Goal: Task Accomplishment & Management: Complete application form

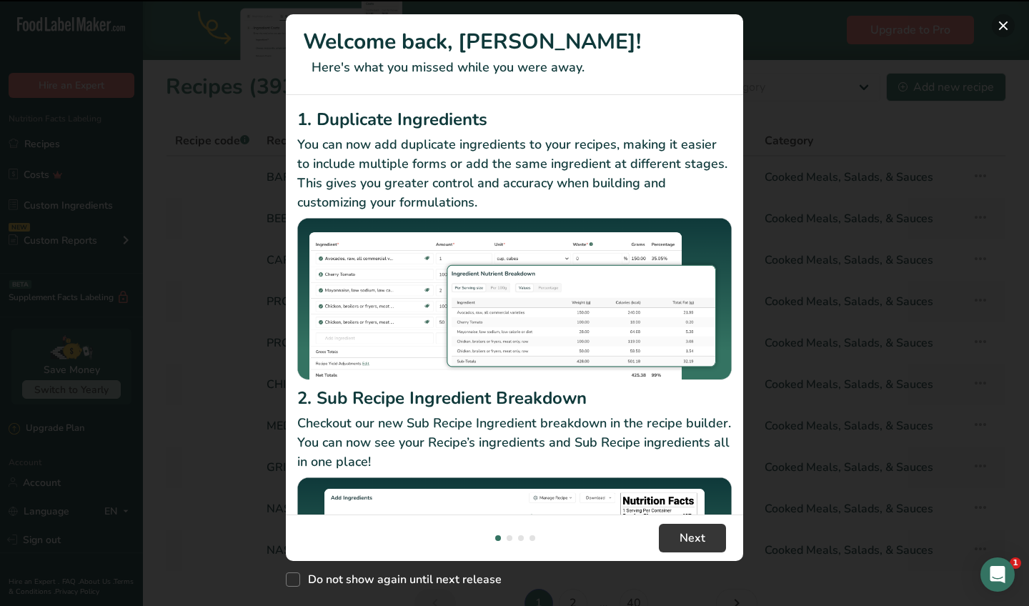
click at [1007, 24] on button "New Features" at bounding box center [1003, 25] width 23 height 23
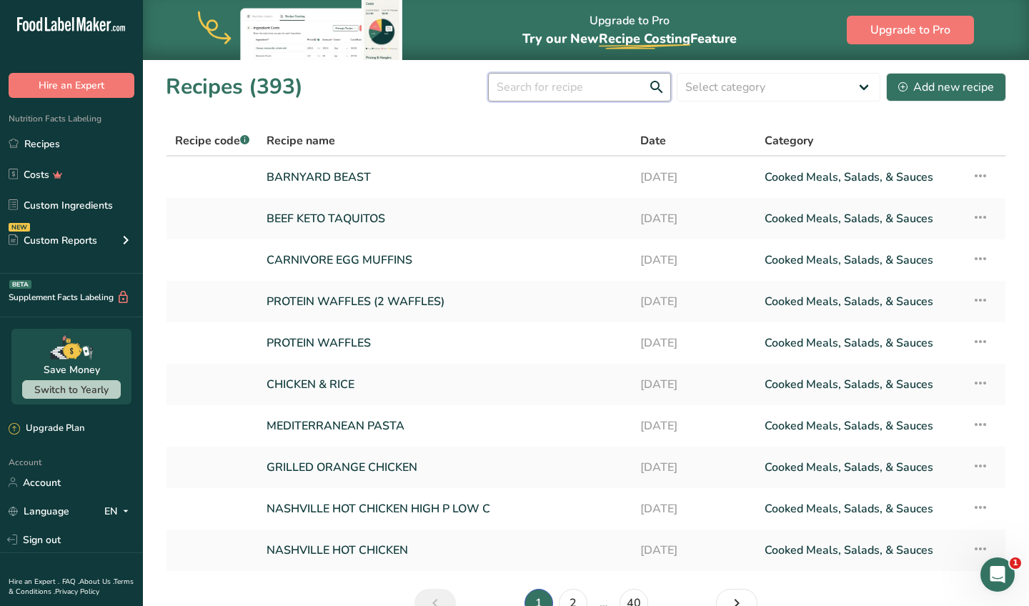
click at [524, 89] on input "text" at bounding box center [579, 87] width 183 height 29
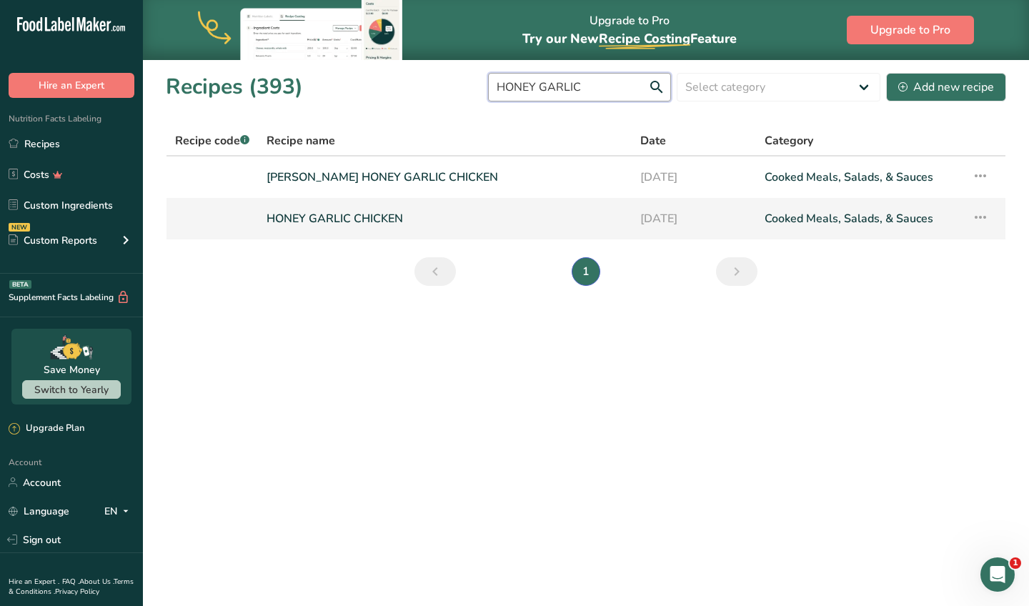
type input "HONEY GARLIC"
click at [310, 215] on link "HONEY GARLIC CHICKEN" at bounding box center [444, 219] width 357 height 30
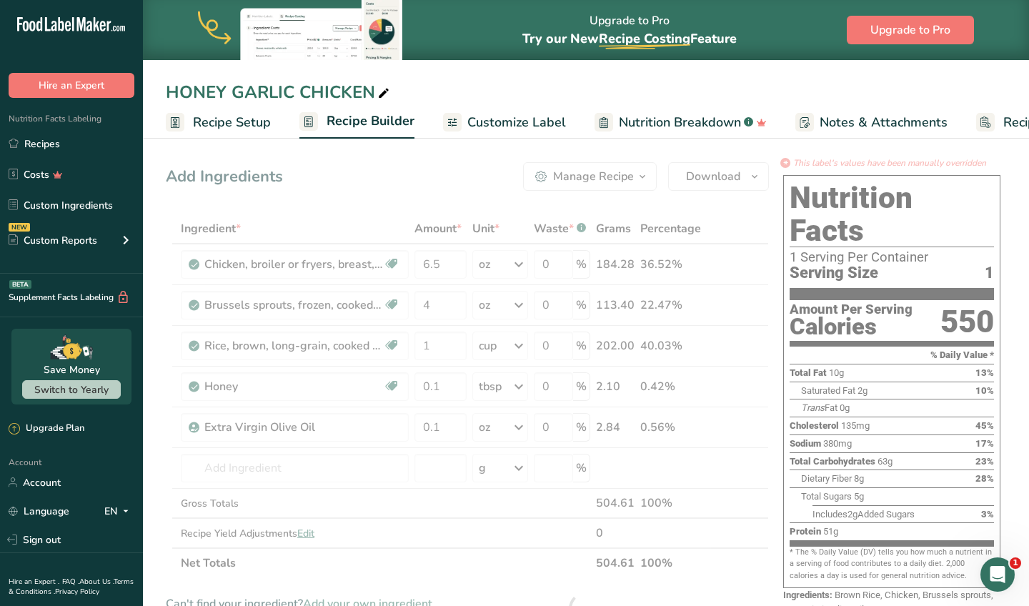
click at [493, 106] on link "Customize Label" at bounding box center [504, 122] width 123 height 32
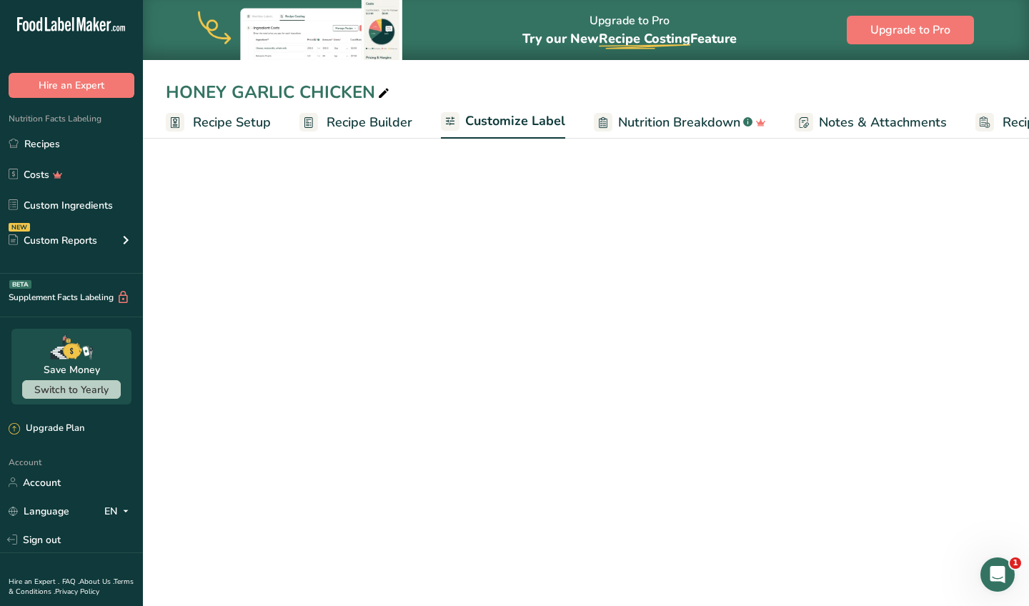
click at [493, 125] on ul "Recipe Setup Recipe Builder Customize Label Nutrition Breakdown .a-a{fill:#3473…" at bounding box center [637, 122] width 989 height 34
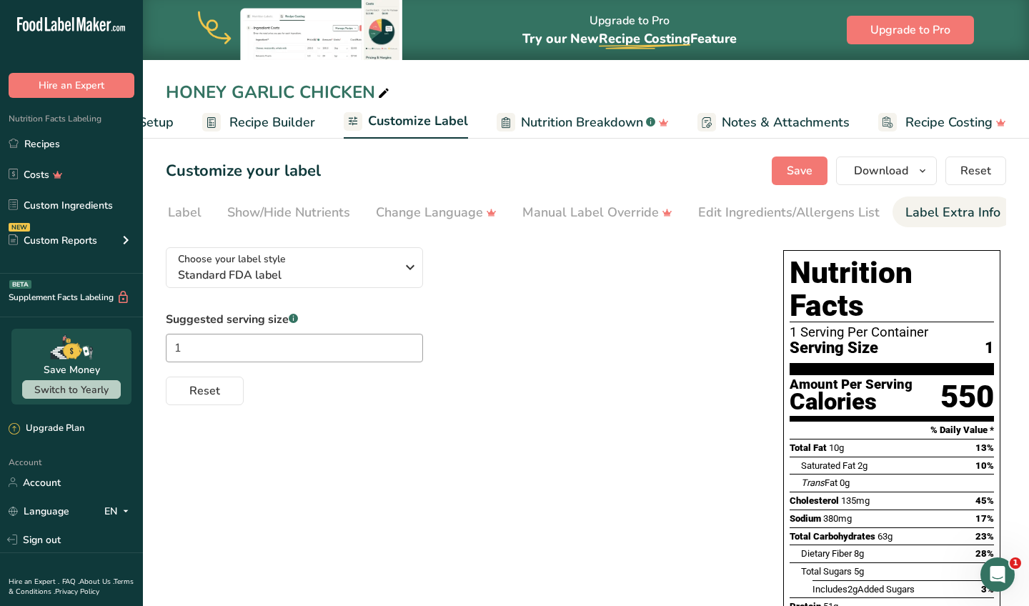
click at [938, 212] on div "Label Extra Info" at bounding box center [952, 212] width 95 height 19
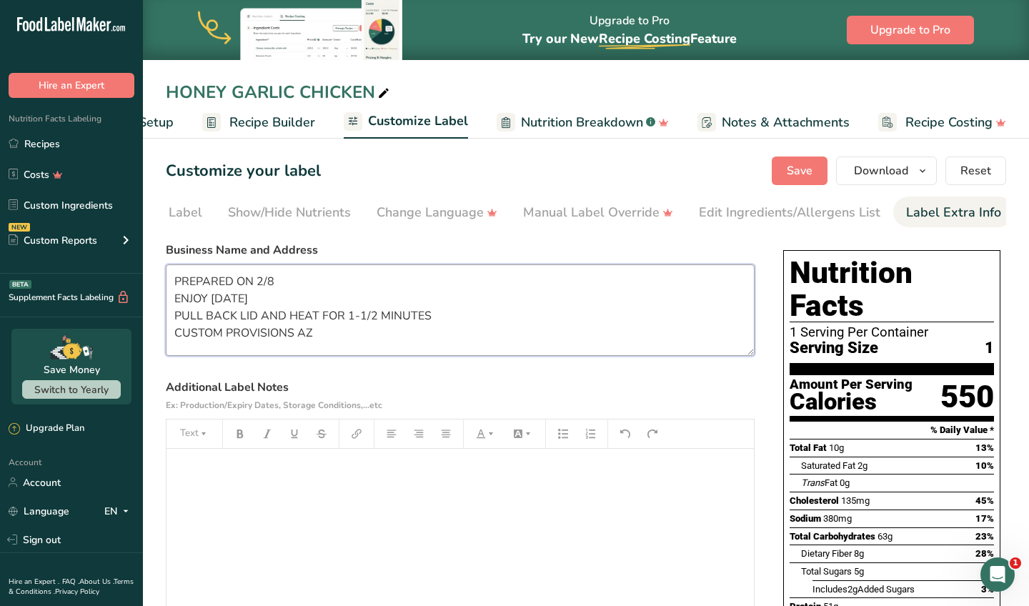
click at [291, 280] on textarea "PREPARED ON 2/8 ENJOY WITHIN 6 DAYS PULL BACK LID AND HEAT FOR 1-1/2 MINUTES CU…" at bounding box center [460, 309] width 589 height 91
type textarea "PREPARED ON 8/23 ENJOY WITHIN 6 DAYS PULL BACK LID AND HEAT FOR 1-1/2 MINUTES C…"
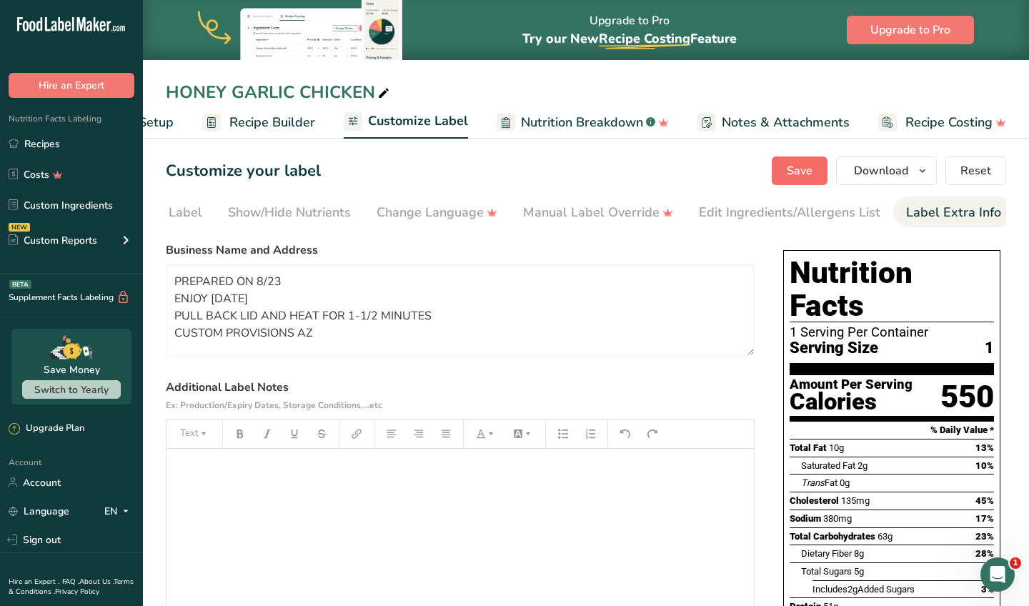
click at [812, 160] on button "Save" at bounding box center [800, 170] width 56 height 29
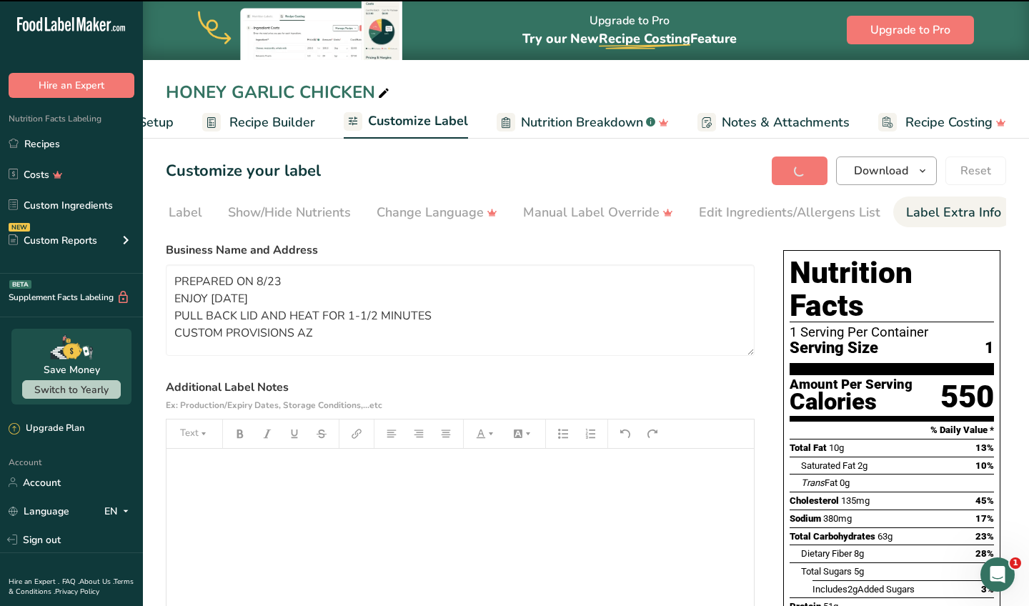
click at [887, 165] on span "Download" at bounding box center [881, 170] width 54 height 17
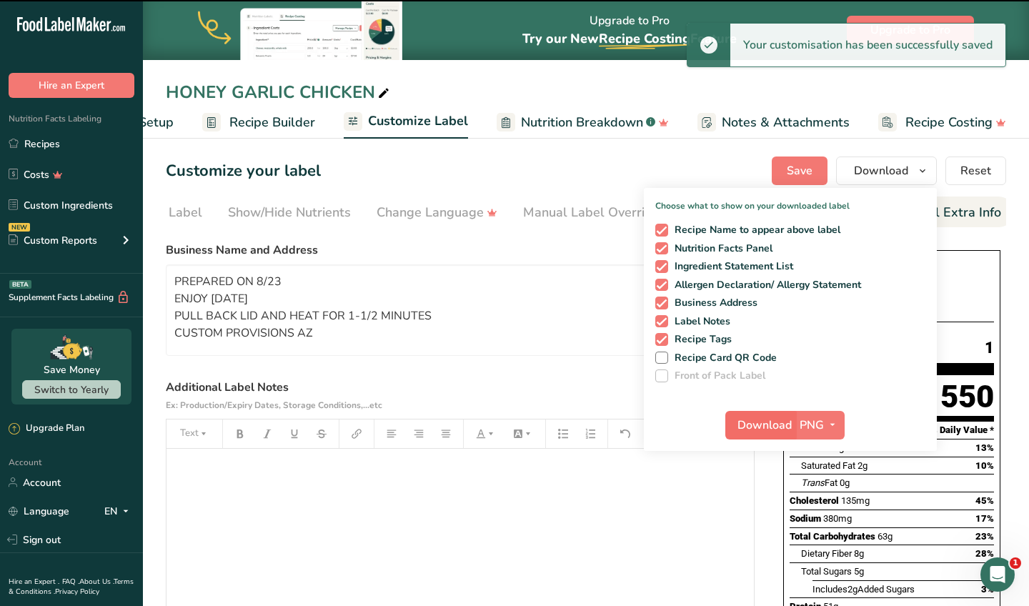
click at [758, 435] on button "Download" at bounding box center [760, 425] width 70 height 29
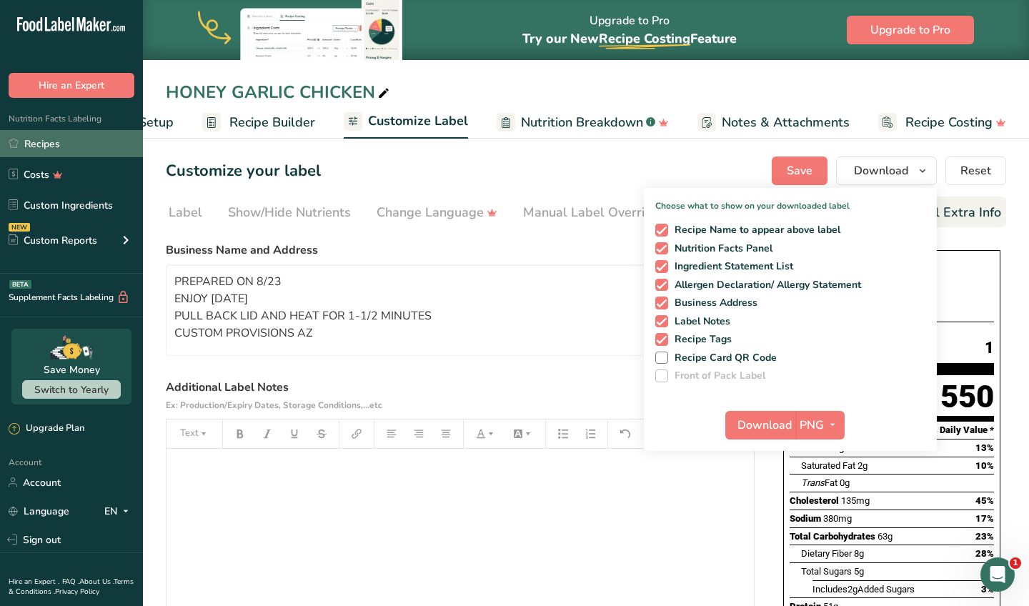
click at [111, 137] on link "Recipes" at bounding box center [71, 143] width 143 height 27
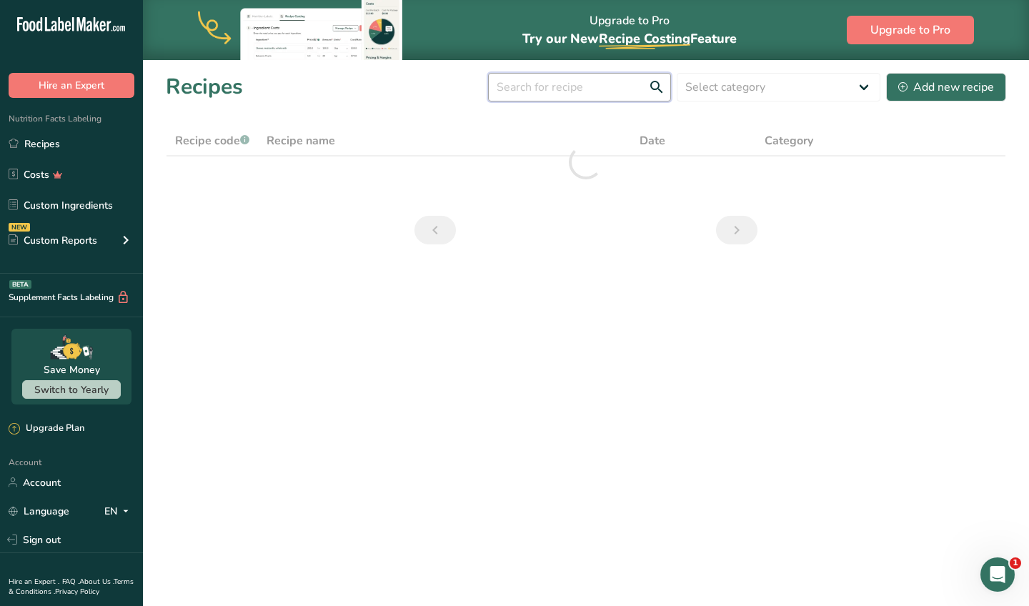
click at [520, 90] on input "text" at bounding box center [579, 87] width 183 height 29
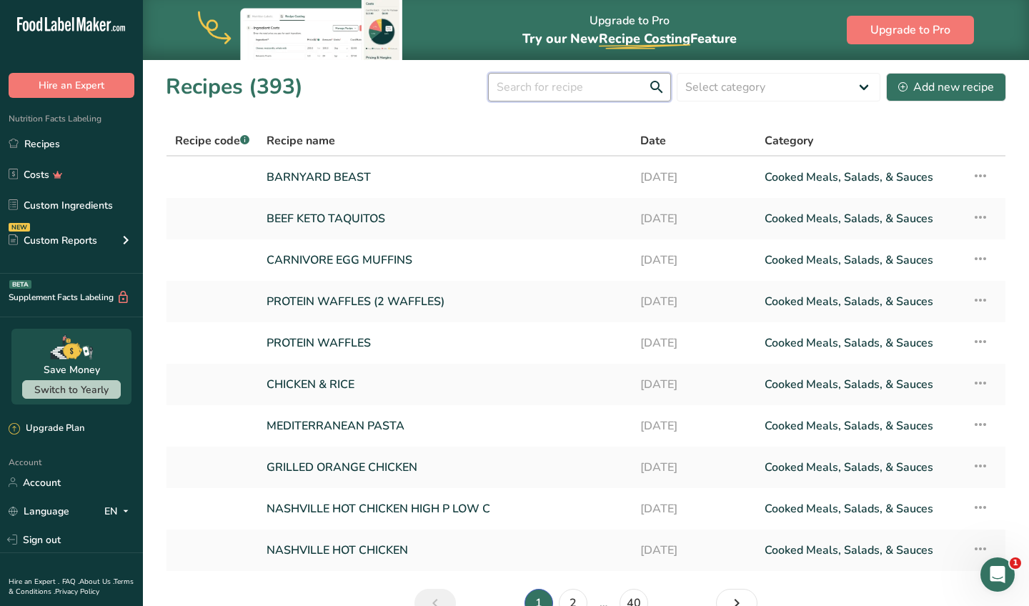
click at [523, 85] on input "text" at bounding box center [579, 87] width 183 height 29
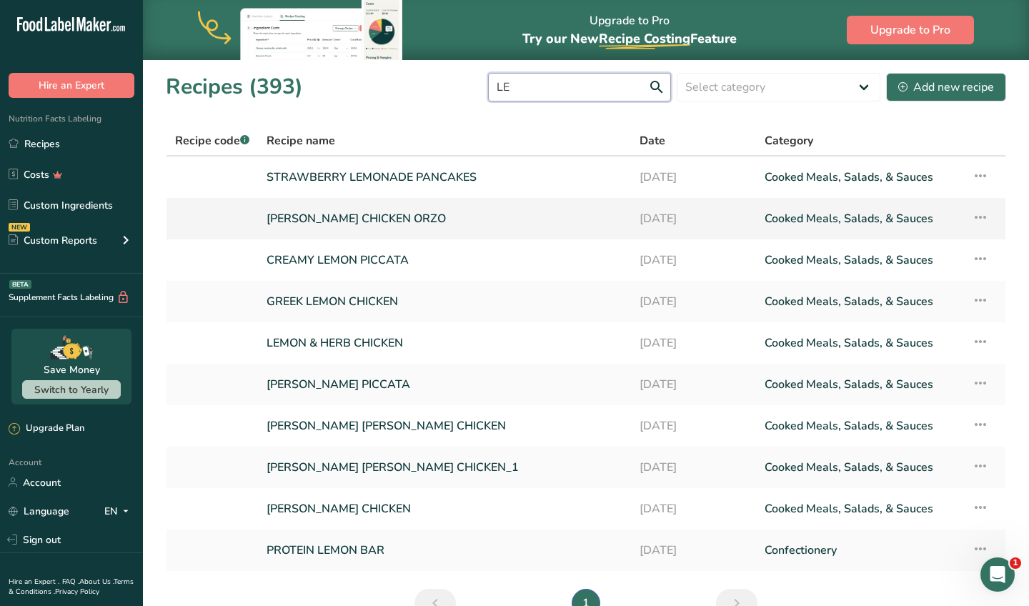
type input "L"
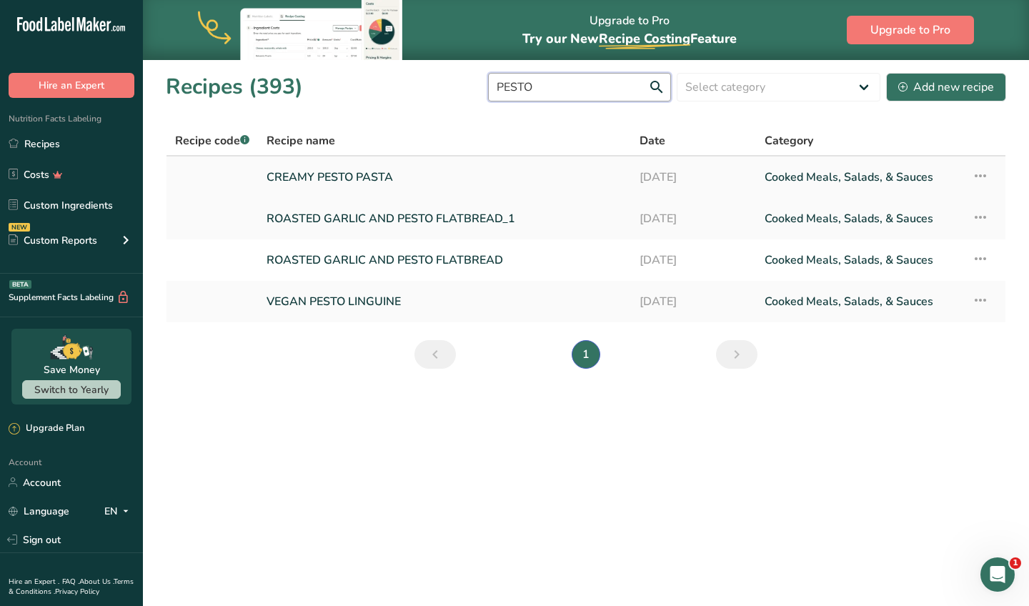
type input "PESTO"
click at [306, 183] on link "CREAMY PESTO PASTA" at bounding box center [444, 177] width 356 height 30
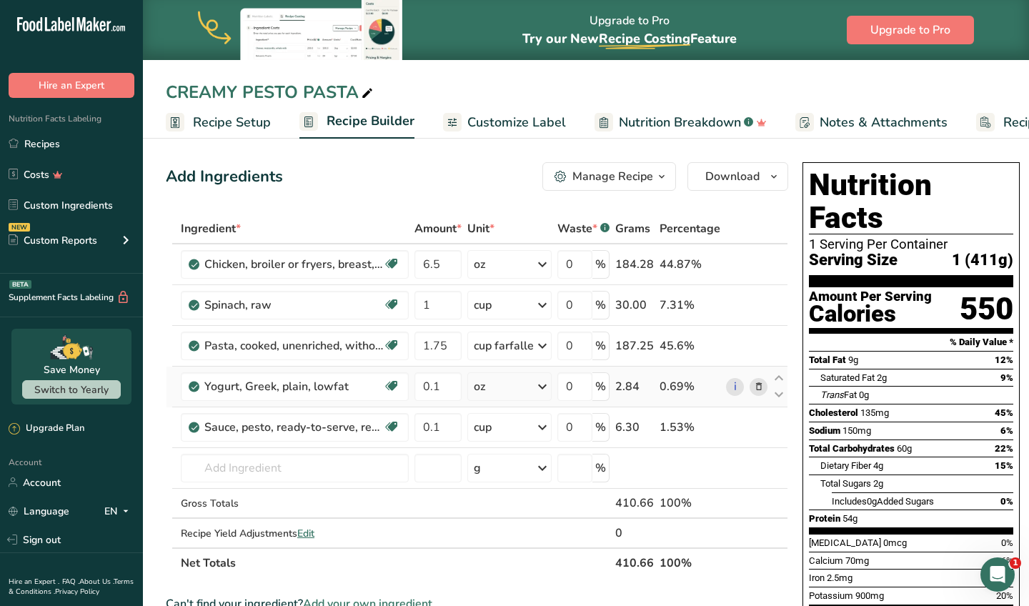
click at [750, 385] on span at bounding box center [758, 386] width 17 height 17
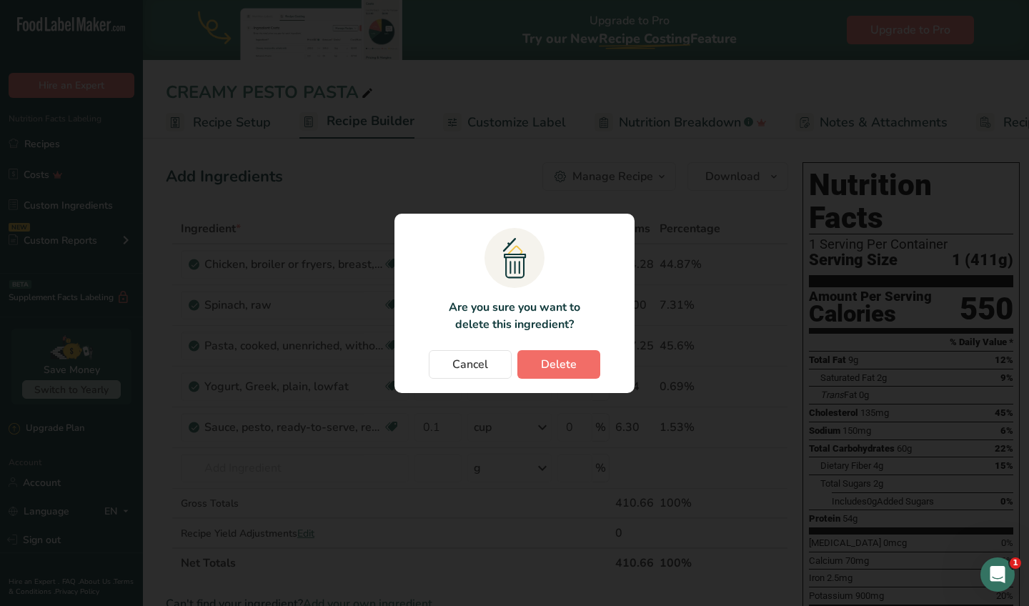
click at [552, 377] on button "Delete" at bounding box center [558, 364] width 83 height 29
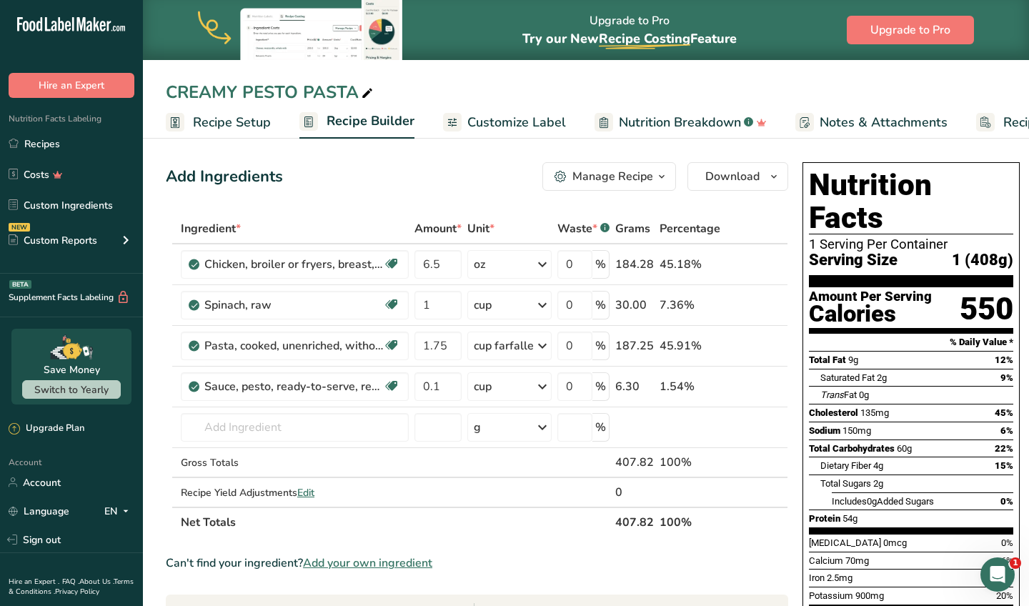
drag, startPoint x: 244, startPoint y: 89, endPoint x: 183, endPoint y: 85, distance: 60.8
click at [183, 85] on div "CREAMY PESTO PASTA" at bounding box center [271, 92] width 210 height 26
drag, startPoint x: 236, startPoint y: 88, endPoint x: 154, endPoint y: 86, distance: 82.2
click at [154, 86] on div "CREAMY PESTO PASTA" at bounding box center [586, 92] width 886 height 26
type input "LEMON PESTO PASTA"
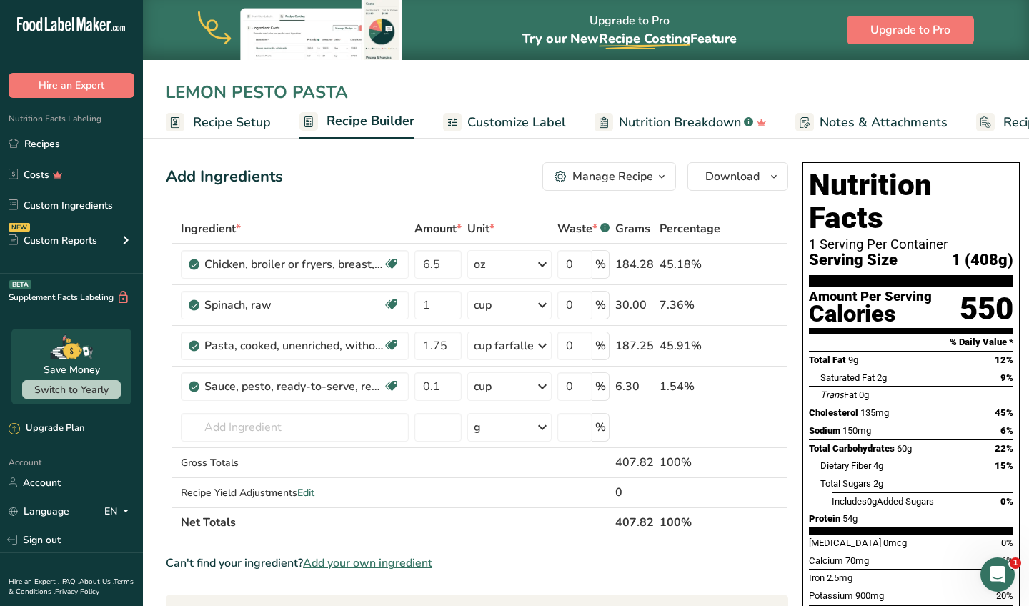
click at [517, 126] on span "Customize Label" at bounding box center [516, 122] width 99 height 19
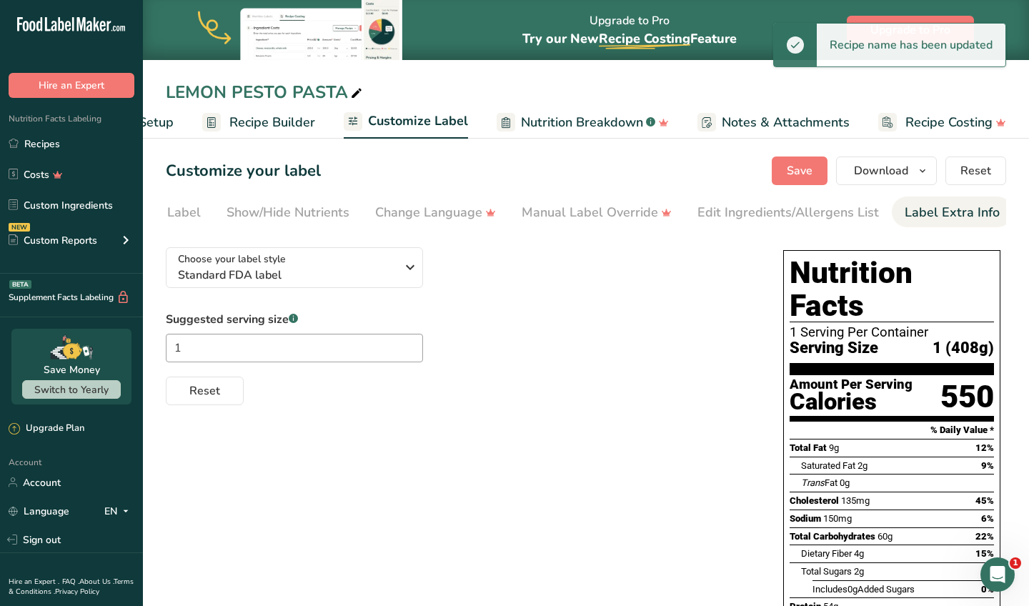
scroll to position [0, 232]
click at [897, 216] on li "Label Extra Info" at bounding box center [953, 211] width 121 height 31
click at [953, 220] on div "Label Extra Info" at bounding box center [953, 212] width 95 height 19
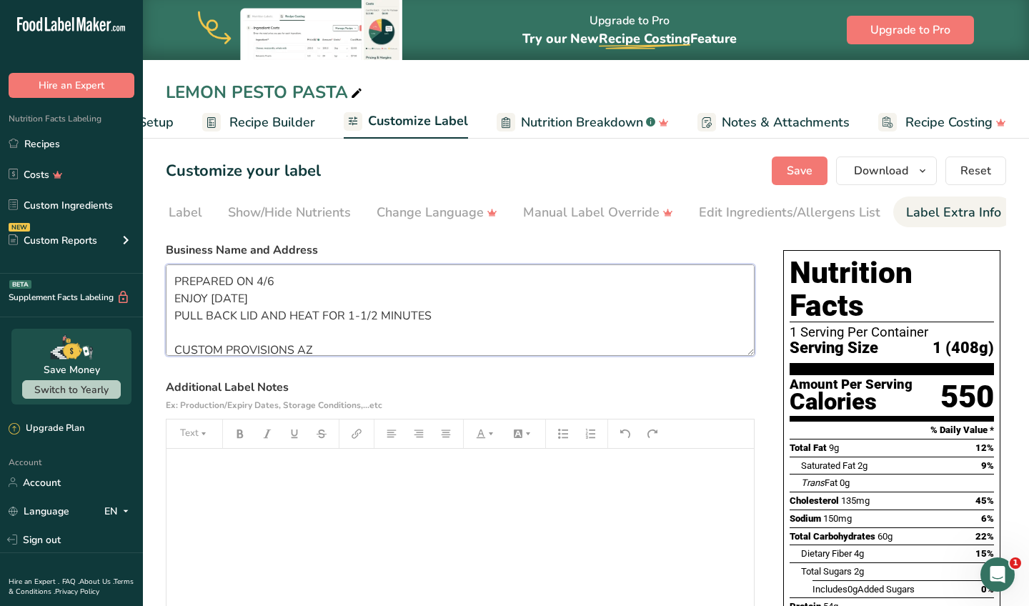
click at [276, 280] on textarea "PREPARED ON 4/6 ENJOY WITHIN 6 DAYS PULL BACK LID AND HEAT FOR 1-1/2 MINUTES CU…" at bounding box center [460, 309] width 589 height 91
type textarea "PREPARED ON 8/23 ENJOY WITHIN 6 DAYS PULL BACK LID AND HEAT FOR 1-1/2 MINUTES C…"
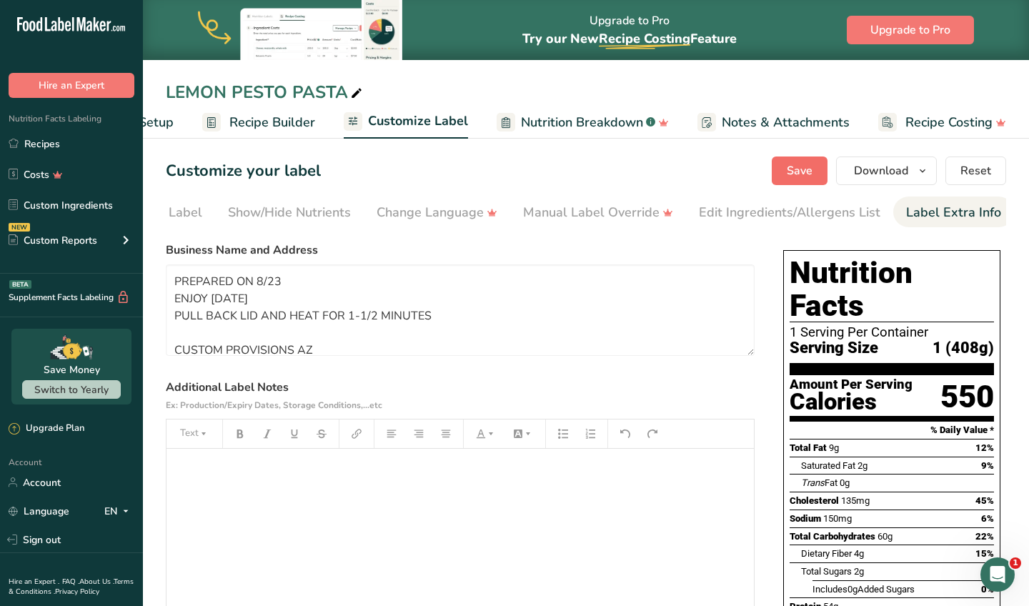
click at [806, 166] on span "Save" at bounding box center [800, 170] width 26 height 17
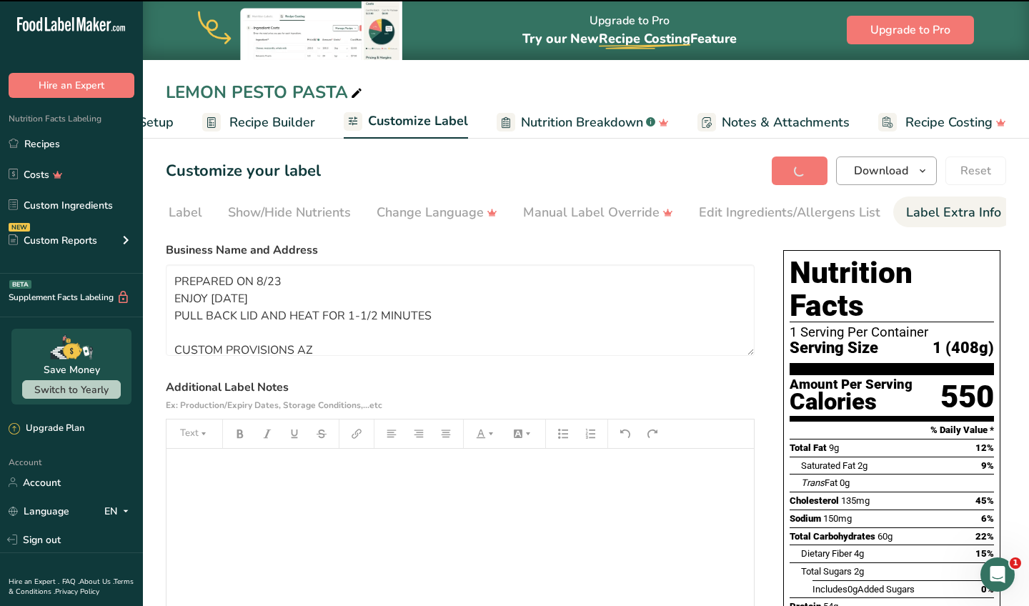
click at [864, 171] on span "Download" at bounding box center [881, 170] width 54 height 17
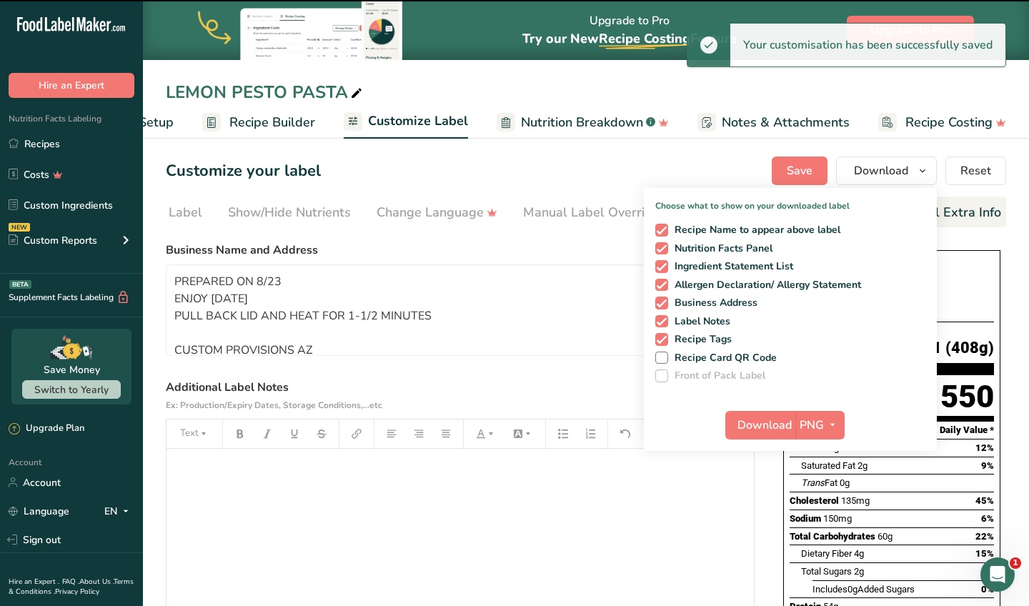
click at [756, 439] on div "Download PNG PNG BMP SVG PDF TXT" at bounding box center [790, 428] width 293 height 46
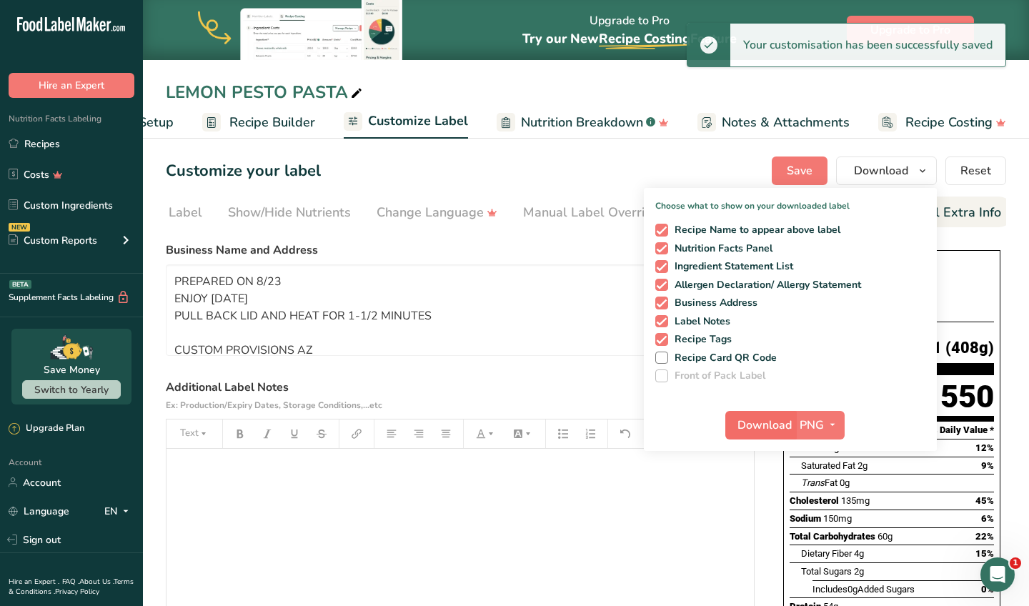
click at [757, 438] on button "Download" at bounding box center [760, 425] width 70 height 29
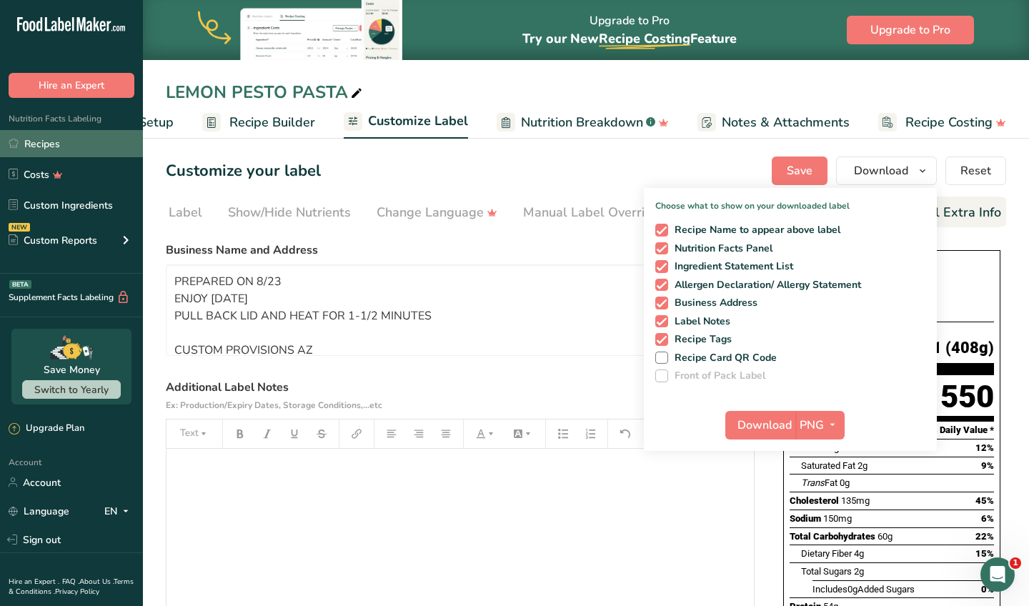
click at [94, 137] on link "Recipes" at bounding box center [71, 143] width 143 height 27
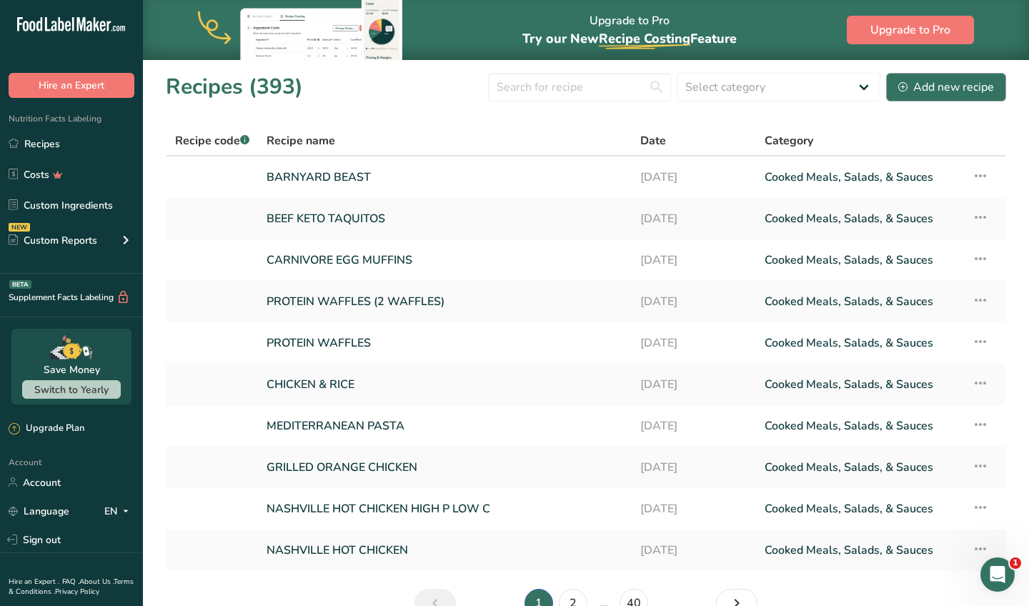
click at [914, 83] on div "Add new recipe" at bounding box center [946, 87] width 96 height 17
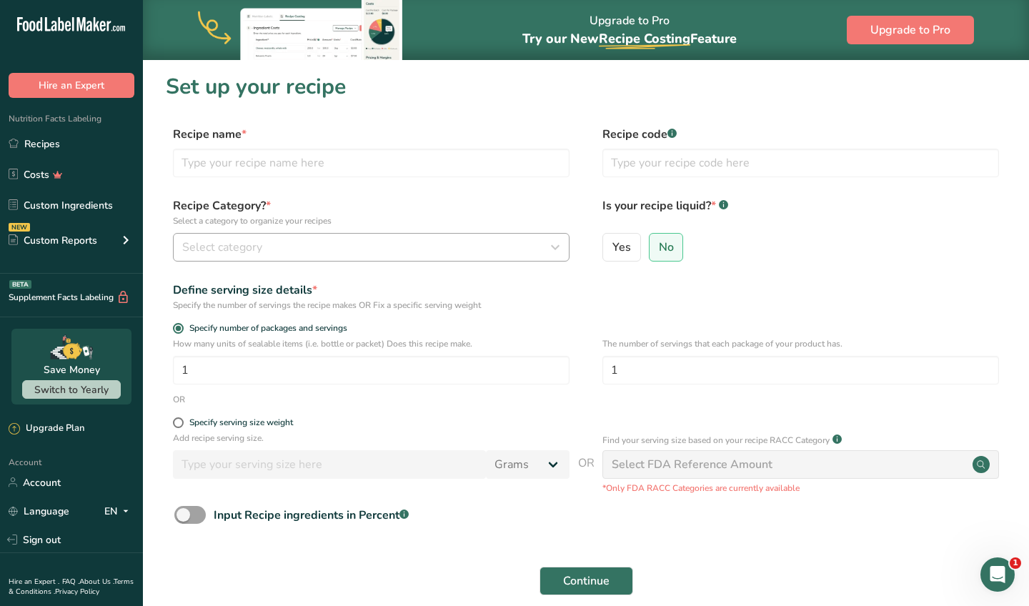
click at [382, 246] on div "Select category" at bounding box center [366, 247] width 369 height 17
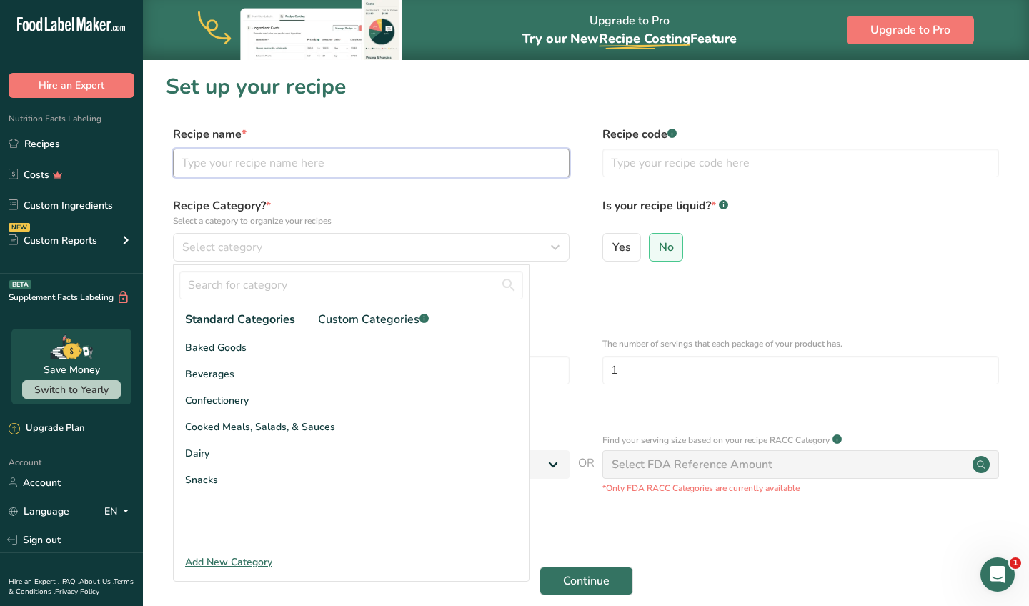
click at [388, 162] on input "text" at bounding box center [371, 163] width 397 height 29
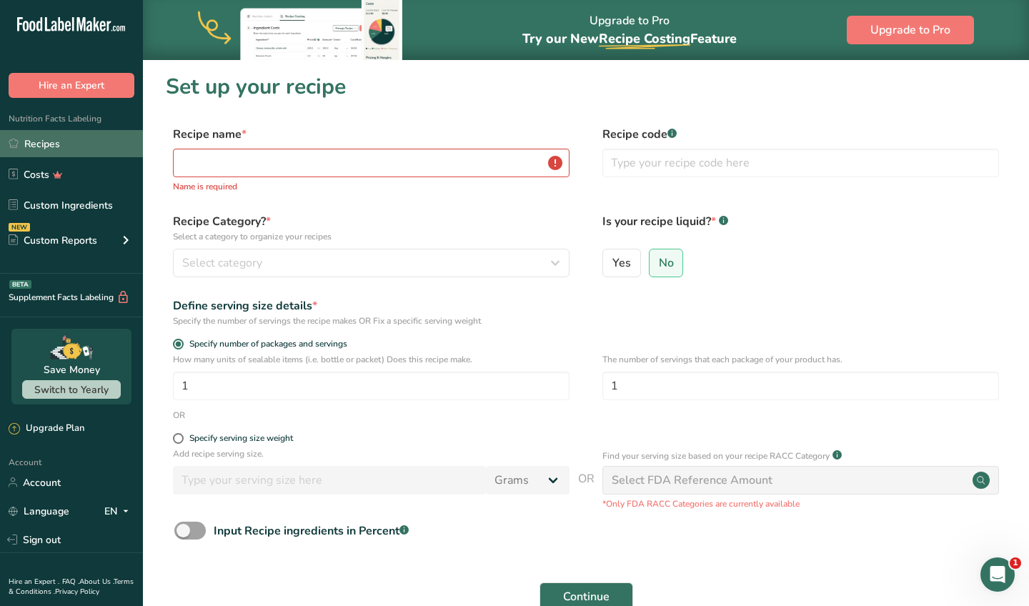
click at [103, 150] on link "Recipes" at bounding box center [71, 143] width 143 height 27
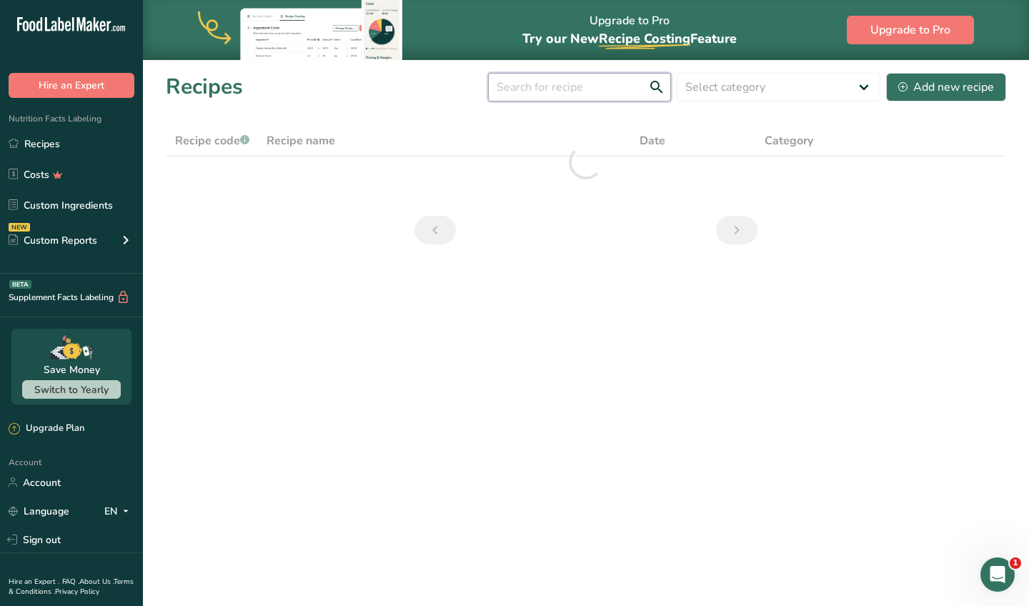
click at [572, 94] on input "text" at bounding box center [579, 87] width 183 height 29
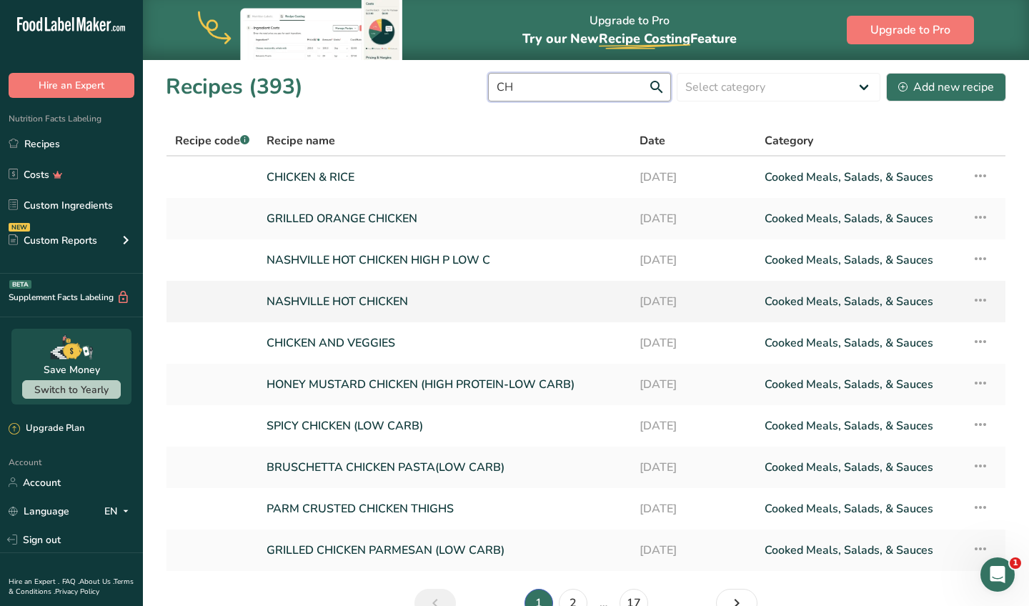
type input "C"
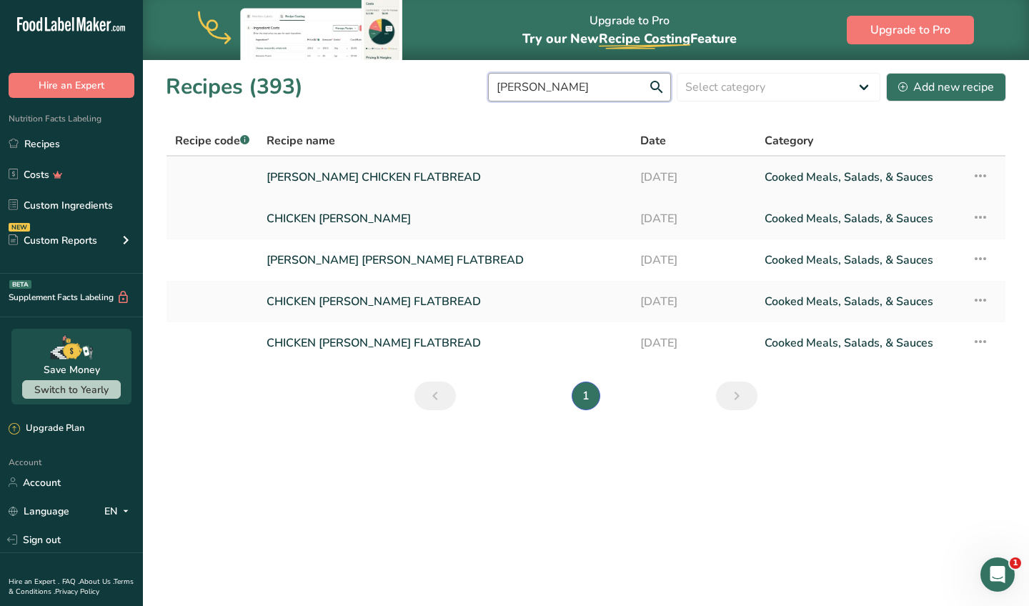
type input "ALFRE"
click at [406, 186] on link "ALFREDO CHICKEN FLATBREAD" at bounding box center [444, 177] width 357 height 30
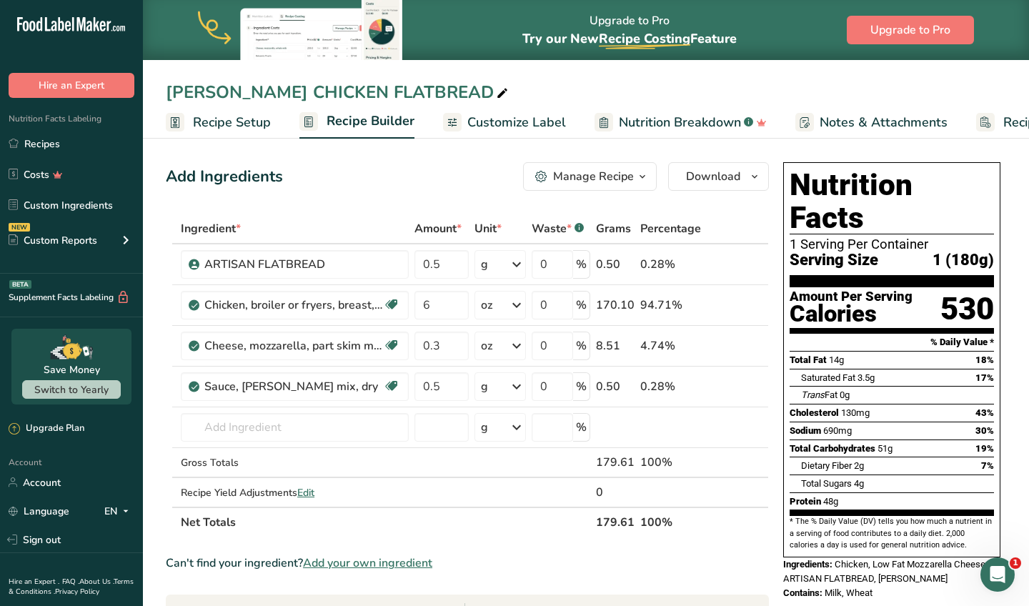
click at [545, 113] on span "Customize Label" at bounding box center [516, 122] width 99 height 19
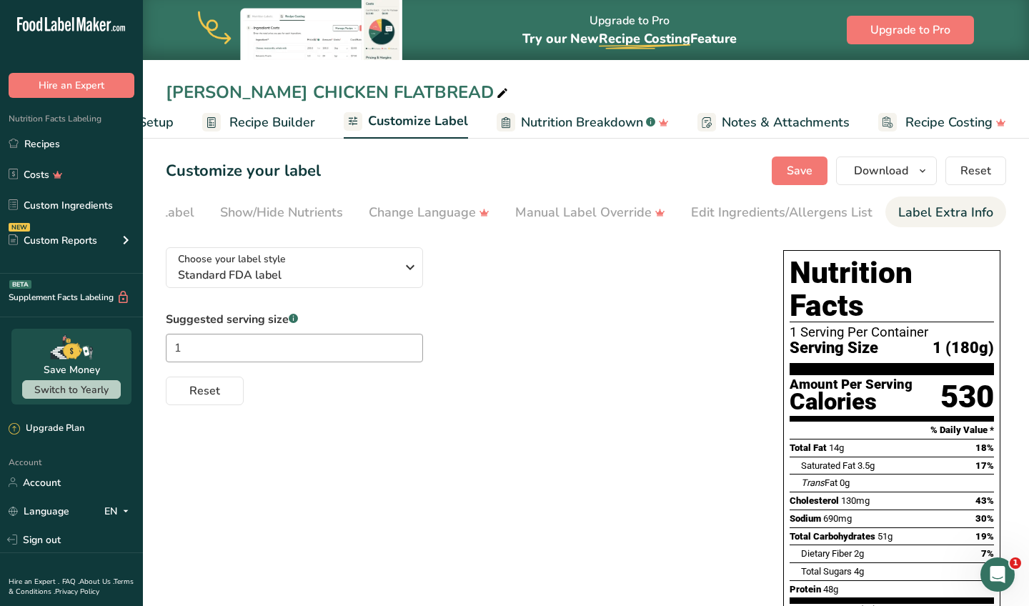
scroll to position [0, 232]
click at [972, 222] on link "Label Extra Info" at bounding box center [948, 212] width 95 height 32
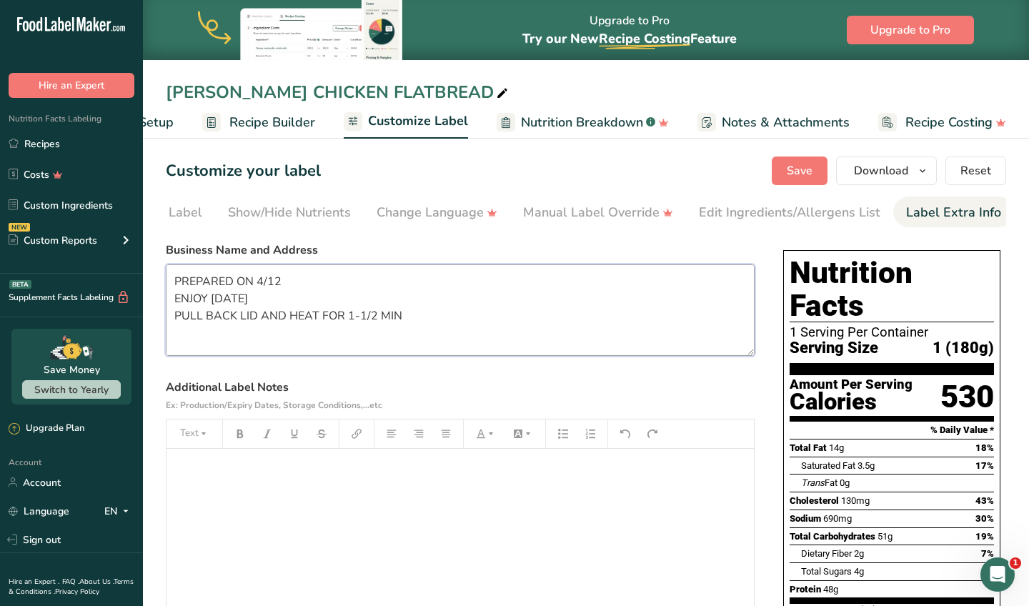
click at [292, 286] on textarea "PREPARED ON 4/12 ENJOY WITHIN 6 DAYS PULL BACK LID AND HEAT FOR 1-1/2 MIN CUSTO…" at bounding box center [460, 309] width 589 height 91
type textarea "PREPARED ON 8/23 ENJOY WITHIN 6 DAYS PULL BACK LID AND HEAT FOR 1-1/2 MIN CUSTO…"
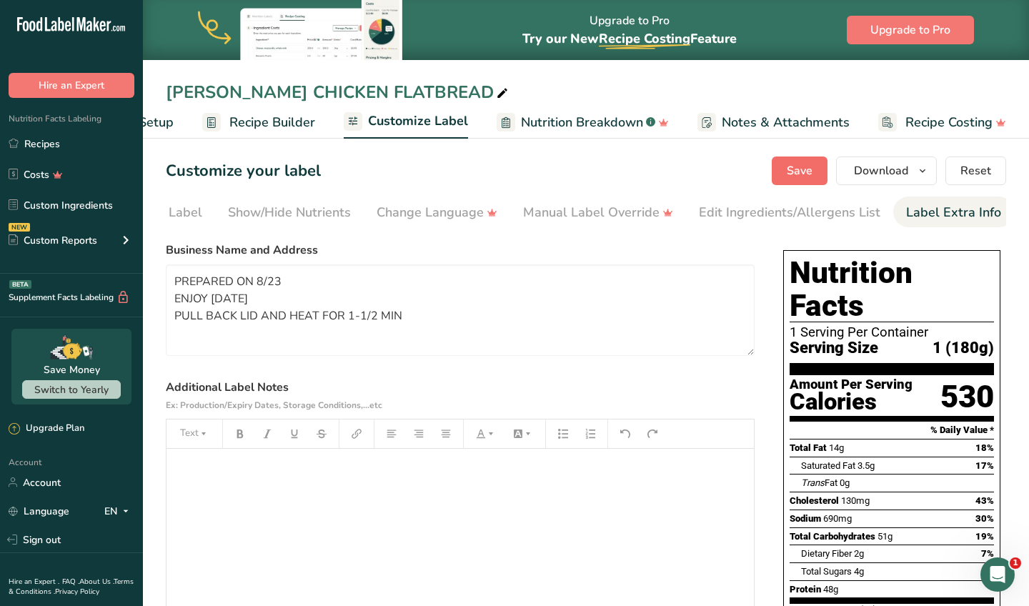
click at [799, 166] on span "Save" at bounding box center [800, 170] width 26 height 17
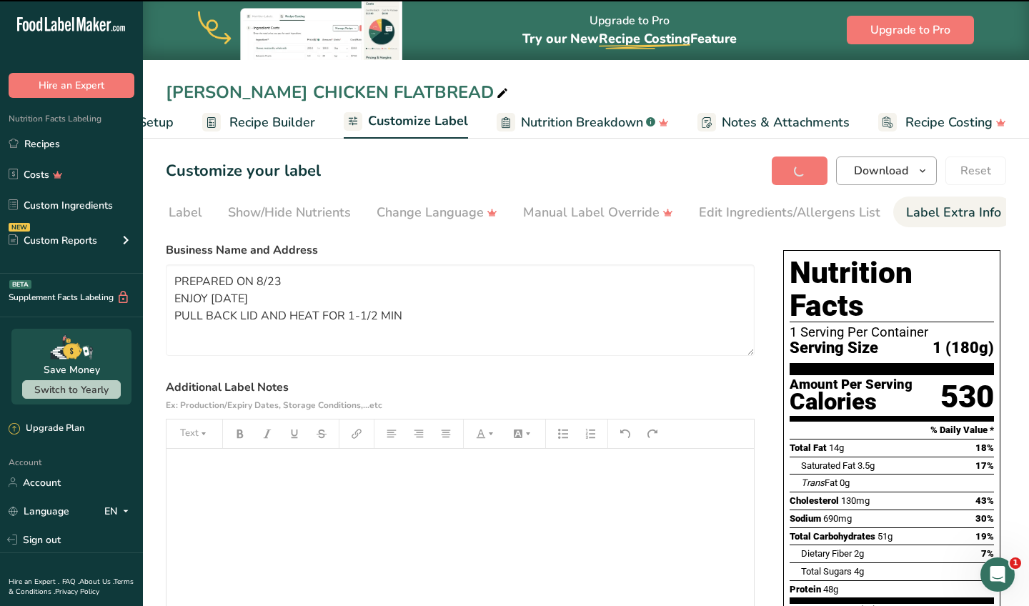
click at [914, 174] on button "Download" at bounding box center [886, 170] width 101 height 29
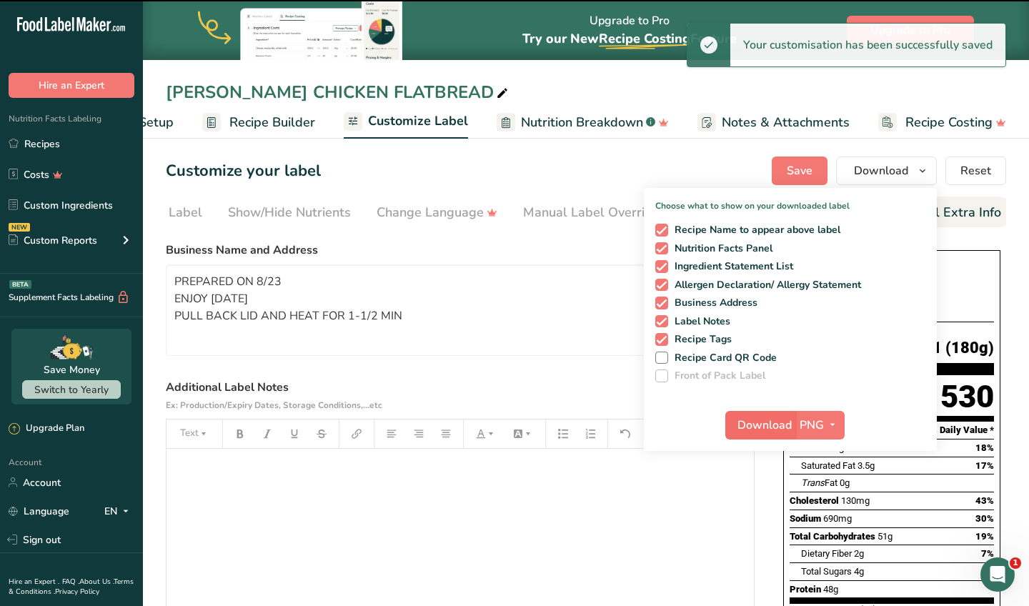
click at [762, 422] on span "Download" at bounding box center [764, 425] width 54 height 17
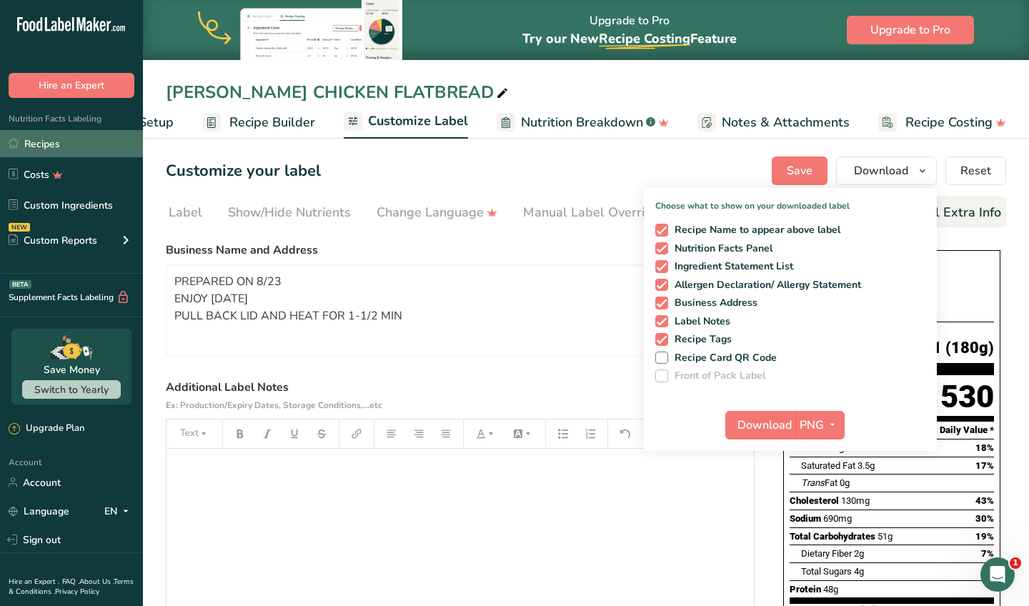
click at [106, 144] on link "Recipes" at bounding box center [71, 143] width 143 height 27
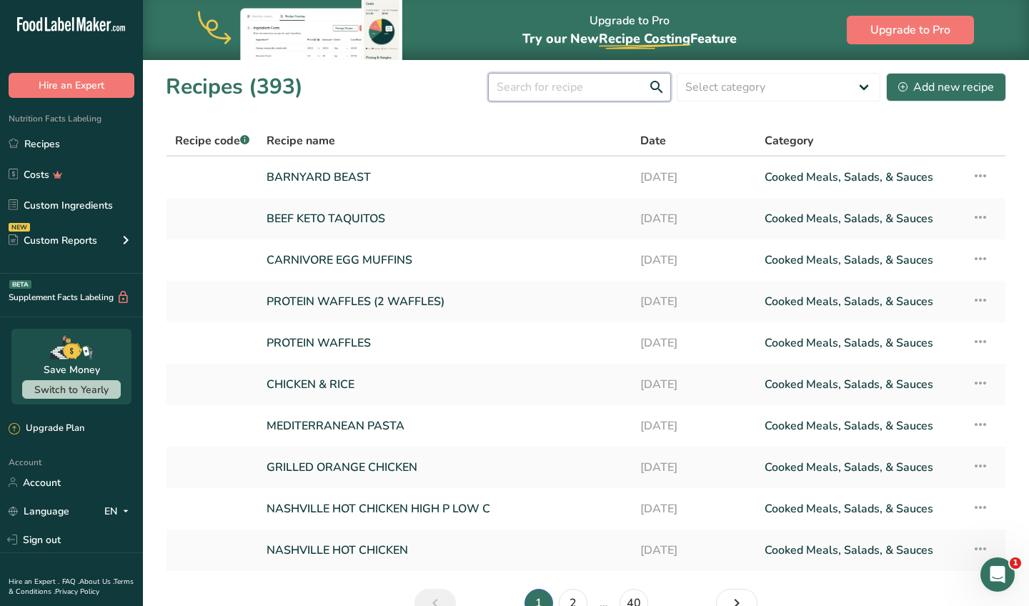
click at [540, 81] on input "text" at bounding box center [579, 87] width 183 height 29
click at [980, 86] on div "Add new recipe" at bounding box center [946, 87] width 96 height 17
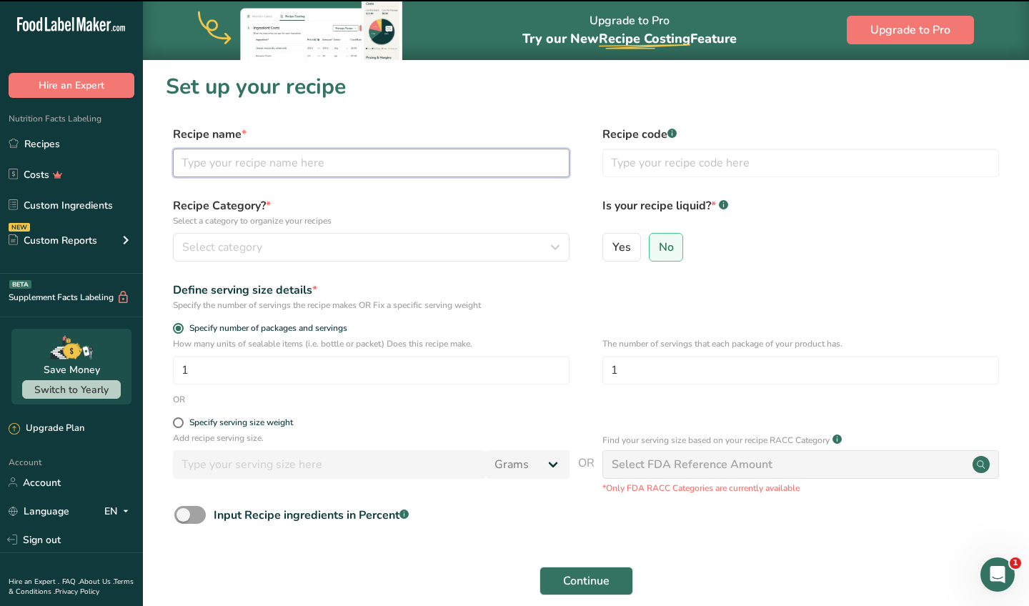
click at [298, 167] on input "text" at bounding box center [371, 163] width 397 height 29
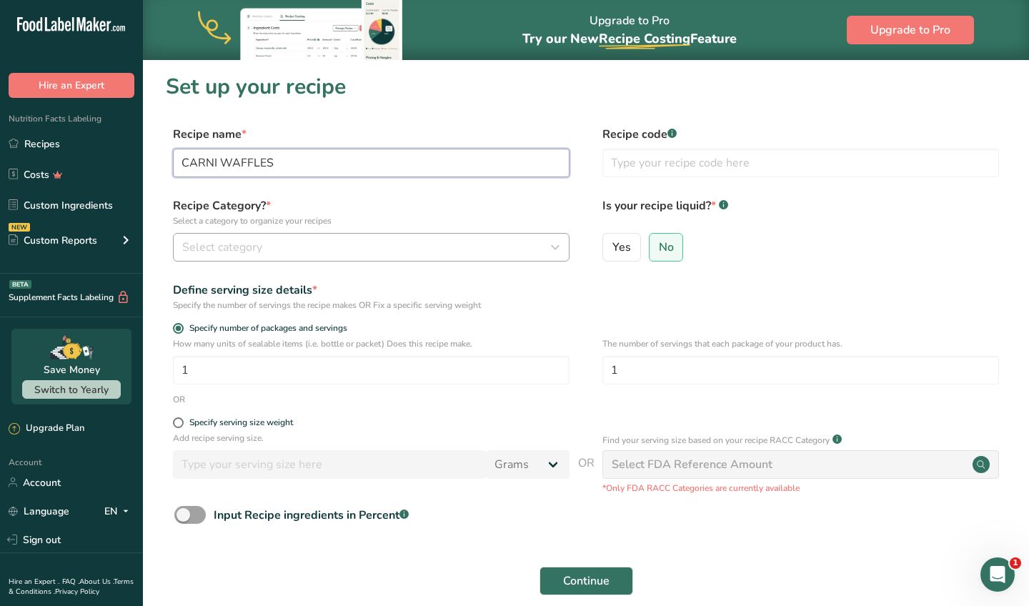
type input "CARNI WAFFLES"
click at [442, 239] on div "Select category" at bounding box center [366, 247] width 369 height 17
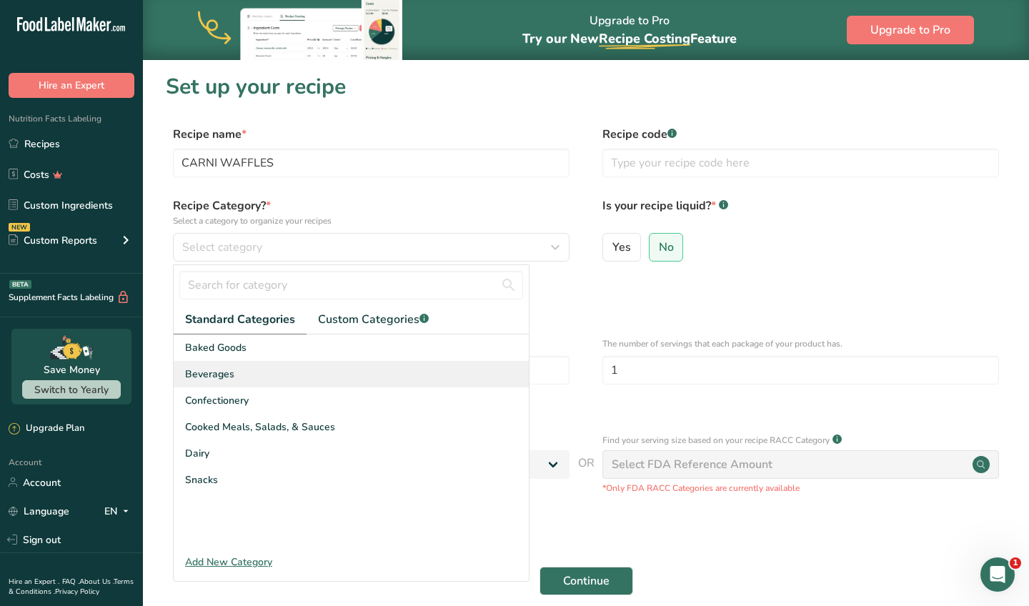
click at [342, 361] on div "Beverages" at bounding box center [351, 374] width 355 height 26
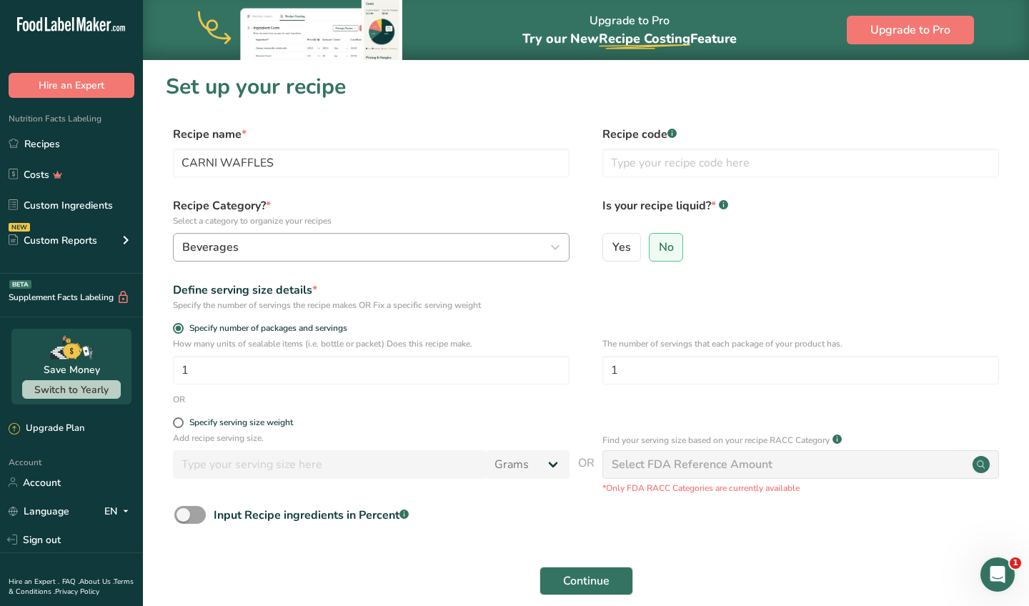
click at [369, 261] on button "Beverages" at bounding box center [371, 247] width 397 height 29
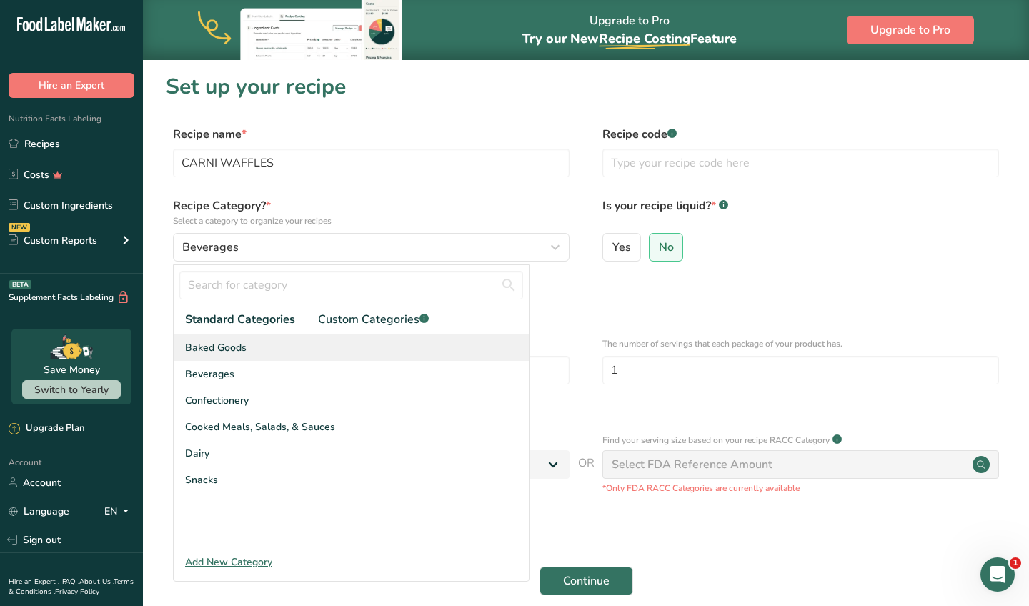
click at [334, 338] on div "Baked Goods" at bounding box center [351, 347] width 355 height 26
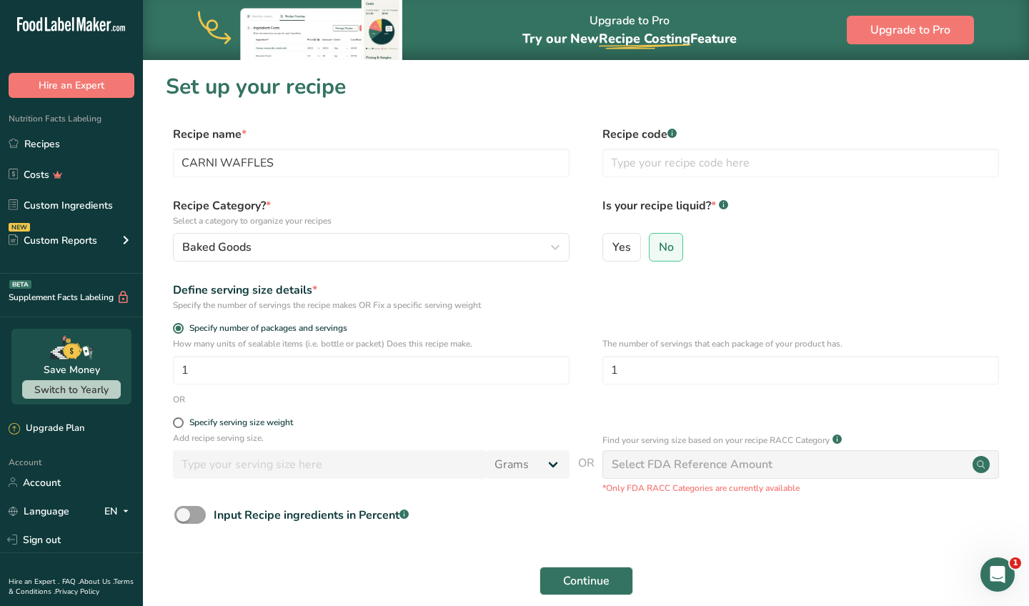
click at [659, 474] on div "Select FDA Reference Amount" at bounding box center [800, 464] width 397 height 29
click at [667, 464] on div "Select FDA Reference Amount" at bounding box center [692, 464] width 161 height 17
click at [418, 361] on input "1" at bounding box center [371, 370] width 397 height 29
click at [453, 259] on button "Baked Goods" at bounding box center [371, 247] width 397 height 29
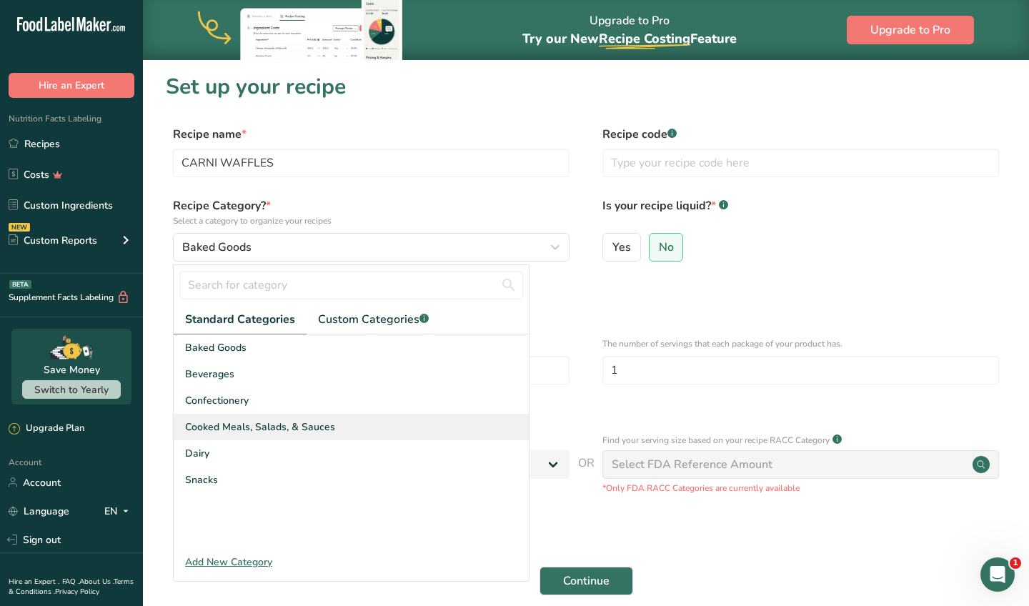
click at [301, 426] on span "Cooked Meals, Salads, & Sauces" at bounding box center [260, 426] width 150 height 15
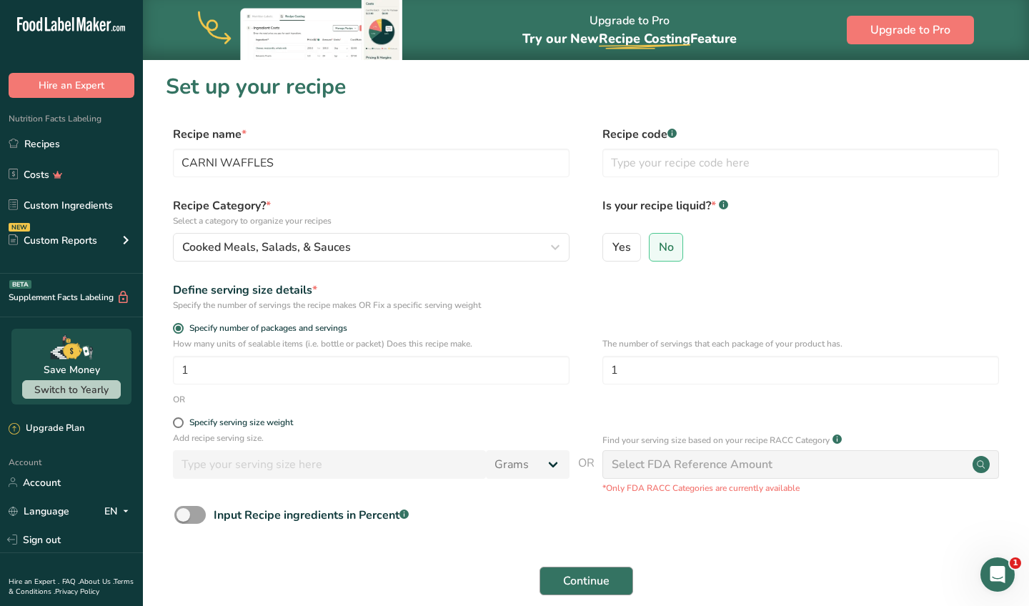
click at [563, 587] on span "Continue" at bounding box center [586, 580] width 46 height 17
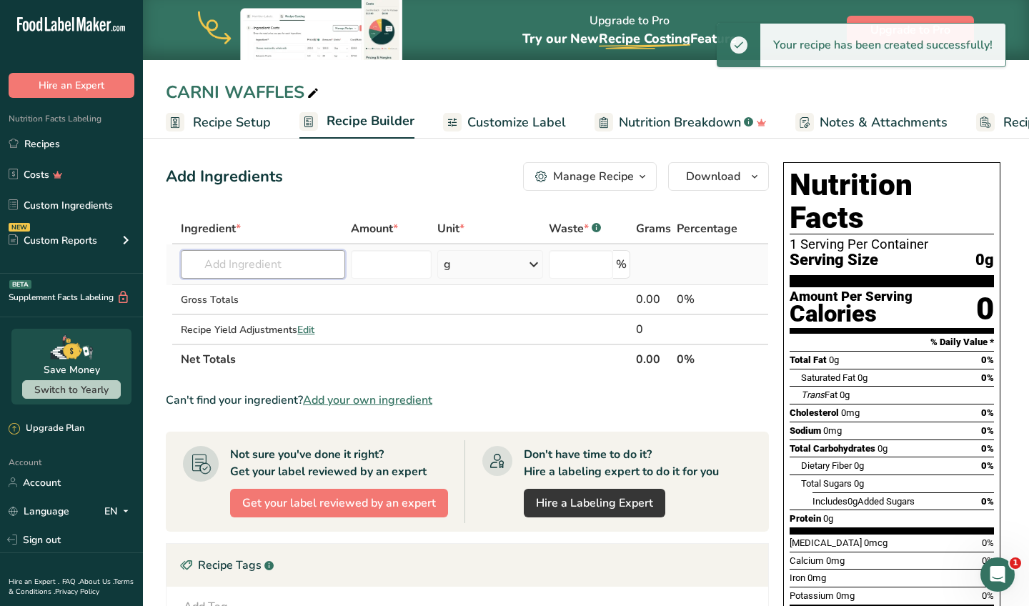
click at [304, 266] on input "text" at bounding box center [263, 264] width 164 height 29
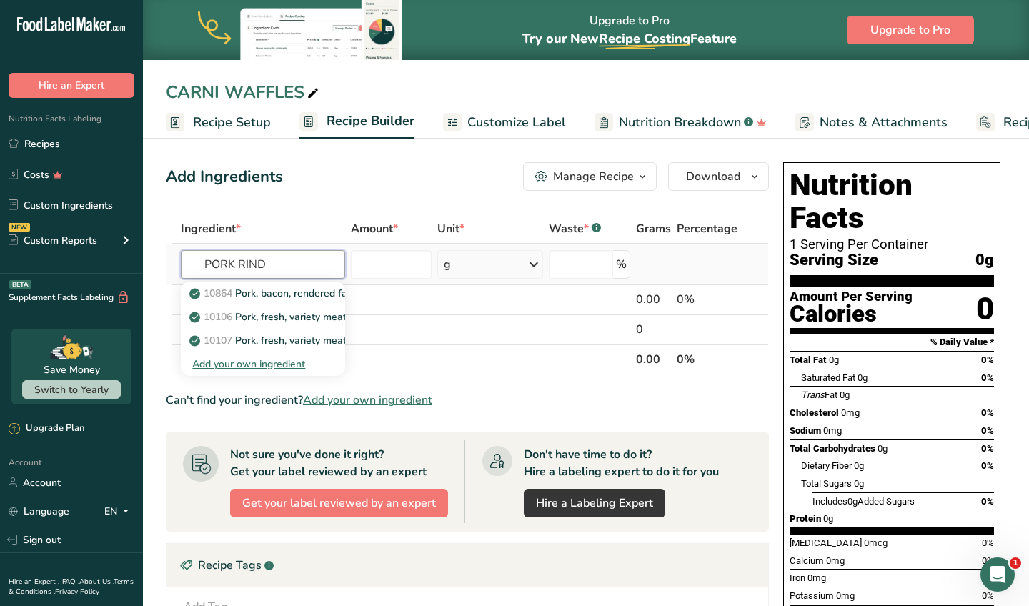
type input "PORK RIND"
click at [259, 360] on div "Add your own ingredient" at bounding box center [262, 364] width 141 height 15
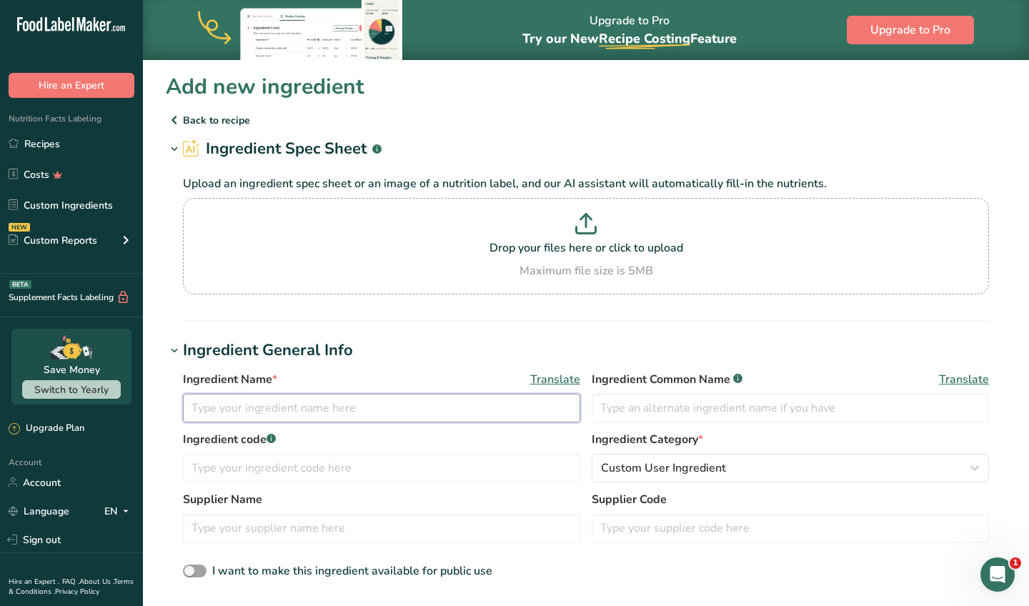
click at [254, 401] on input "text" at bounding box center [381, 408] width 397 height 29
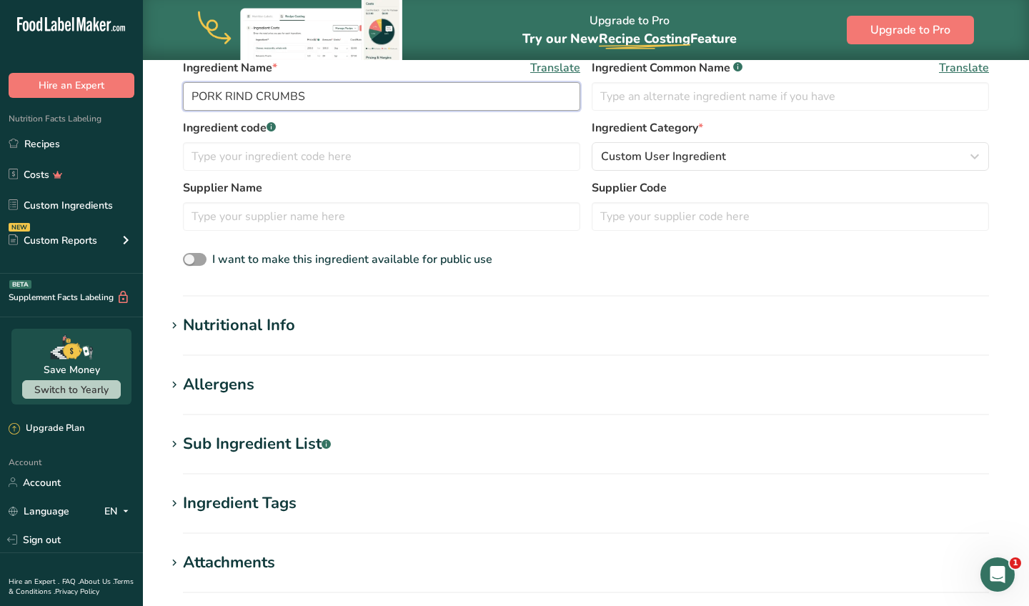
scroll to position [309, 0]
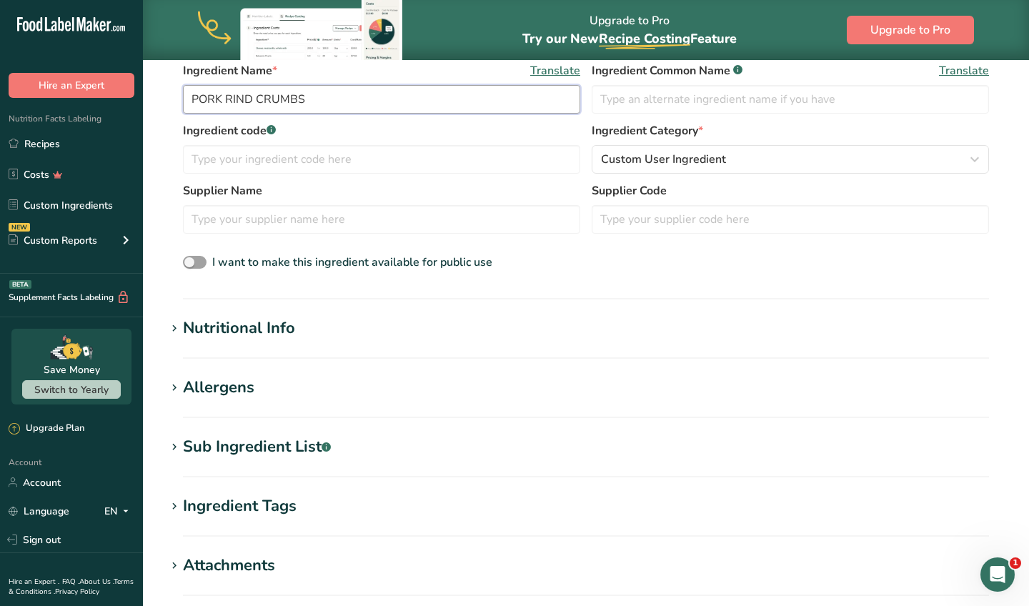
type input "PORK RIND CRUMBS"
click at [761, 324] on h1 "Nutritional Info" at bounding box center [586, 328] width 840 height 24
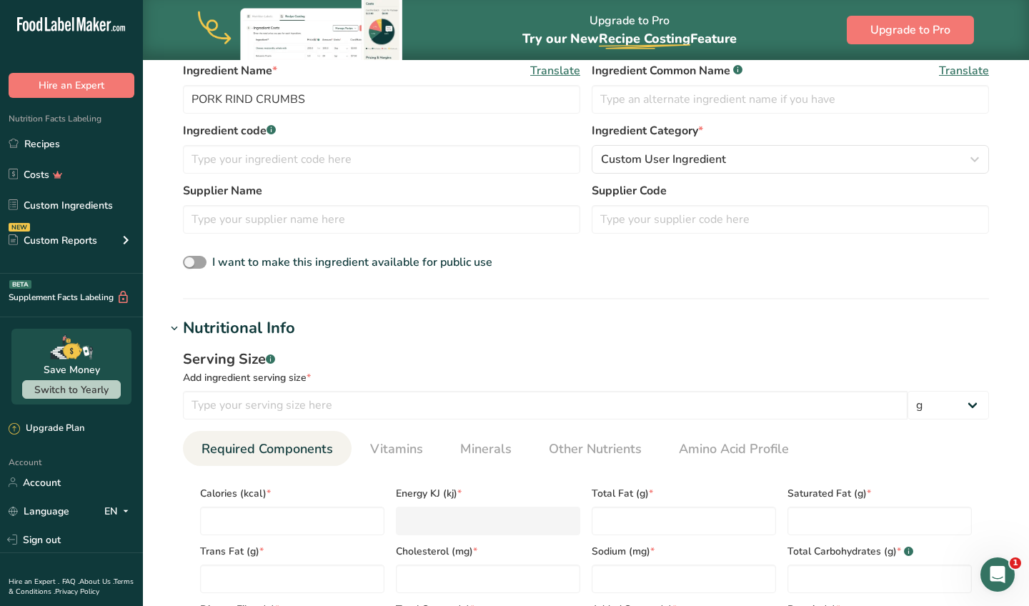
click at [264, 504] on div "Calories (kcal) *" at bounding box center [292, 506] width 196 height 58
click at [261, 514] on input "number" at bounding box center [292, 521] width 184 height 29
type input "8"
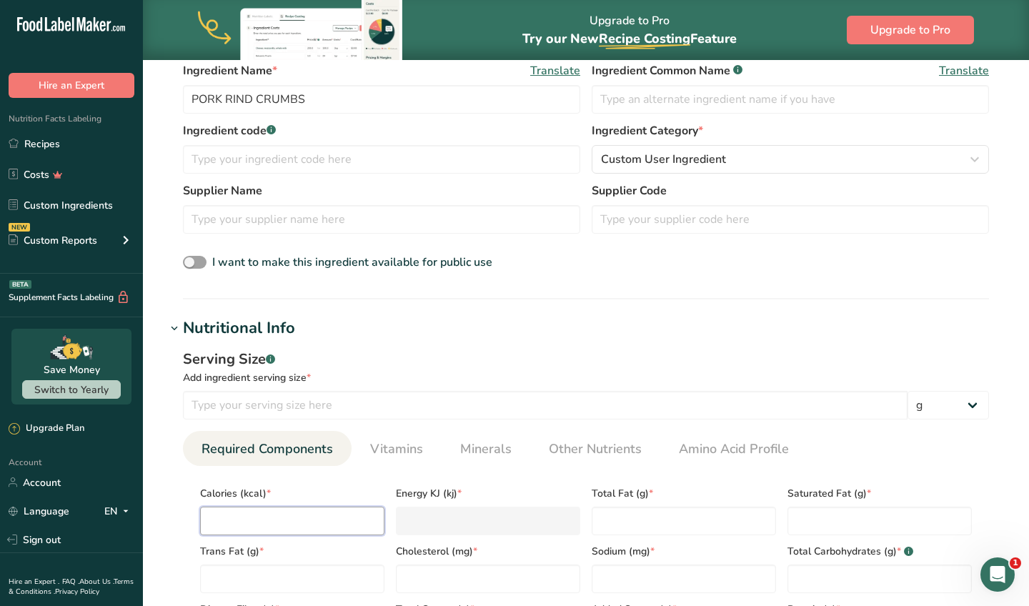
type KJ "33.5"
type input "80"
type KJ "334.7"
type input "80"
click at [661, 527] on Fat "number" at bounding box center [684, 521] width 184 height 29
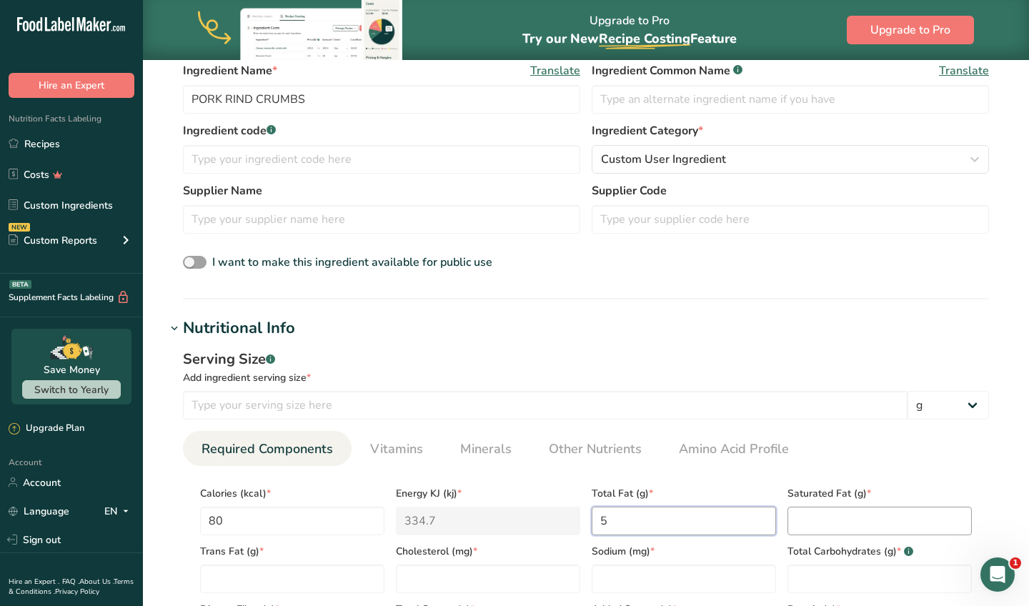
type Fat "5"
click at [882, 532] on Fat "number" at bounding box center [879, 521] width 184 height 29
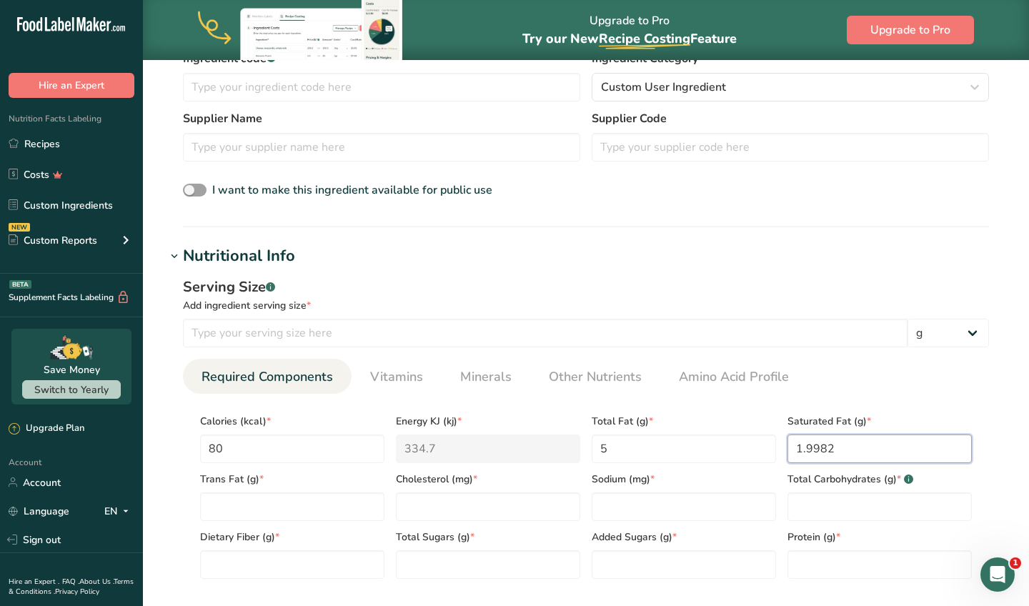
type Fat "1.9981"
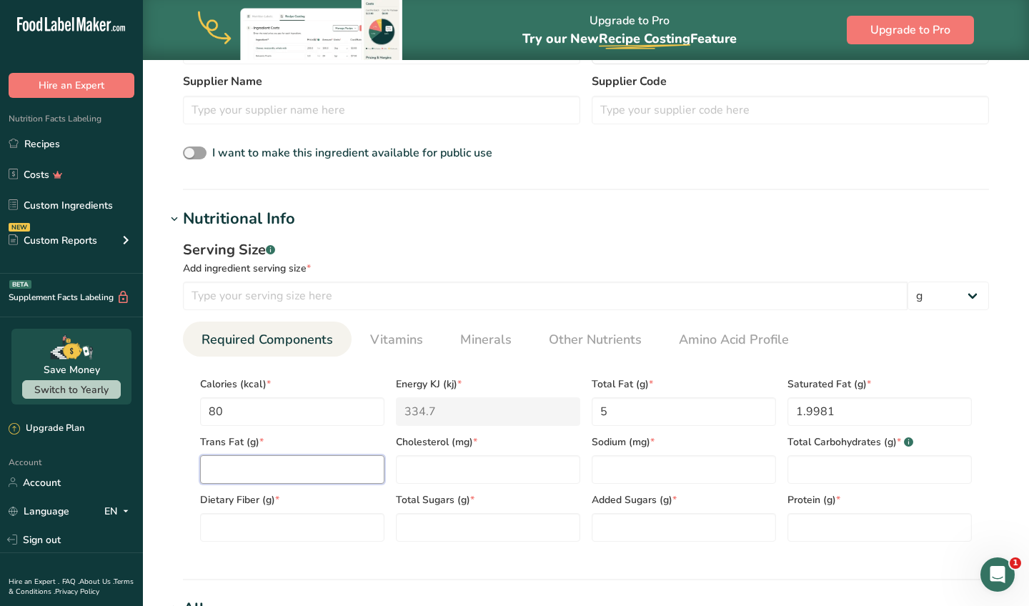
click at [350, 472] on Fat "number" at bounding box center [292, 469] width 184 height 29
type Fat "00"
click at [441, 468] on input "number" at bounding box center [488, 469] width 184 height 29
type input "15"
click at [601, 469] on input "number" at bounding box center [684, 469] width 184 height 29
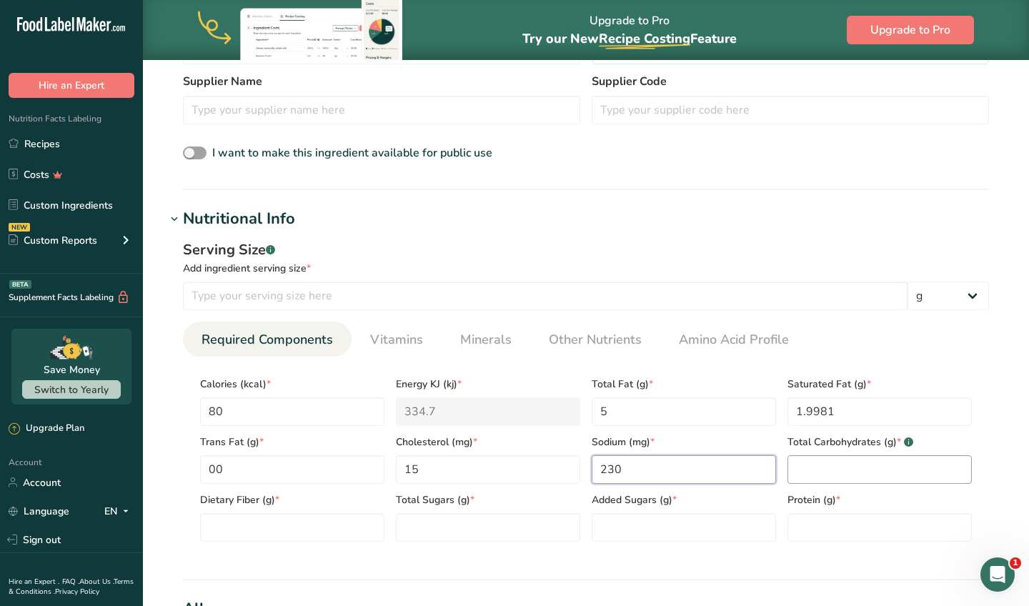
type input "230"
click at [886, 476] on Carbohydrates "number" at bounding box center [879, 469] width 184 height 29
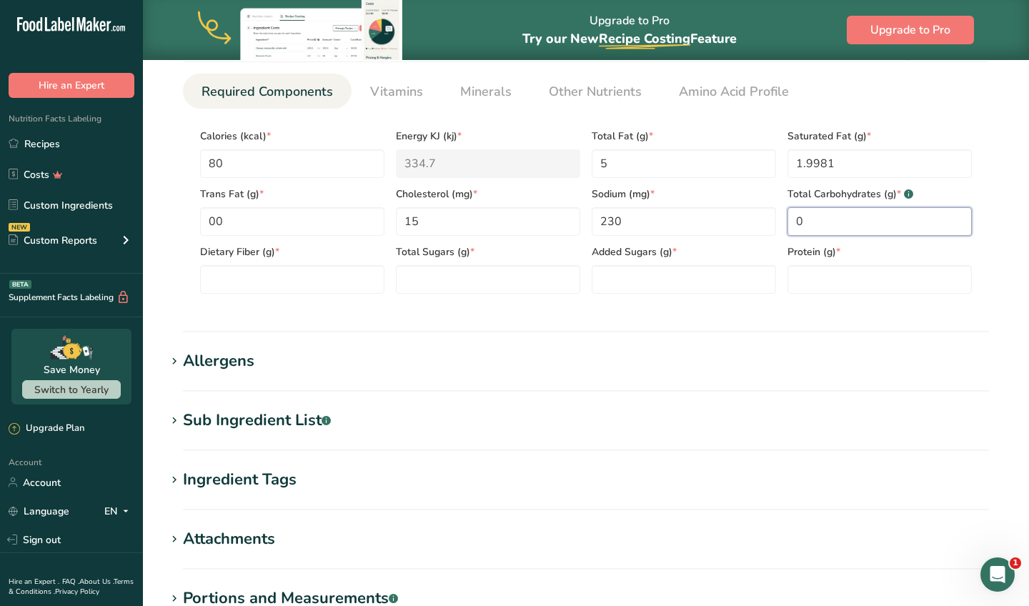
scroll to position [667, 0]
type Carbohydrates "0"
click at [554, 281] on Sugars "number" at bounding box center [488, 278] width 184 height 29
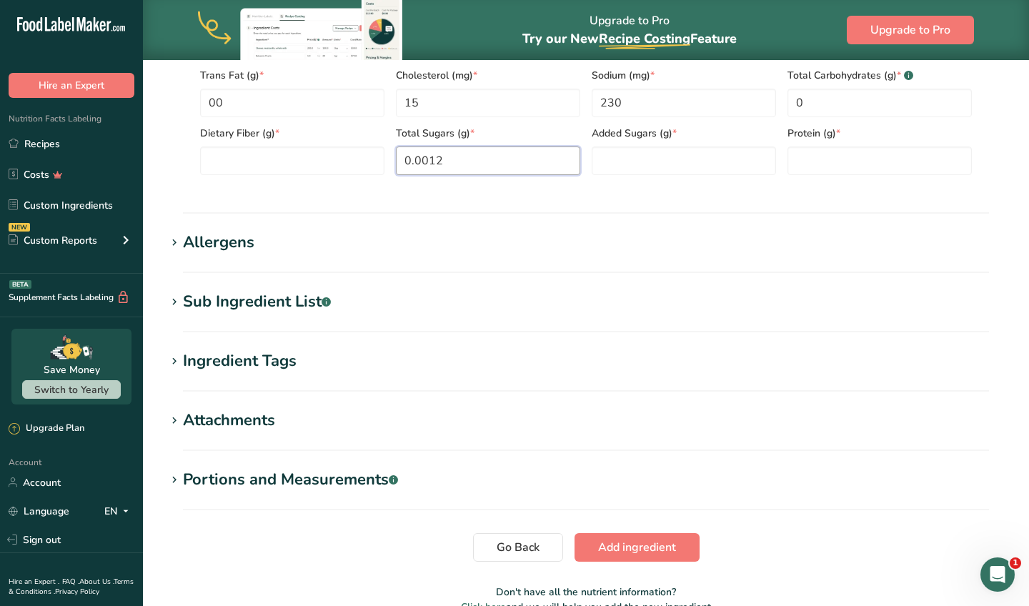
type Sugars "0.0011"
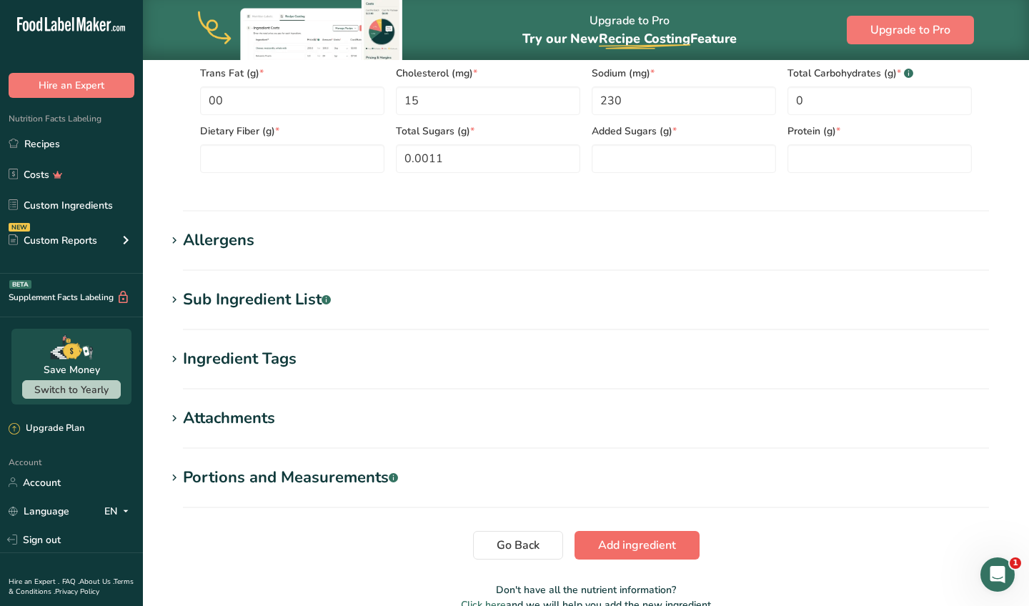
click at [674, 553] on span "Add ingredient" at bounding box center [637, 545] width 78 height 17
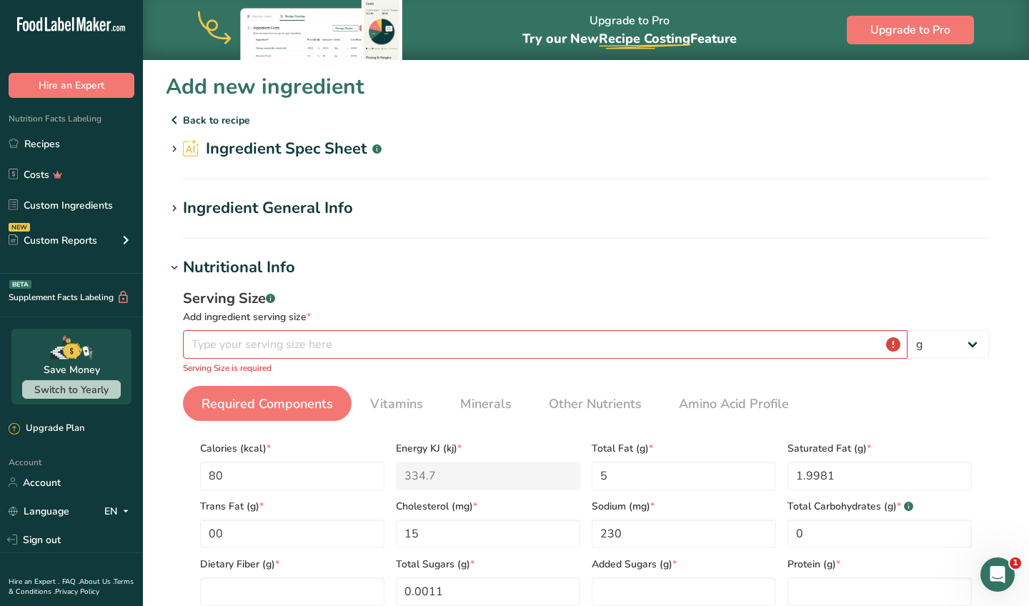
scroll to position [122, 0]
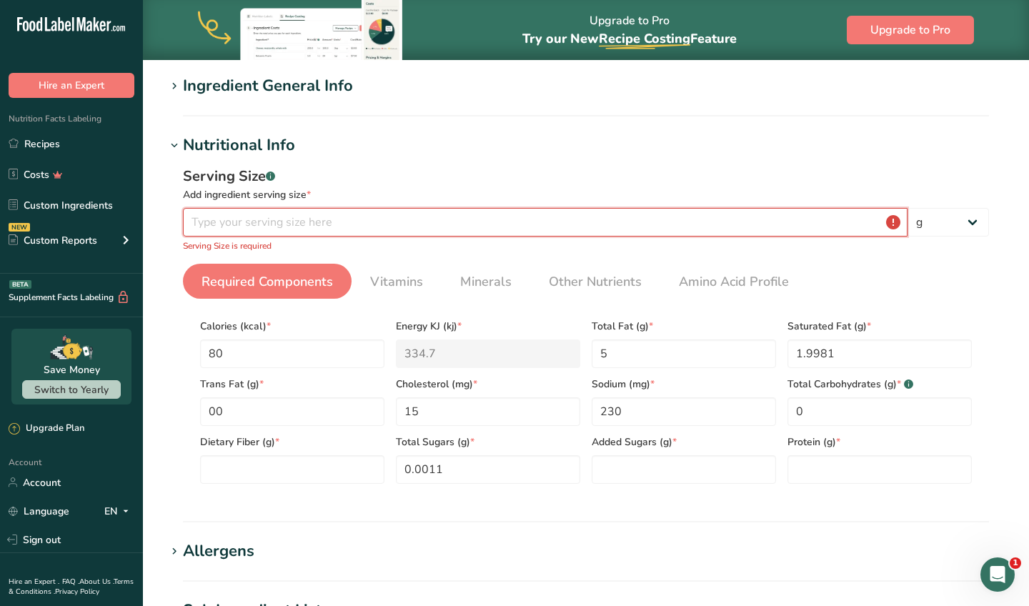
click at [502, 210] on input "number" at bounding box center [545, 222] width 724 height 29
type input "0.5"
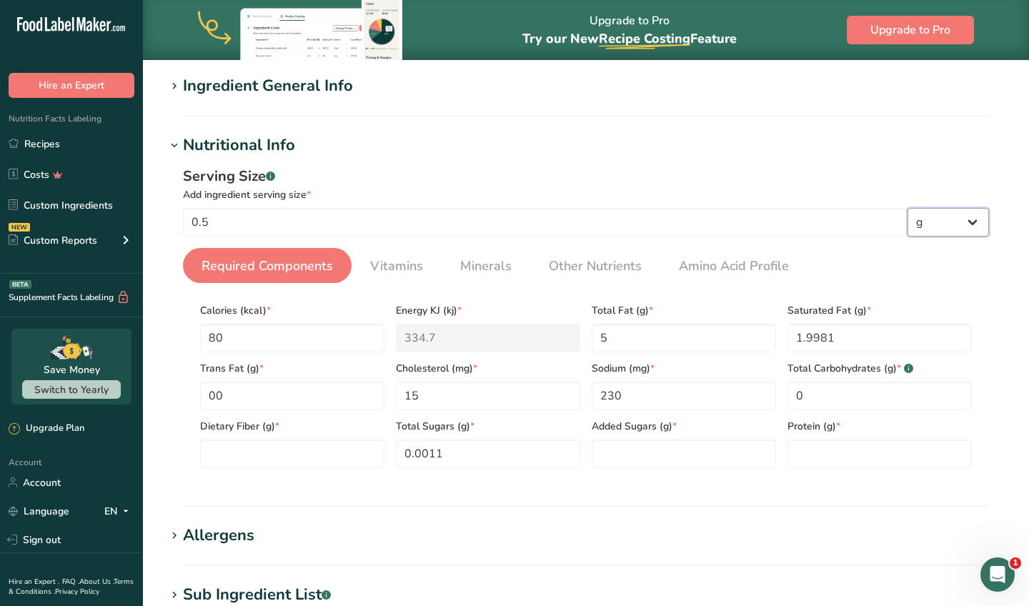
select select "5"
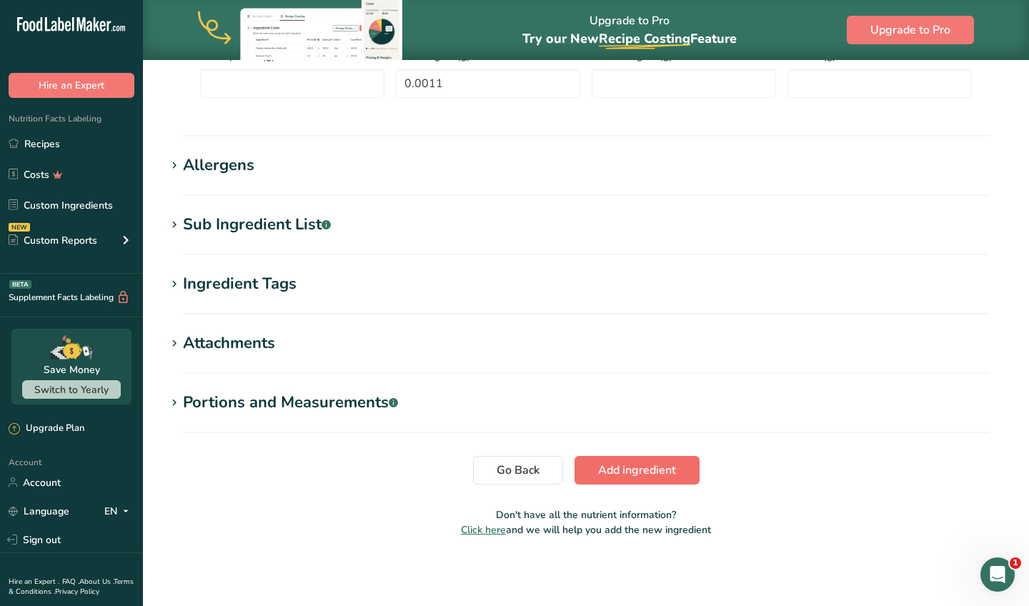
click at [635, 466] on span "Add ingredient" at bounding box center [637, 470] width 78 height 17
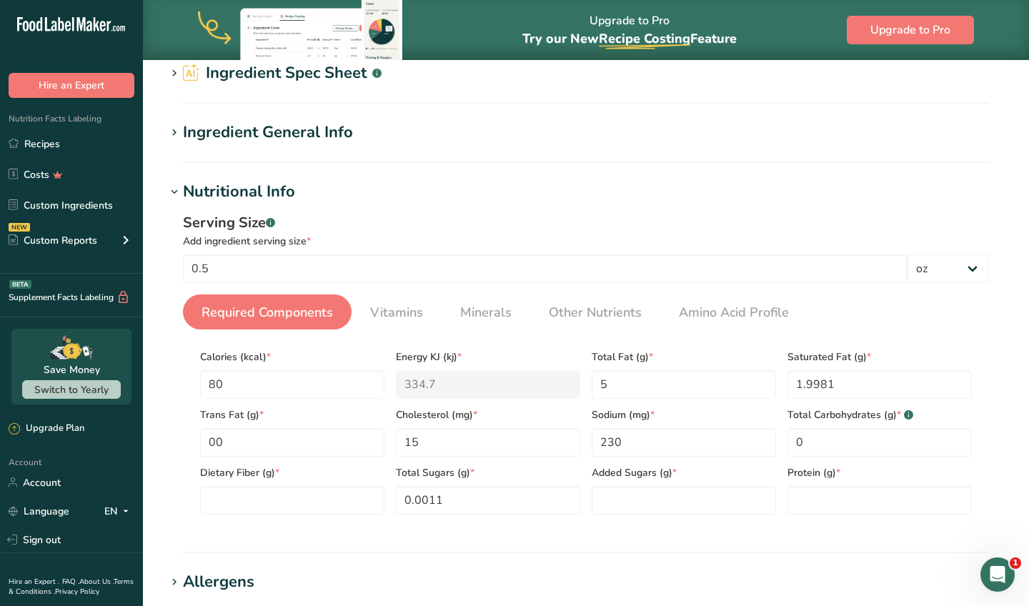
scroll to position [82, 0]
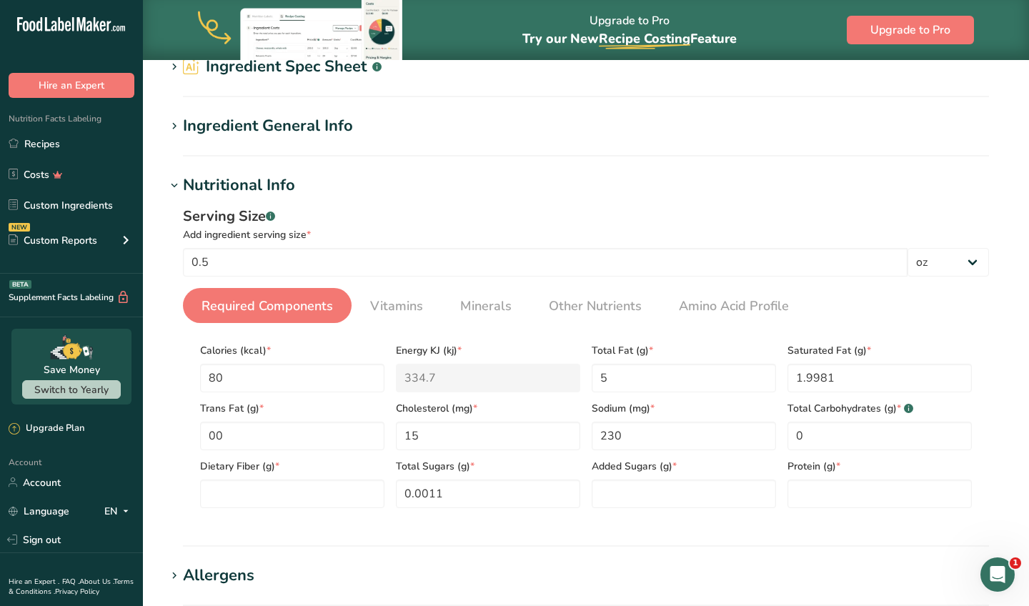
click at [515, 382] on KJ "334.7" at bounding box center [488, 378] width 184 height 29
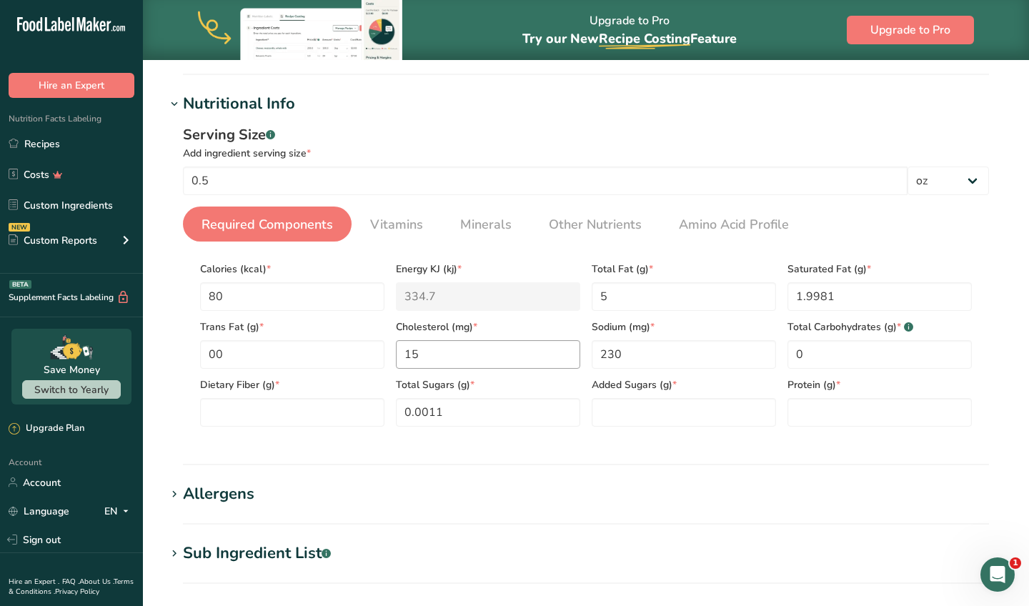
scroll to position [176, 0]
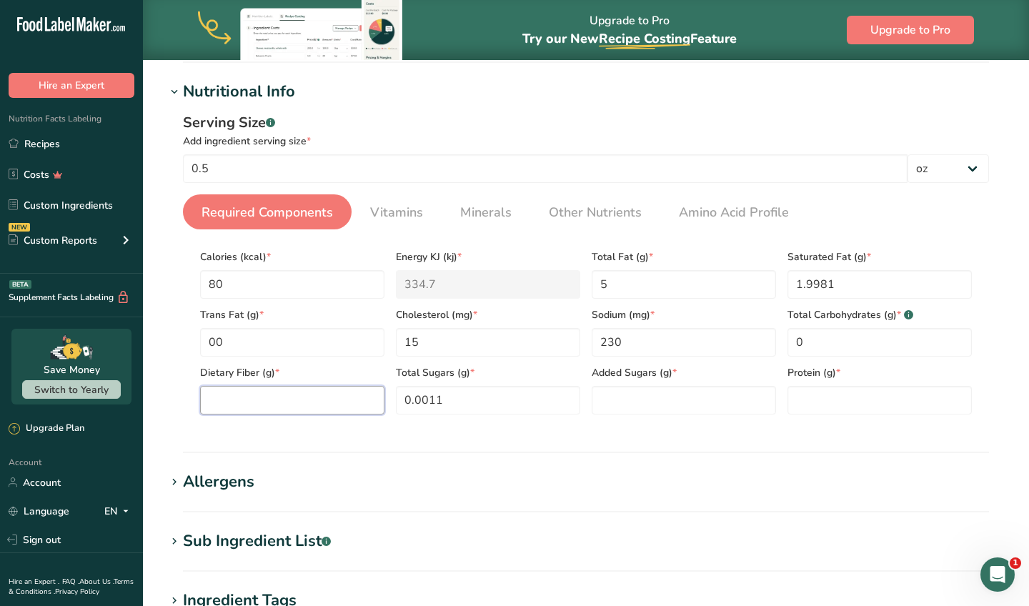
click at [298, 397] on Fiber "number" at bounding box center [292, 400] width 184 height 29
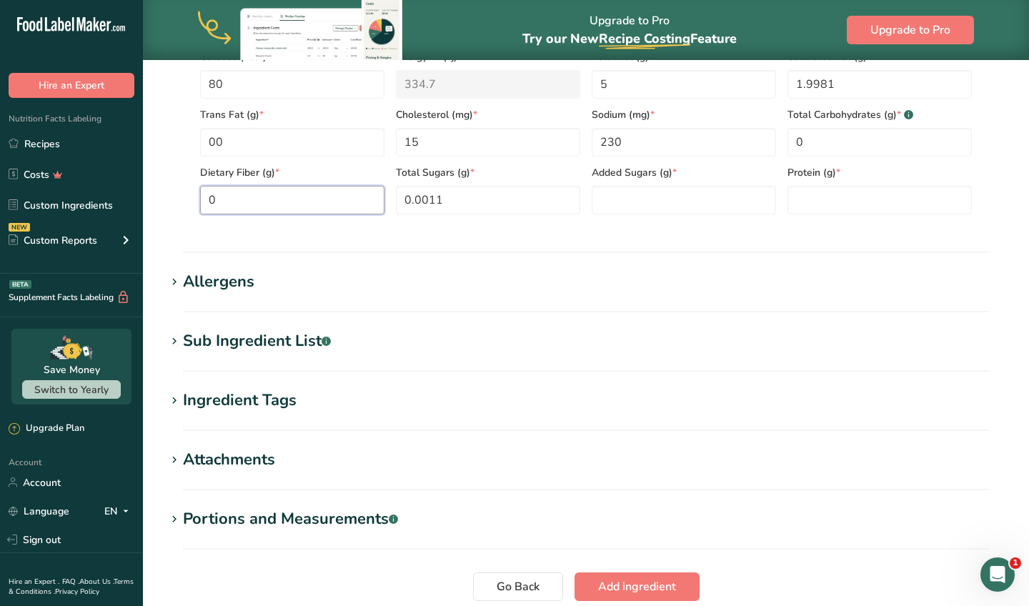
scroll to position [424, 0]
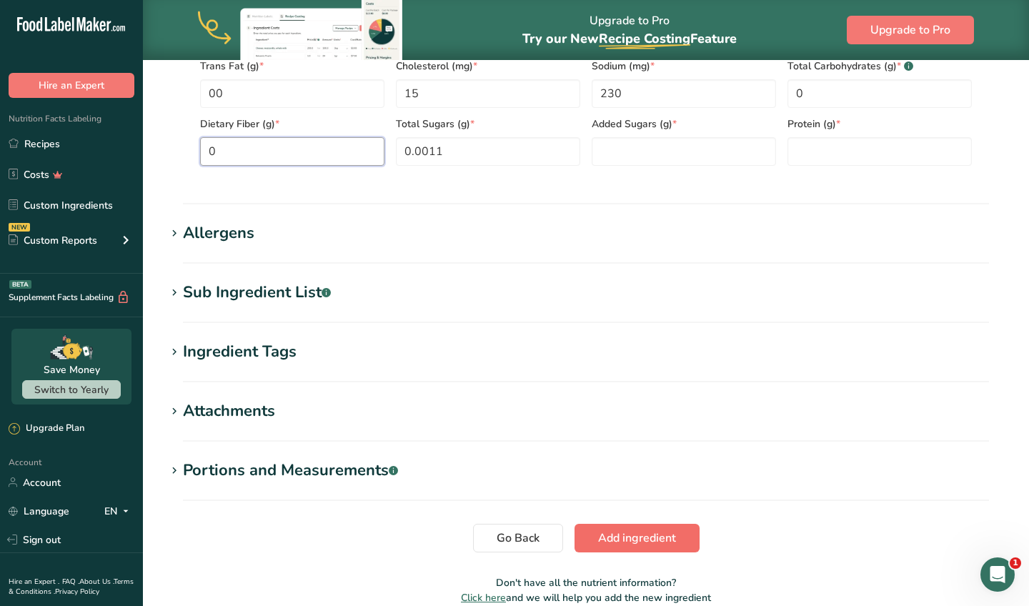
type Fiber "0"
click at [633, 547] on button "Add ingredient" at bounding box center [636, 538] width 125 height 29
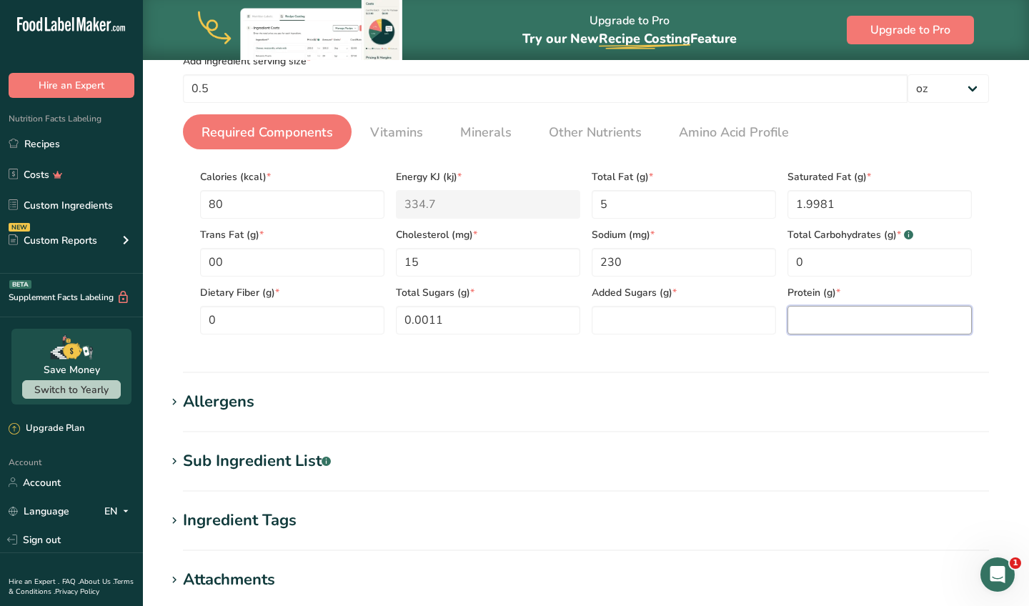
click at [822, 307] on input "number" at bounding box center [879, 320] width 184 height 29
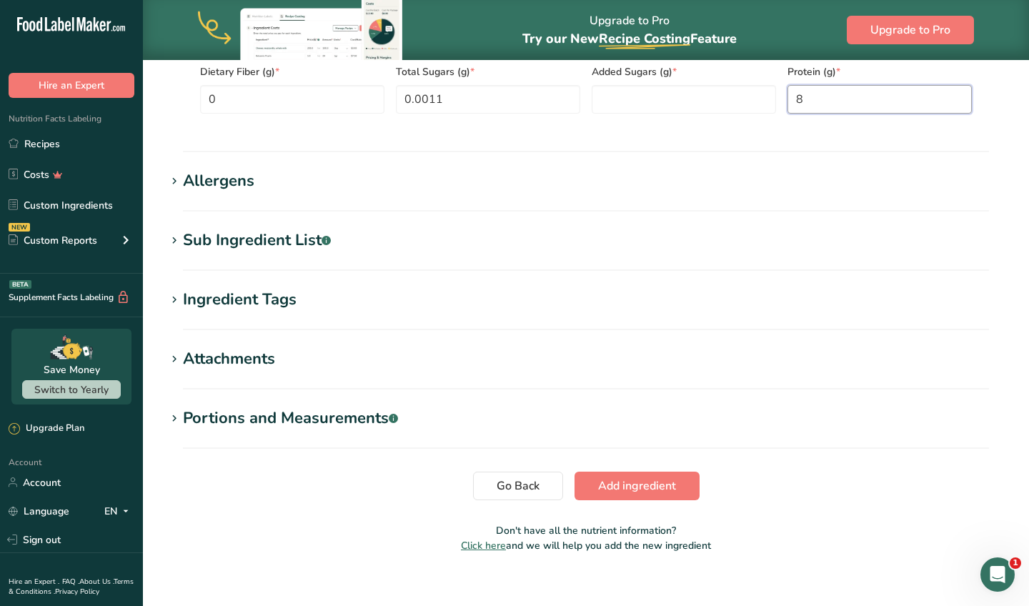
scroll to position [487, 0]
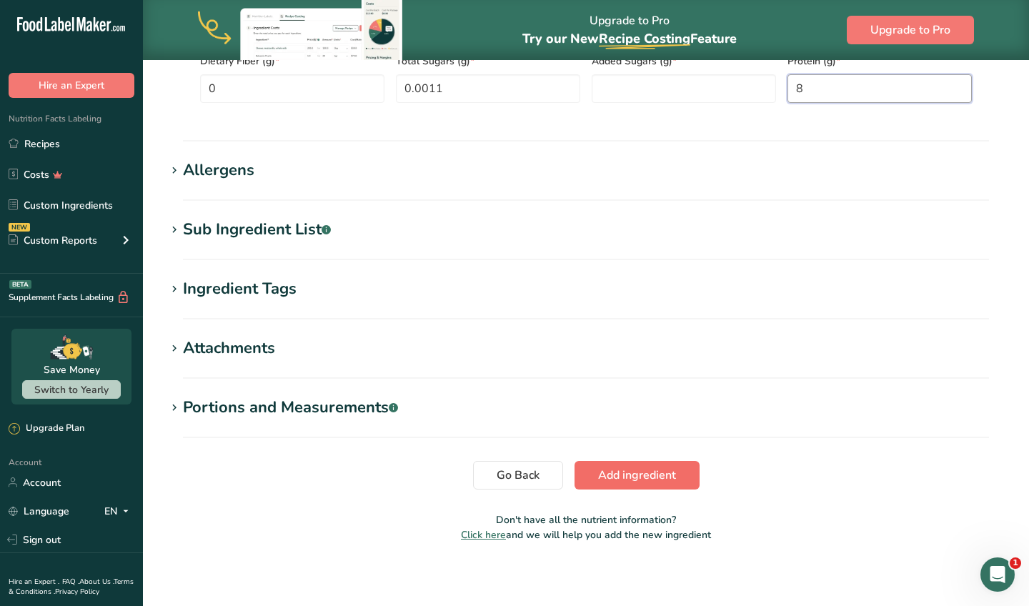
type input "8"
click at [680, 462] on button "Add ingredient" at bounding box center [636, 475] width 125 height 29
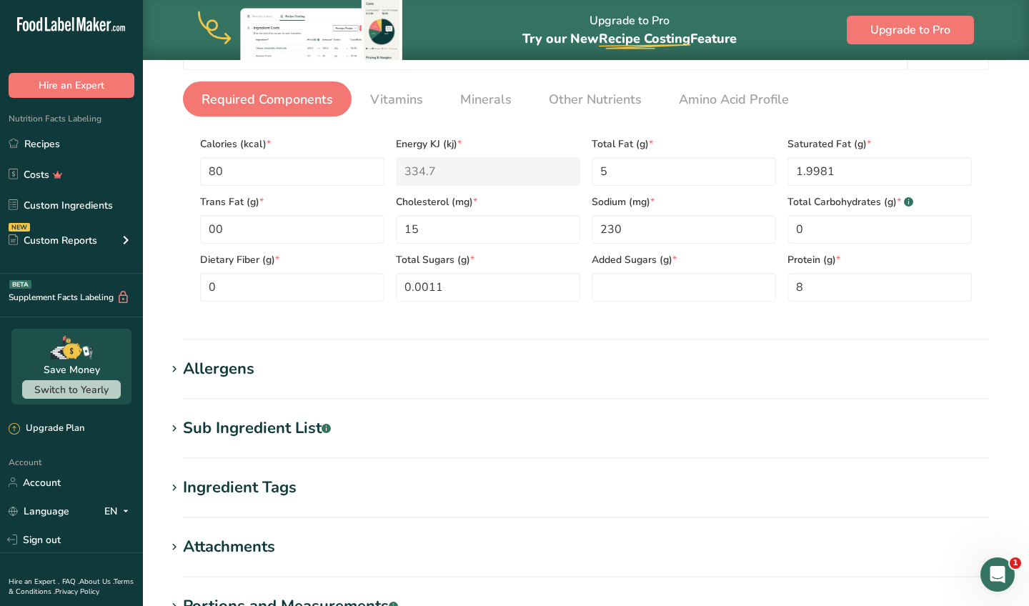
scroll to position [256, 0]
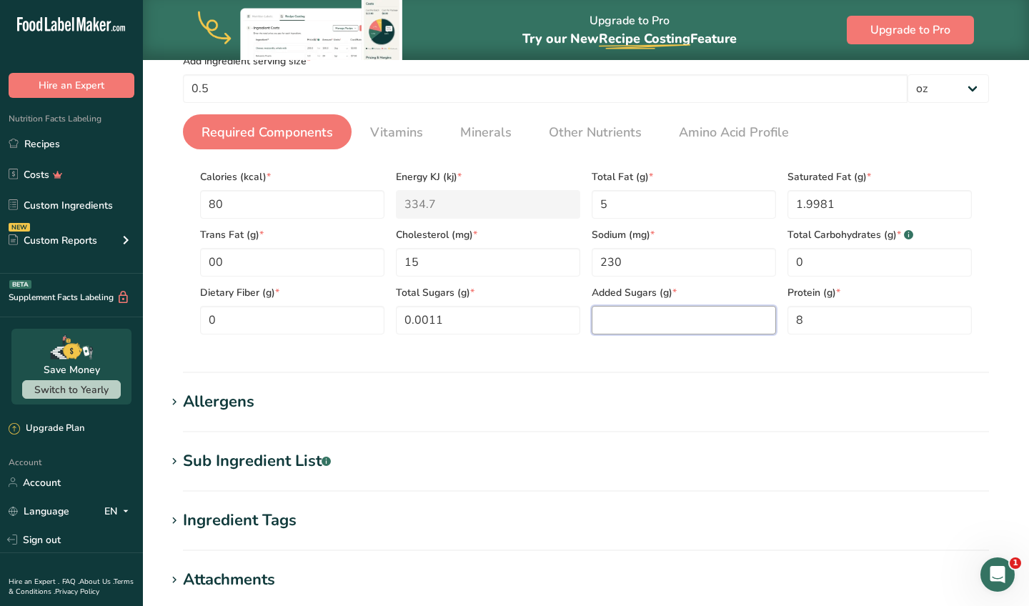
click at [711, 314] on Sugars "number" at bounding box center [684, 320] width 184 height 29
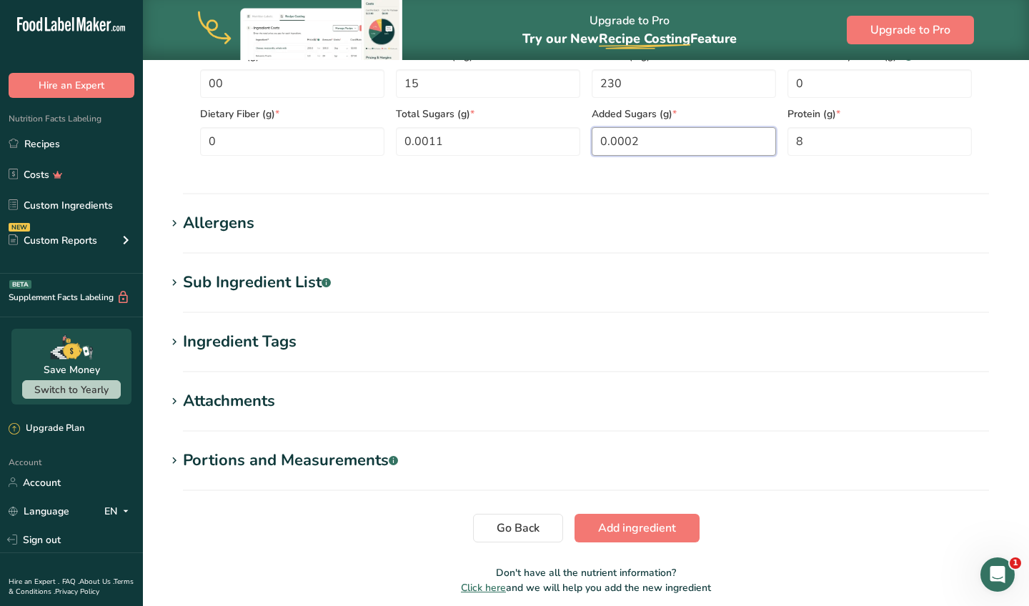
type Sugars "0.0003"
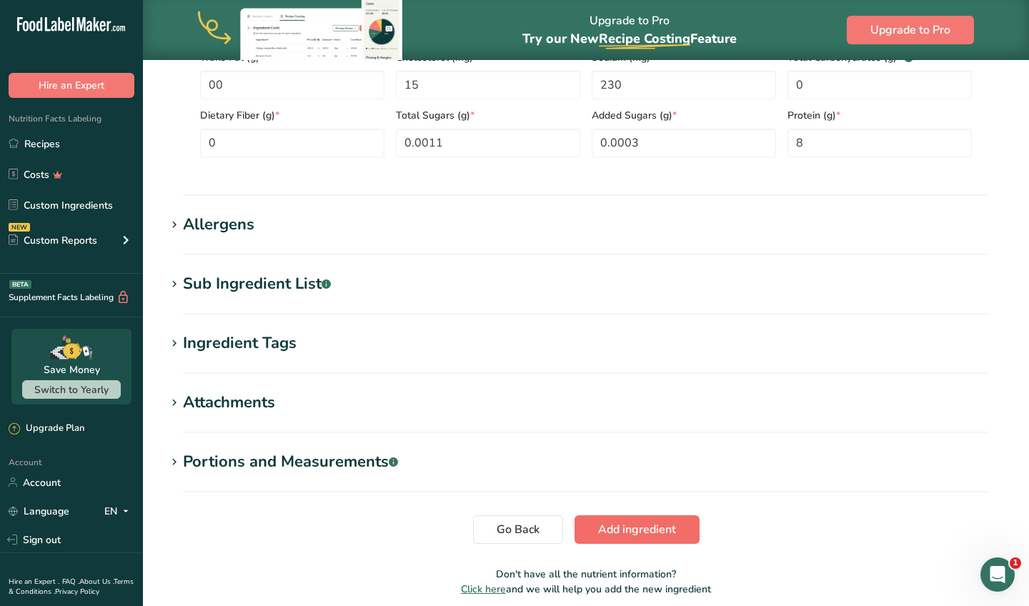
click at [662, 522] on span "Add ingredient" at bounding box center [637, 529] width 78 height 17
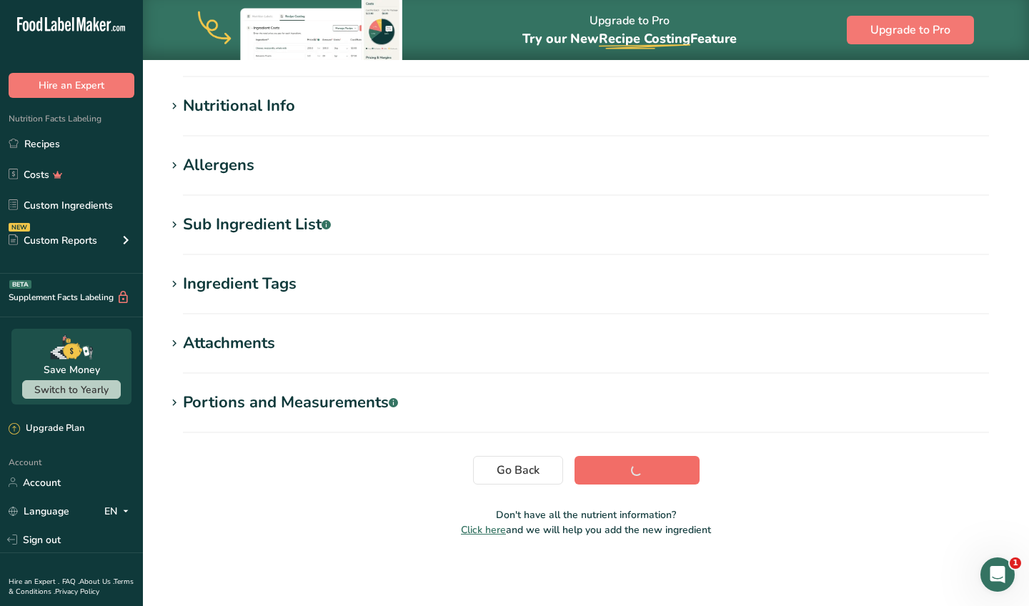
scroll to position [161, 0]
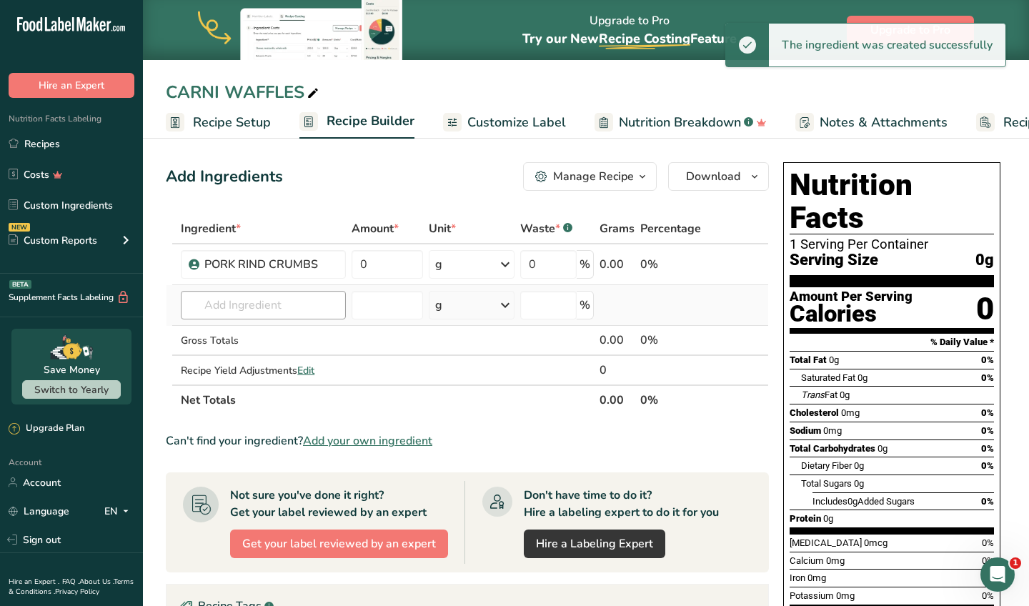
click at [274, 322] on td "Almond flour 1211 Milk, whole, 3.25% milkfat, without added vitamin A and vitam…" at bounding box center [263, 305] width 171 height 41
click at [275, 308] on input "text" at bounding box center [263, 305] width 165 height 29
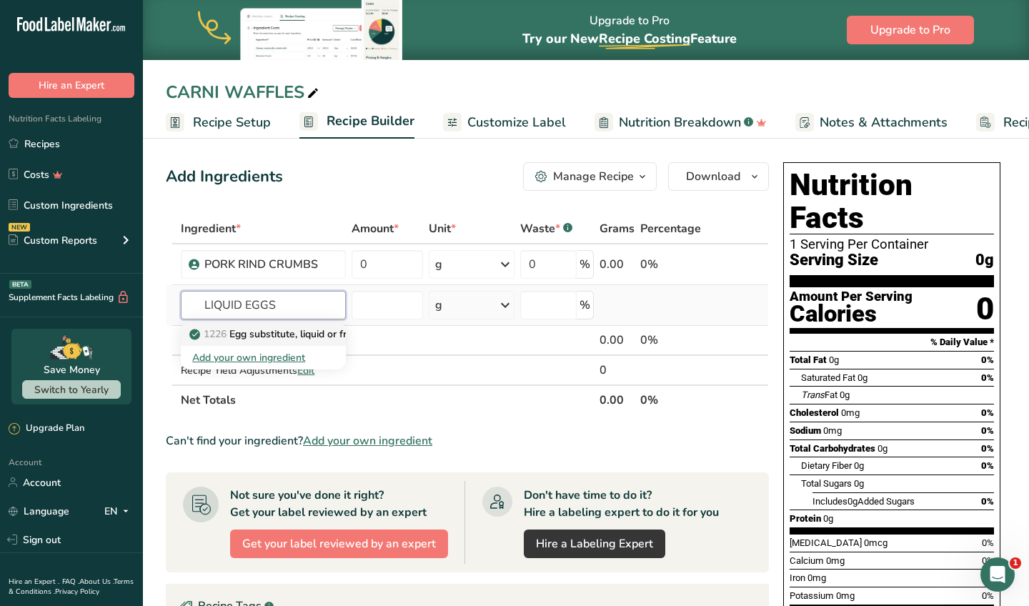
type input "LIQUID EGGS"
click at [275, 331] on p "1226 Egg substitute, liquid or frozen, fat free" at bounding box center [300, 333] width 216 height 15
type input "Egg substitute, liquid or frozen, fat free"
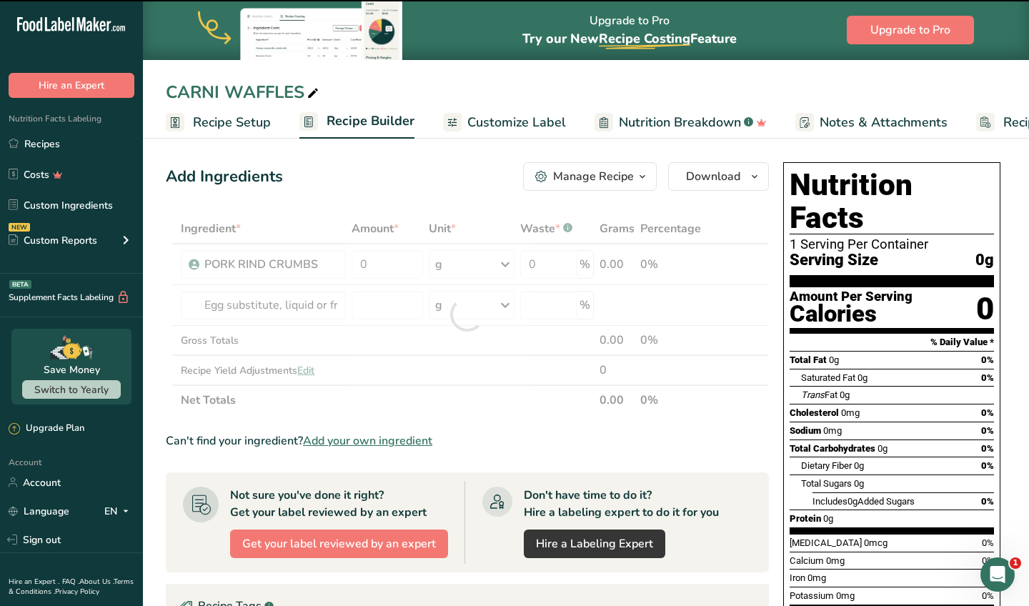
type input "0"
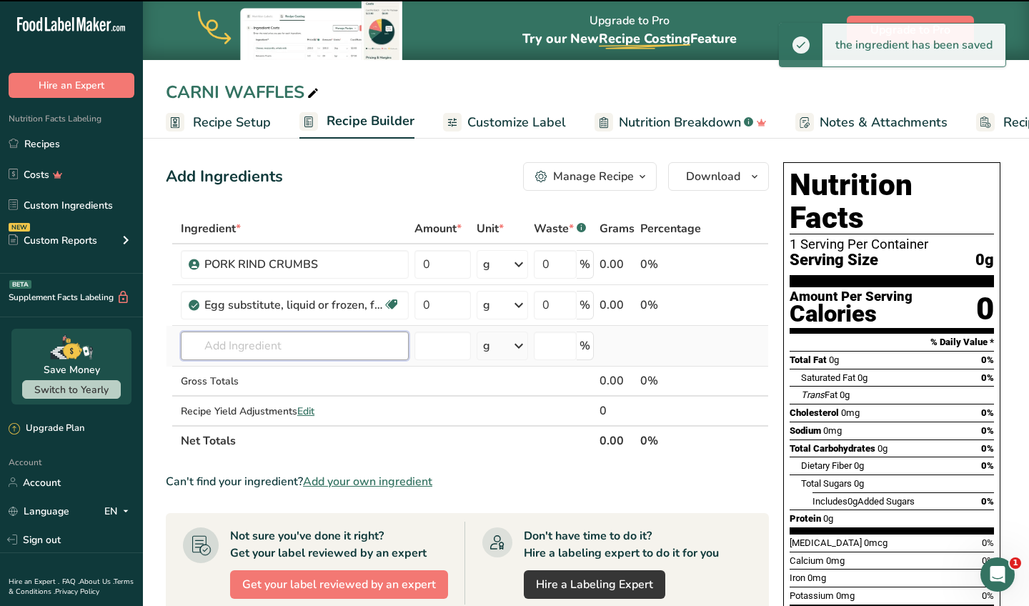
click at [238, 344] on input "text" at bounding box center [295, 345] width 228 height 29
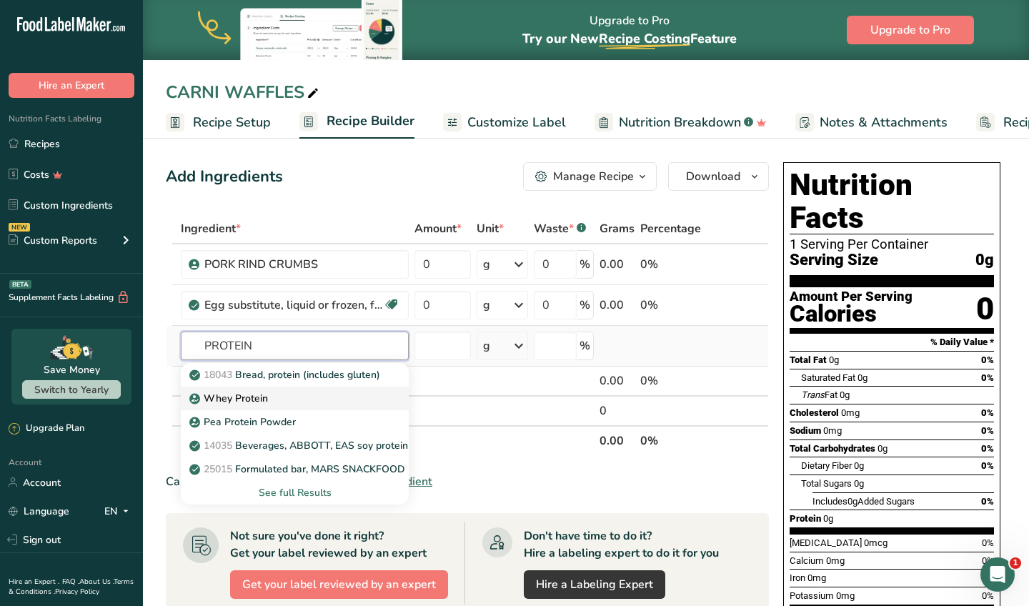
type input "PROTEIN"
click at [242, 397] on p "Whey Protein" at bounding box center [230, 398] width 76 height 15
type input "Whey Protein"
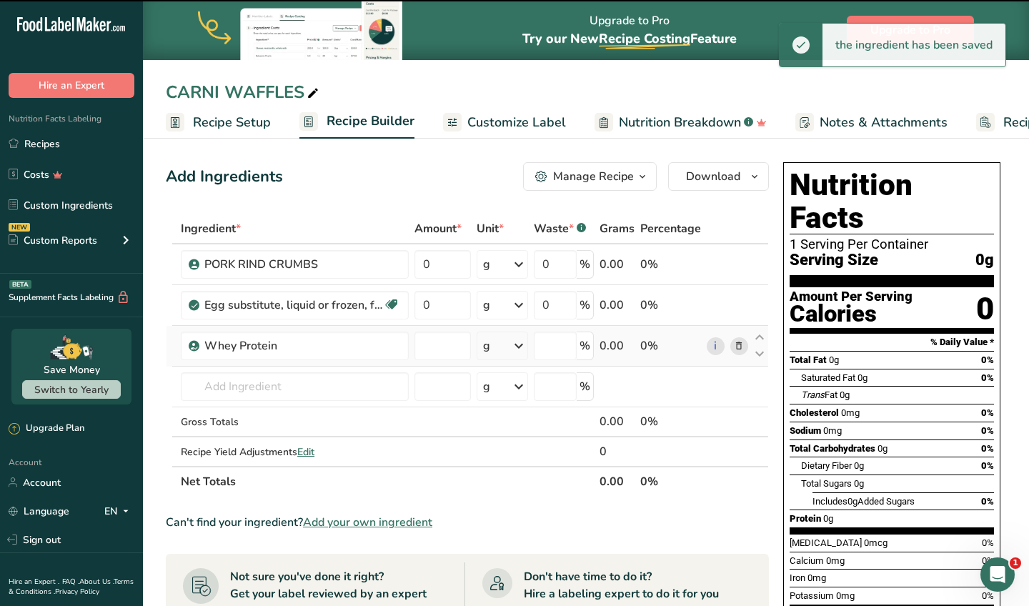
type input "0"
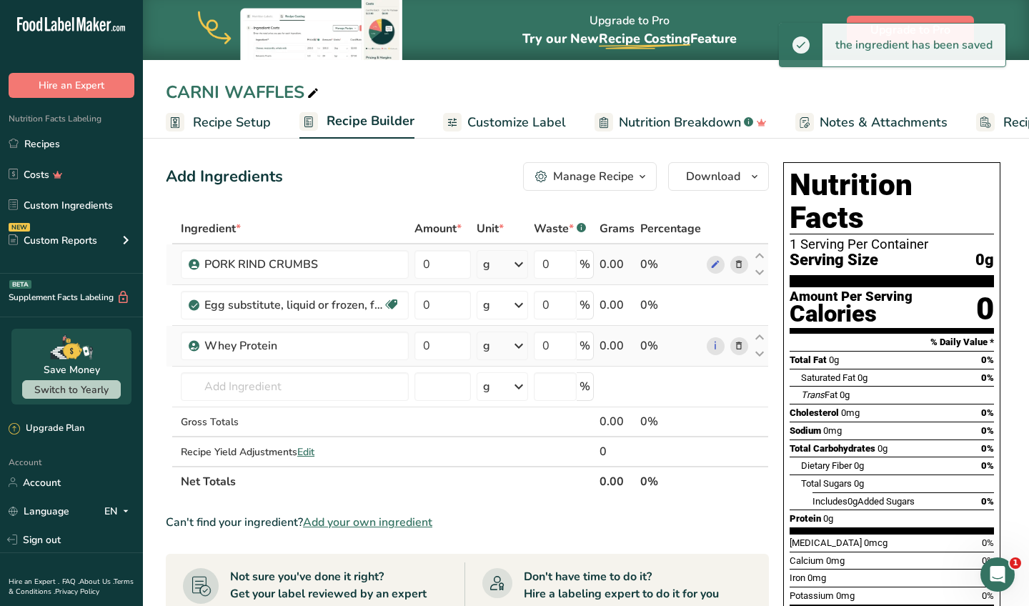
click at [496, 266] on div "g" at bounding box center [502, 264] width 51 height 29
click at [517, 378] on div "See more" at bounding box center [545, 377] width 120 height 15
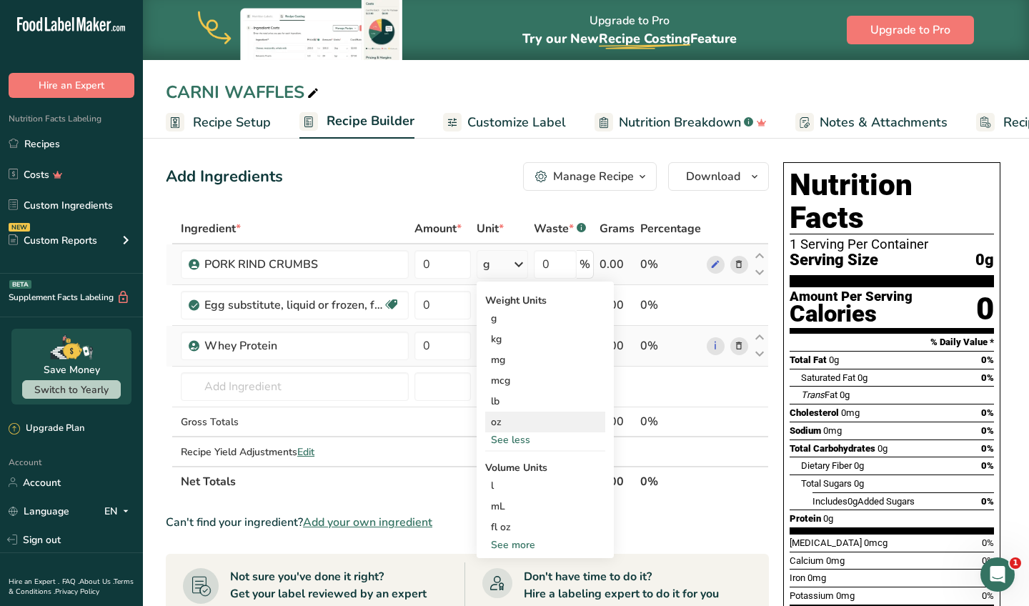
click at [512, 427] on div "oz" at bounding box center [545, 422] width 120 height 21
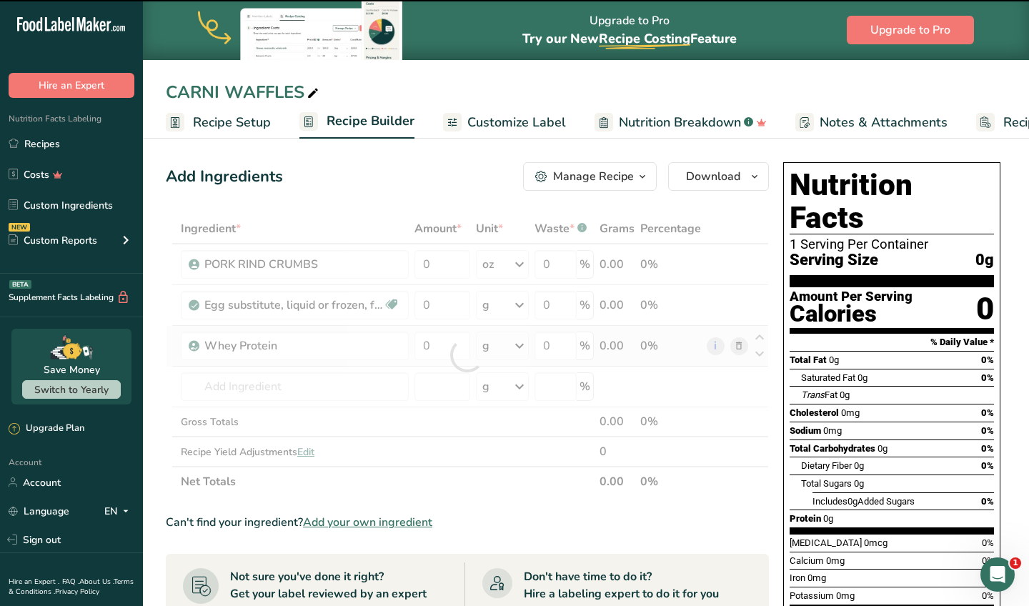
click at [443, 271] on div at bounding box center [467, 355] width 603 height 283
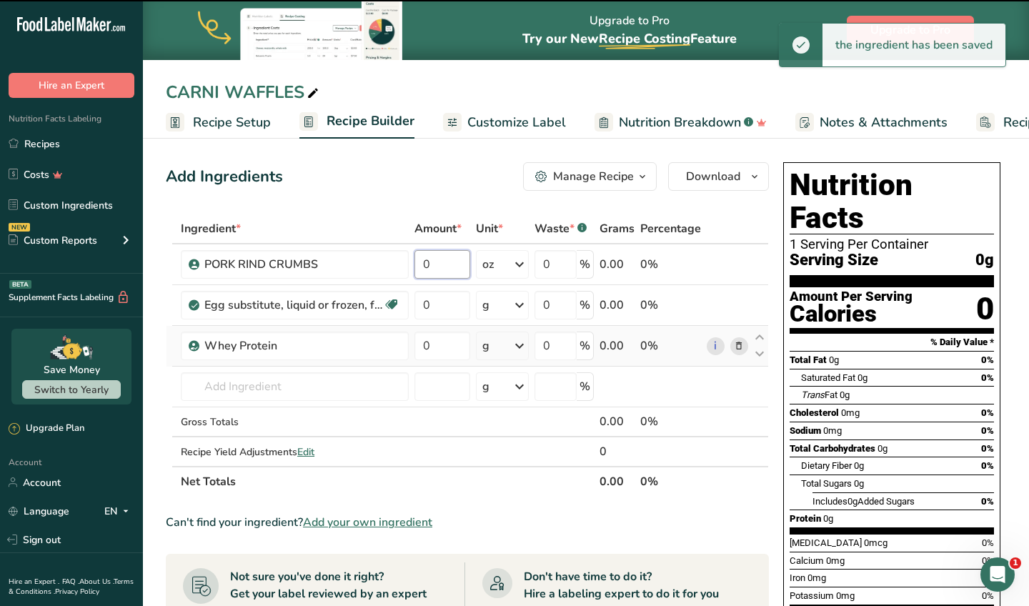
click at [443, 271] on input "0" at bounding box center [442, 264] width 56 height 29
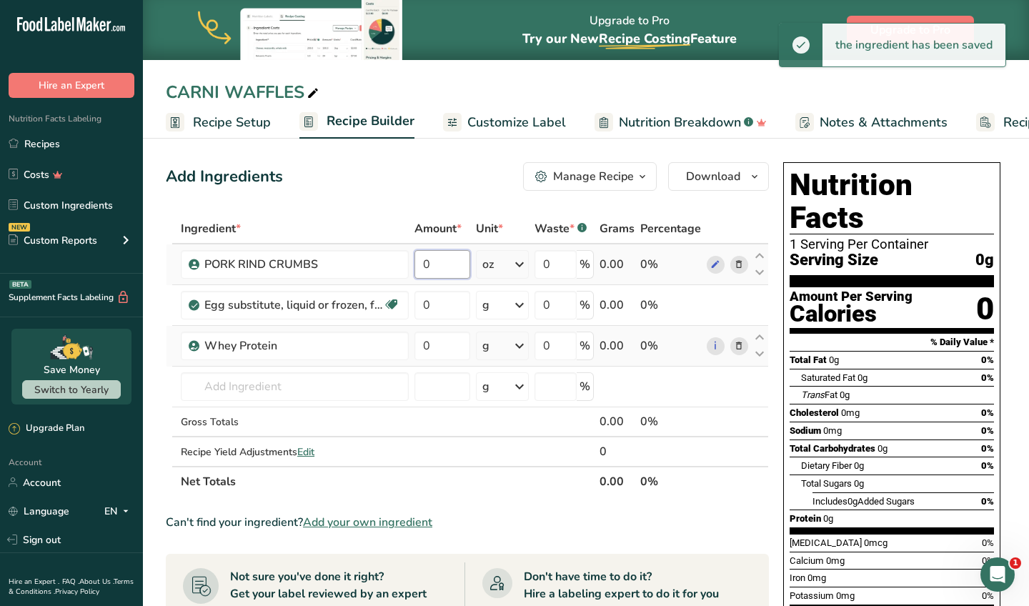
type input "5"
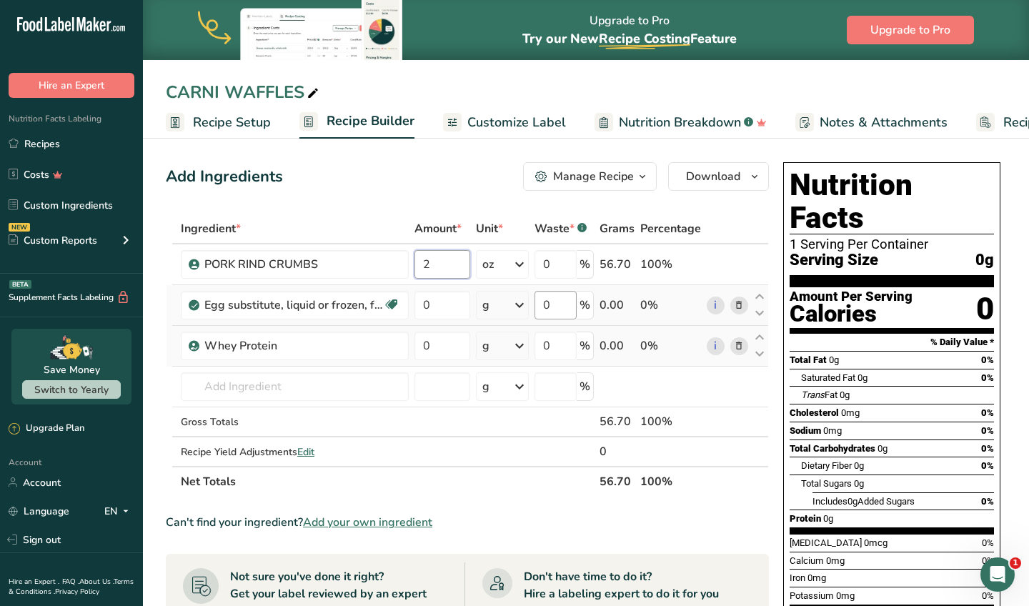
type input "2"
click at [547, 298] on div "Ingredient * Amount * Unit * Waste * .a-a{fill:#347362;}.b-a{fill:#fff;} Grams …" at bounding box center [467, 355] width 603 height 283
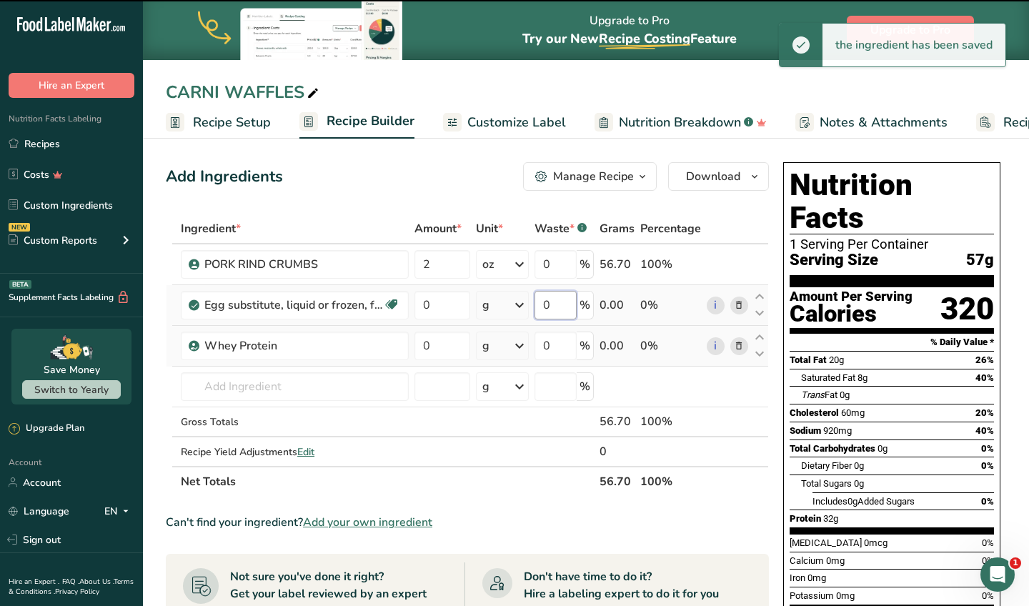
click at [550, 315] on input "0" at bounding box center [555, 305] width 42 height 29
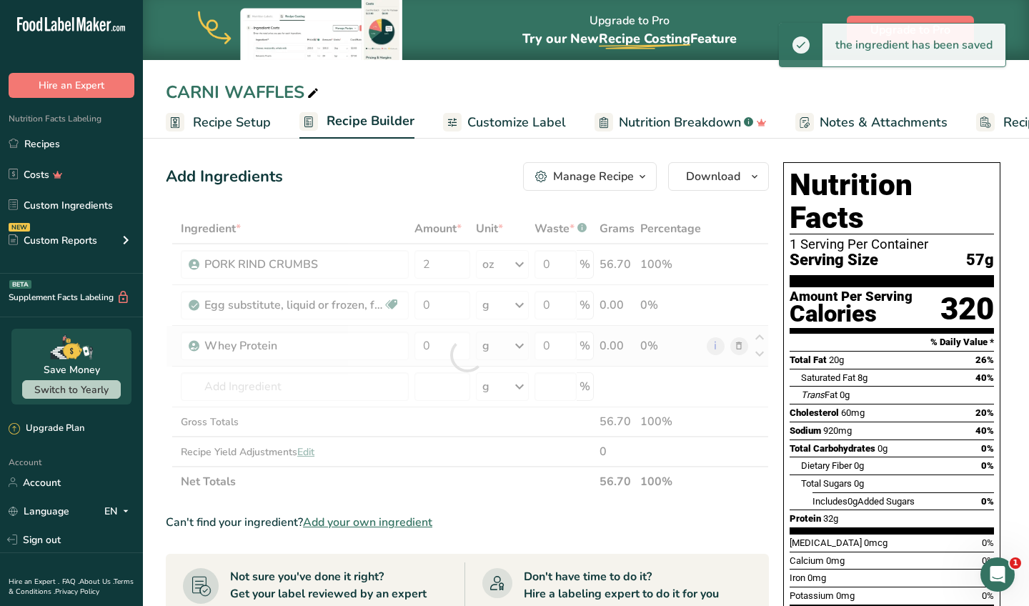
click at [487, 305] on div "Ingredient * Amount * Unit * Waste * .a-a{fill:#347362;}.b-a{fill:#fff;} Grams …" at bounding box center [467, 355] width 603 height 283
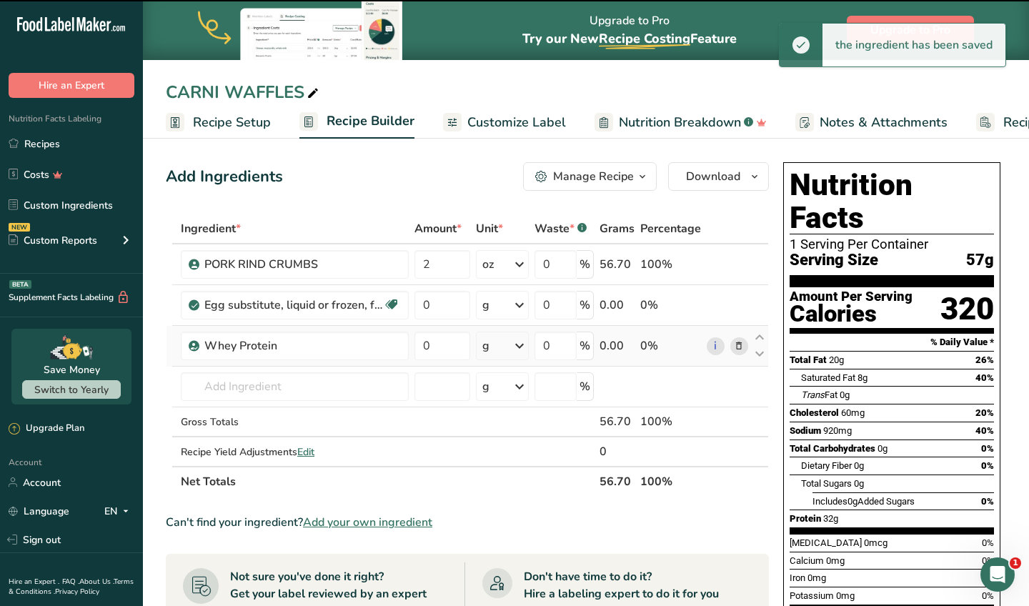
click at [487, 305] on div "g" at bounding box center [485, 304] width 7 height 17
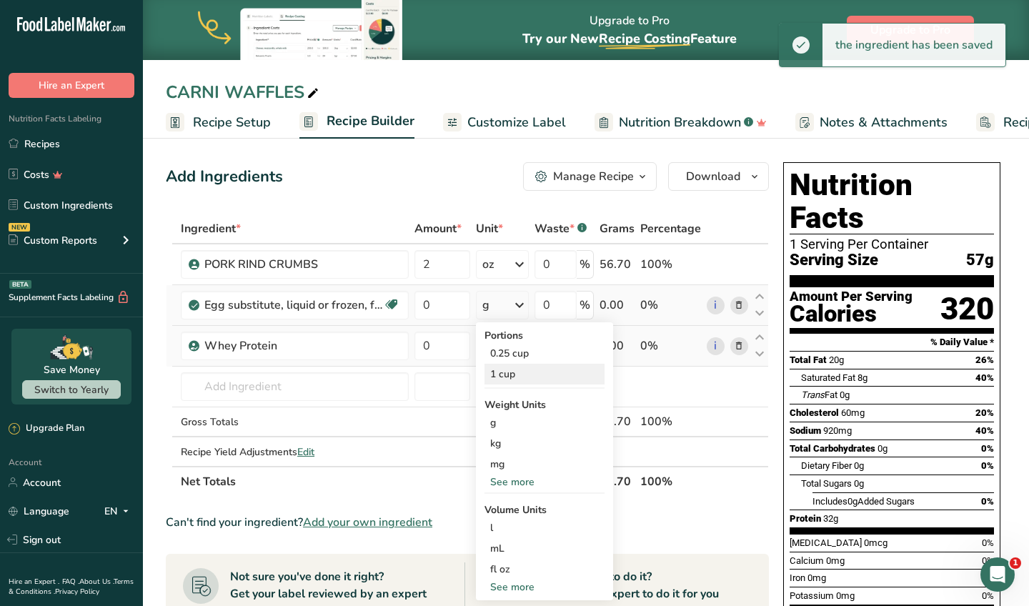
click at [508, 374] on div "1 cup" at bounding box center [544, 374] width 120 height 21
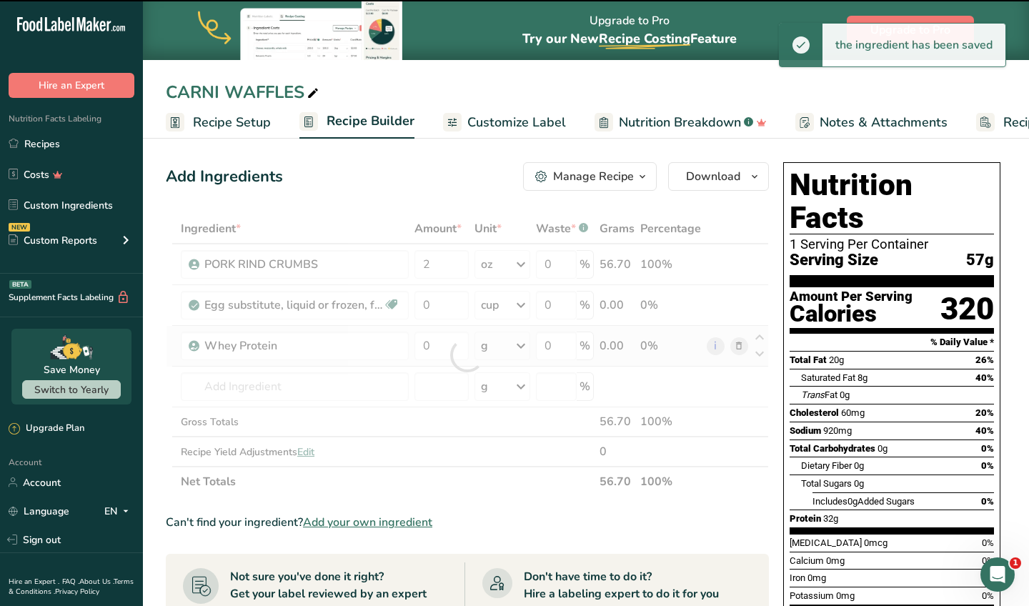
click at [445, 319] on div at bounding box center [467, 355] width 603 height 283
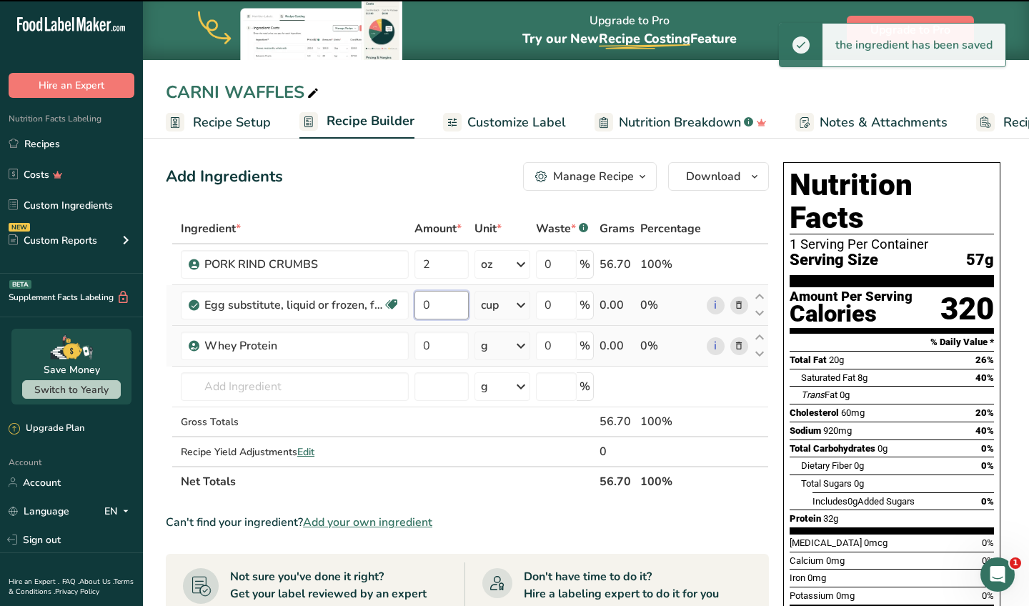
click at [445, 309] on input "0" at bounding box center [441, 305] width 54 height 29
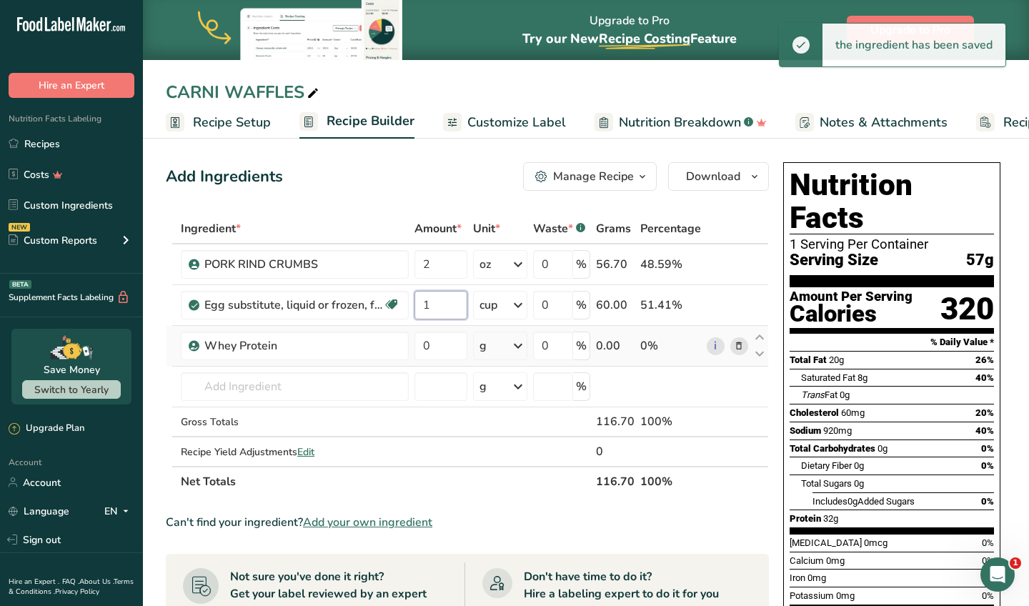
type input "1"
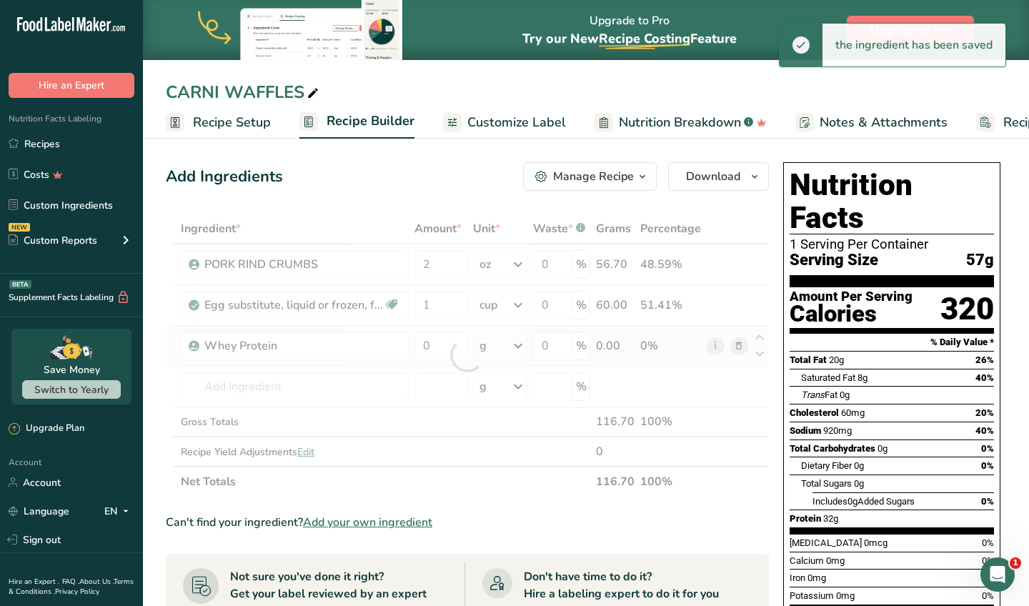
click at [505, 348] on div "Ingredient * Amount * Unit * Waste * .a-a{fill:#347362;}.b-a{fill:#fff;} Grams …" at bounding box center [467, 355] width 603 height 283
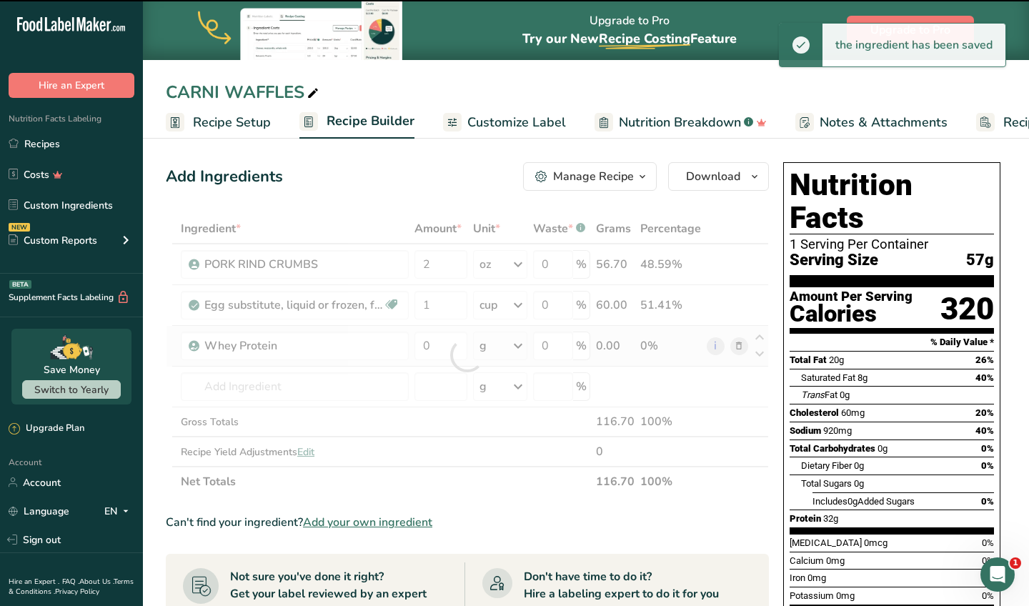
click at [505, 348] on div at bounding box center [467, 355] width 603 height 283
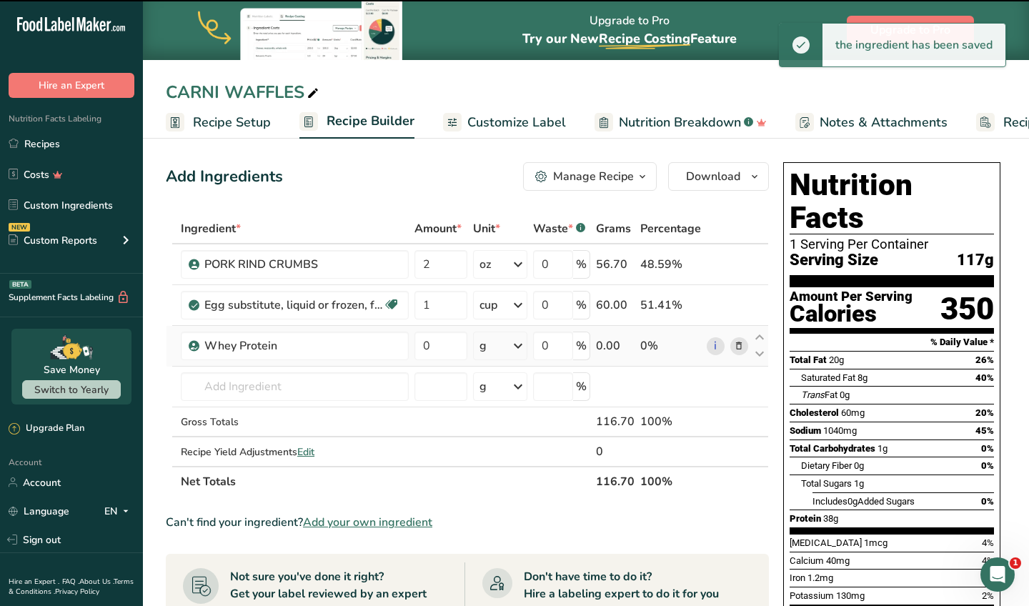
click at [505, 348] on div "g" at bounding box center [500, 345] width 54 height 29
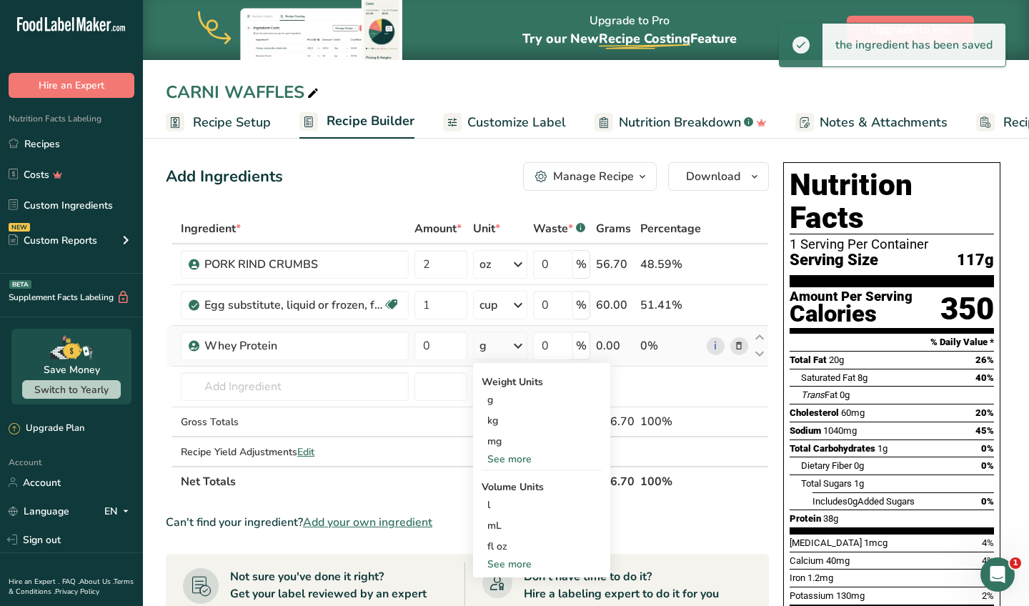
click at [517, 459] on div "See more" at bounding box center [542, 459] width 120 height 15
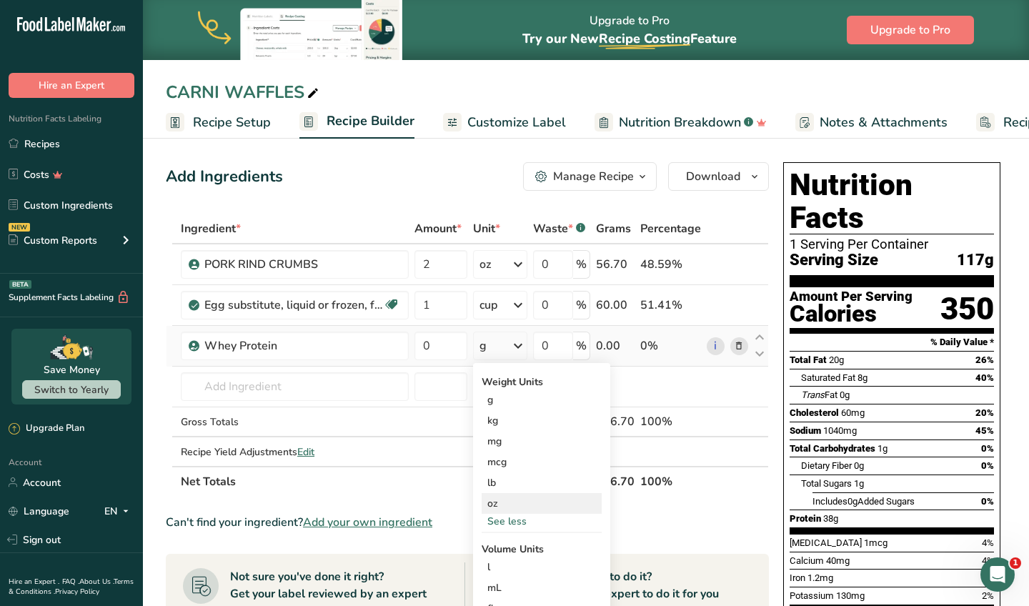
click at [513, 497] on div "oz" at bounding box center [542, 503] width 120 height 21
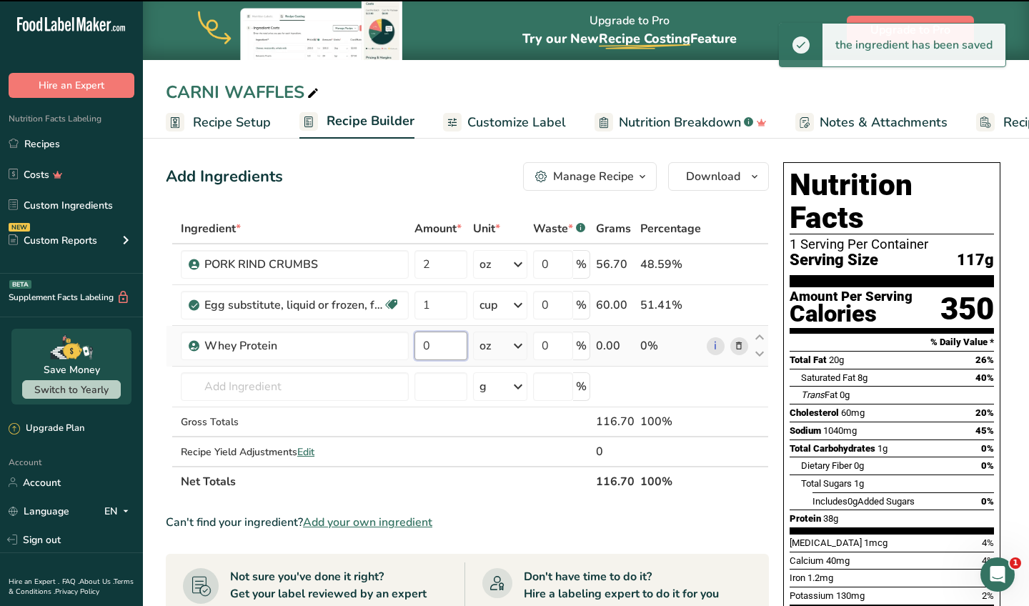
click at [440, 347] on input "0" at bounding box center [440, 345] width 53 height 29
type input "1"
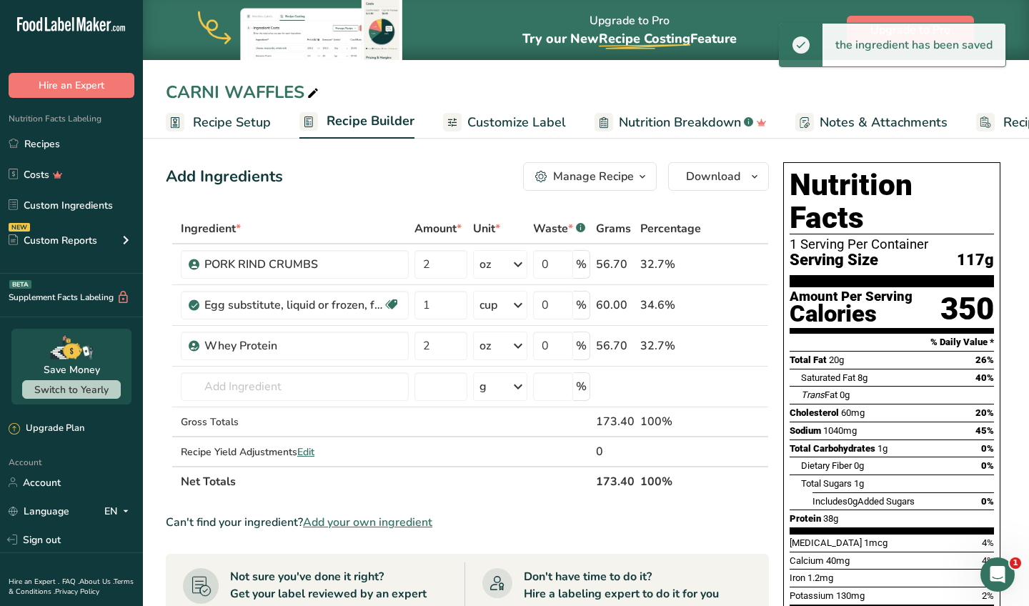
click at [421, 221] on div "Ingredient * Amount * Unit * Waste * .a-a{fill:#347362;}.b-a{fill:#fff;} Grams …" at bounding box center [467, 355] width 603 height 283
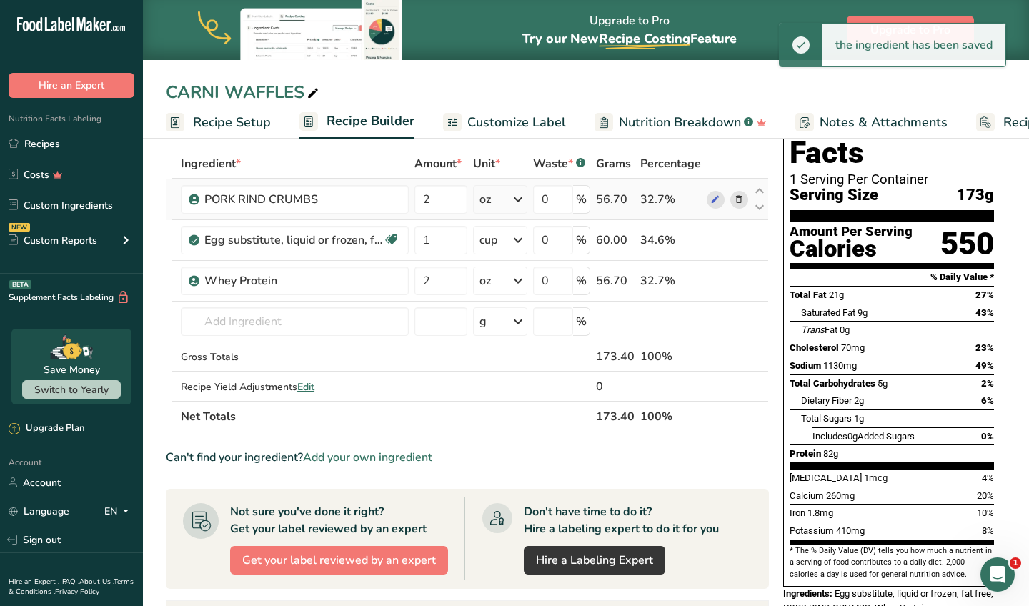
scroll to position [65, 0]
click at [439, 277] on input "2" at bounding box center [440, 280] width 53 height 29
click at [446, 198] on div "Ingredient * Amount * Unit * Waste * .a-a{fill:#347362;}.b-a{fill:#fff;} Grams …" at bounding box center [467, 290] width 603 height 283
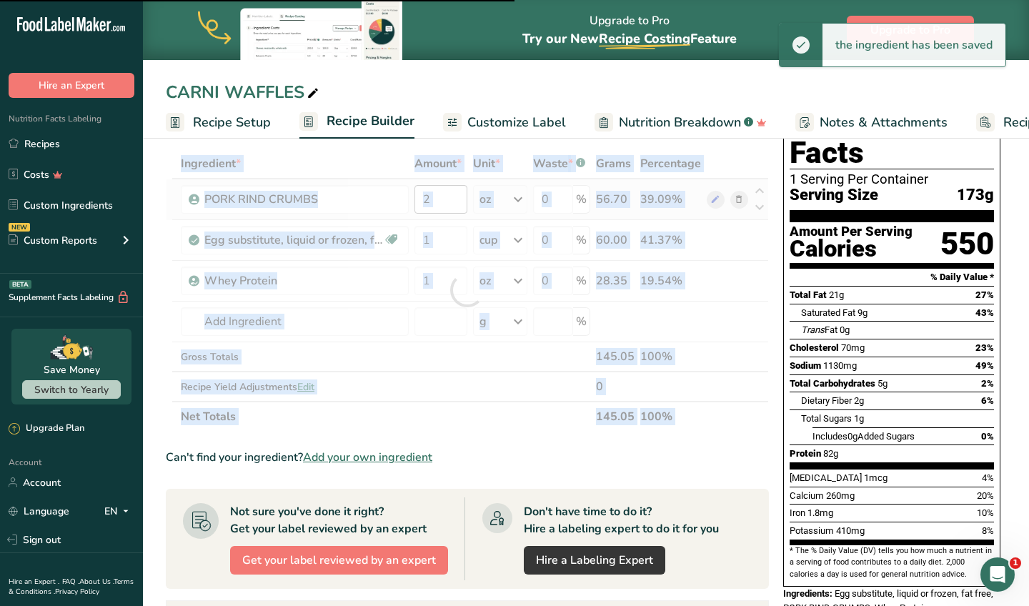
click at [446, 198] on div at bounding box center [467, 290] width 603 height 283
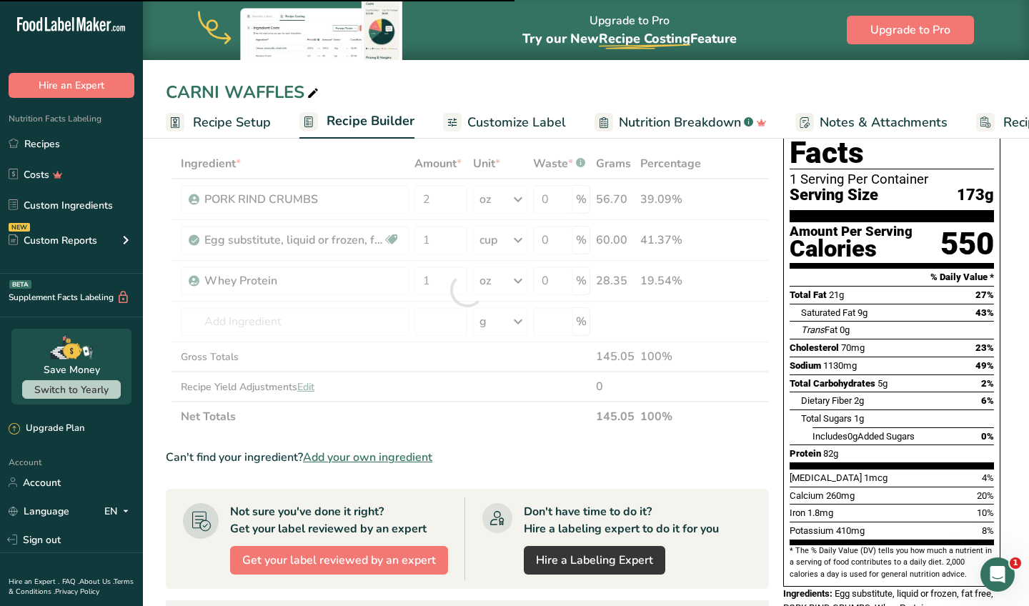
click at [441, 200] on div at bounding box center [467, 290] width 603 height 283
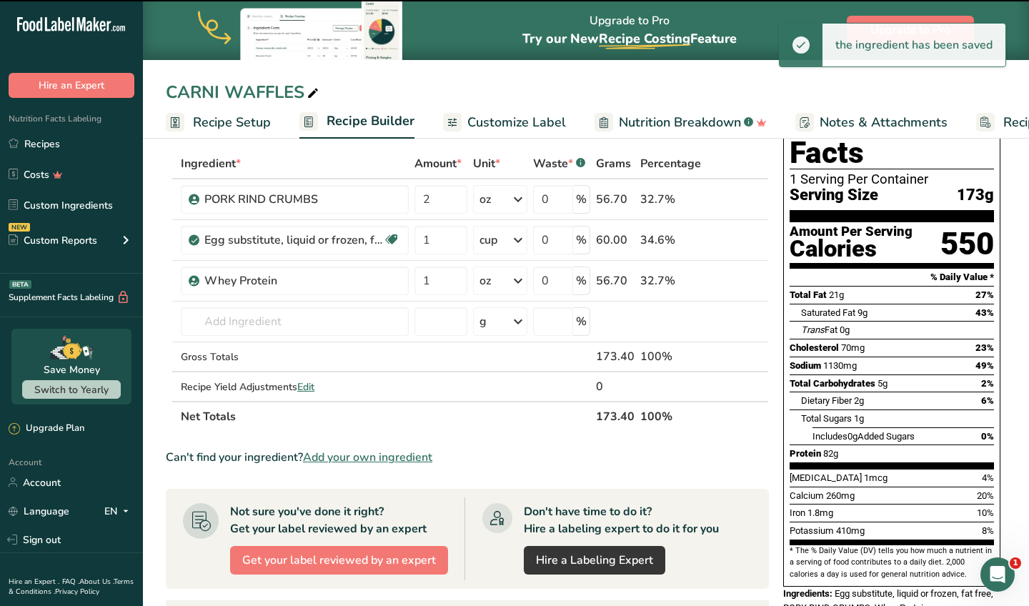
type input "2"
click at [441, 200] on input "2" at bounding box center [440, 199] width 53 height 29
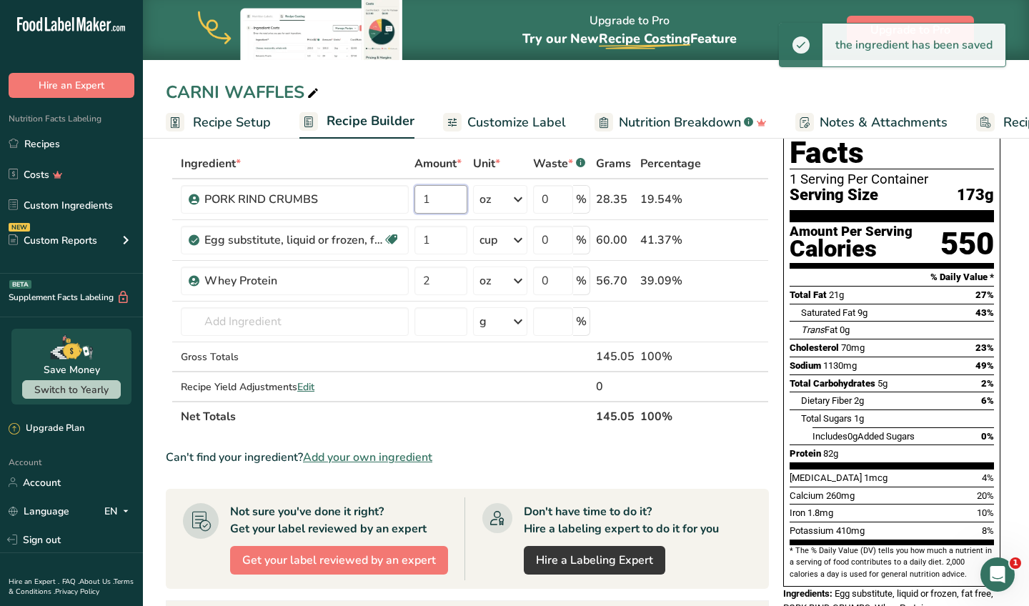
type input "1"
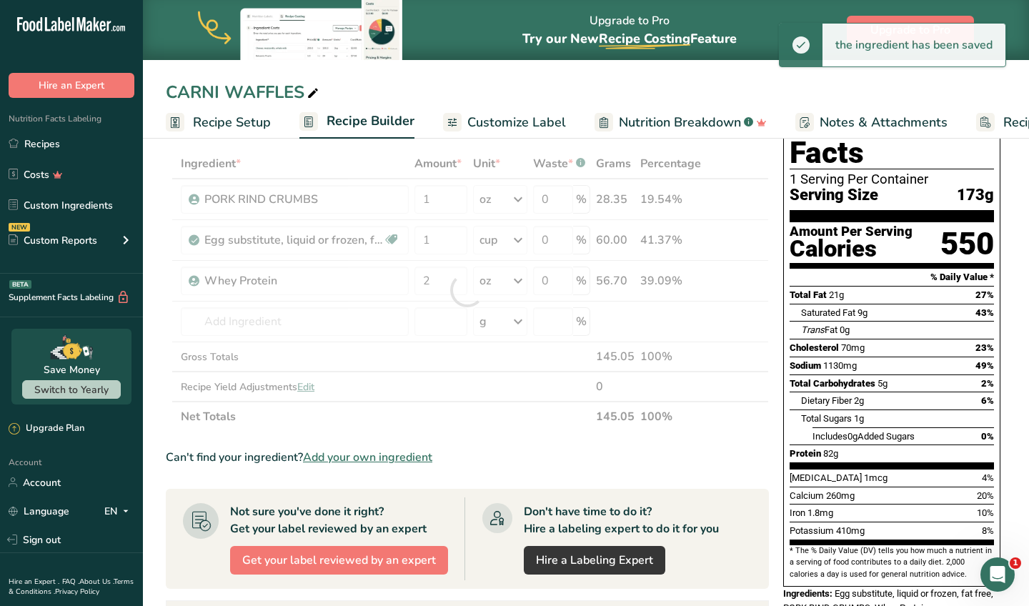
click at [380, 152] on div "Ingredient * Amount * Unit * Waste * .a-a{fill:#347362;}.b-a{fill:#fff;} Grams …" at bounding box center [467, 290] width 603 height 283
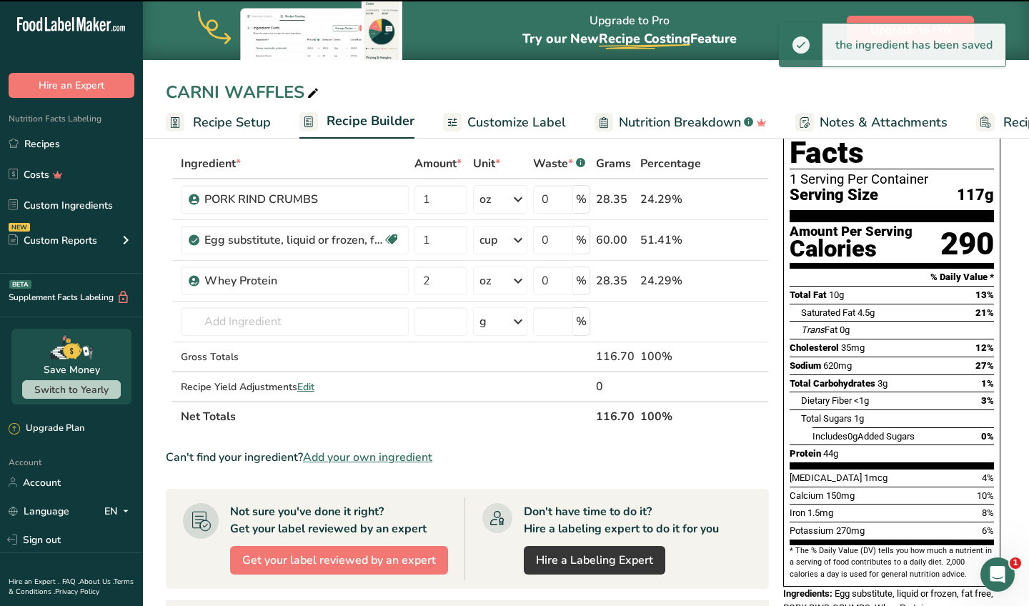
type input "1"
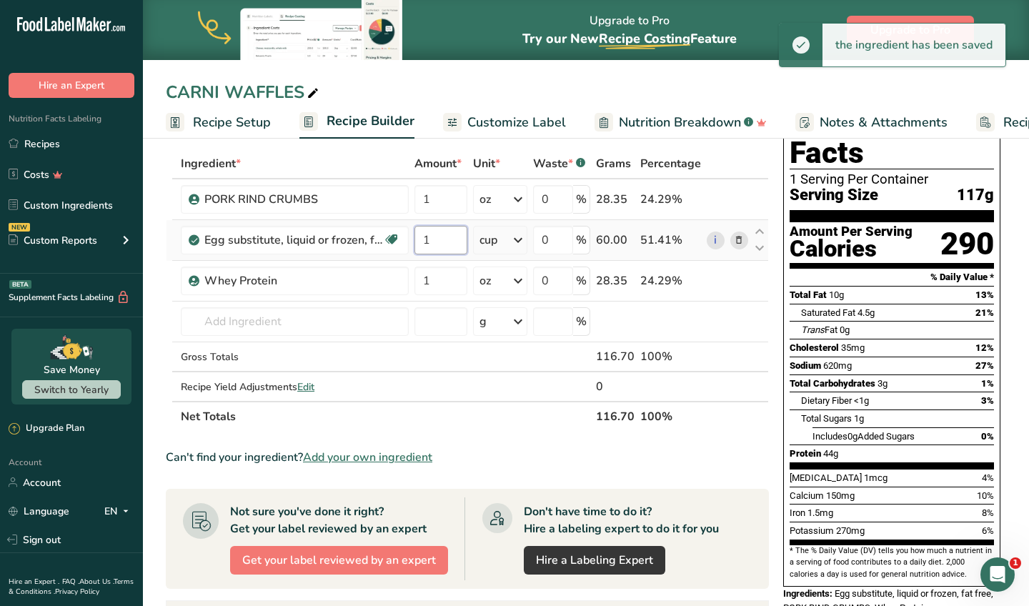
click at [450, 236] on input "1" at bounding box center [440, 240] width 53 height 29
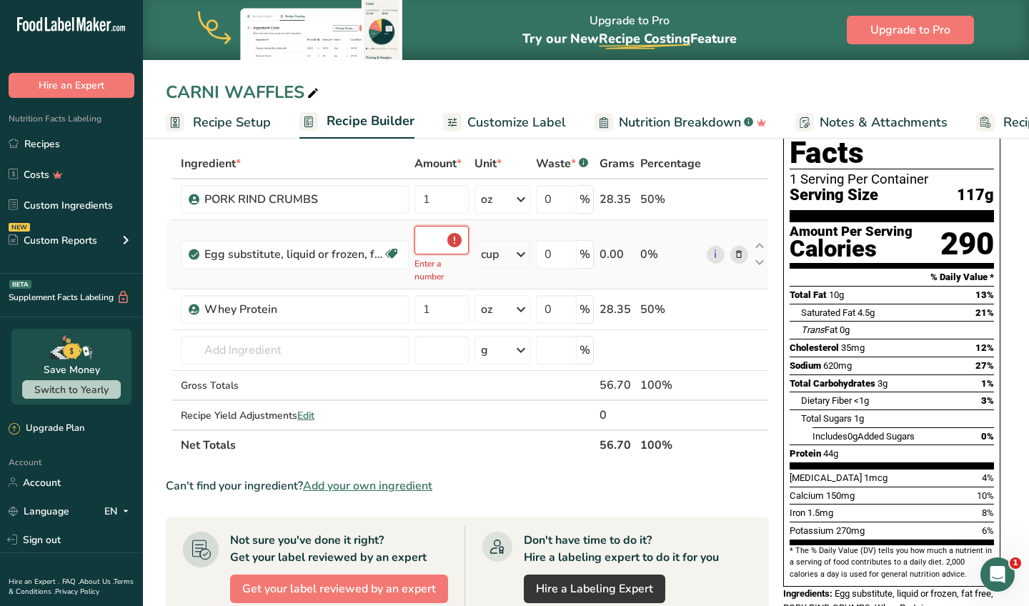
type input "0.5"
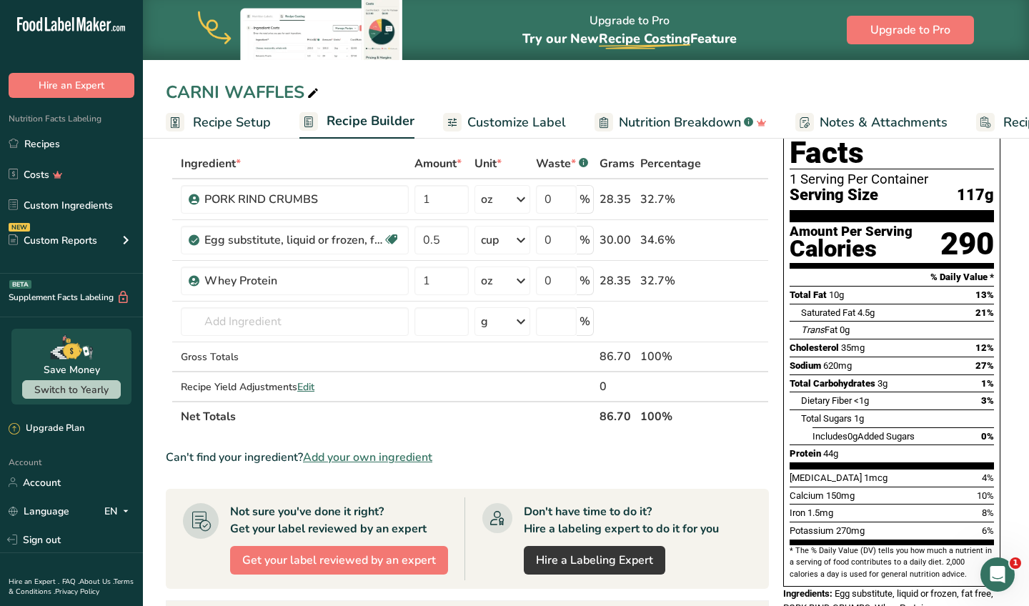
click at [379, 155] on div "Ingredient * Amount * Unit * Waste * .a-a{fill:#347362;}.b-a{fill:#fff;} Grams …" at bounding box center [467, 290] width 603 height 283
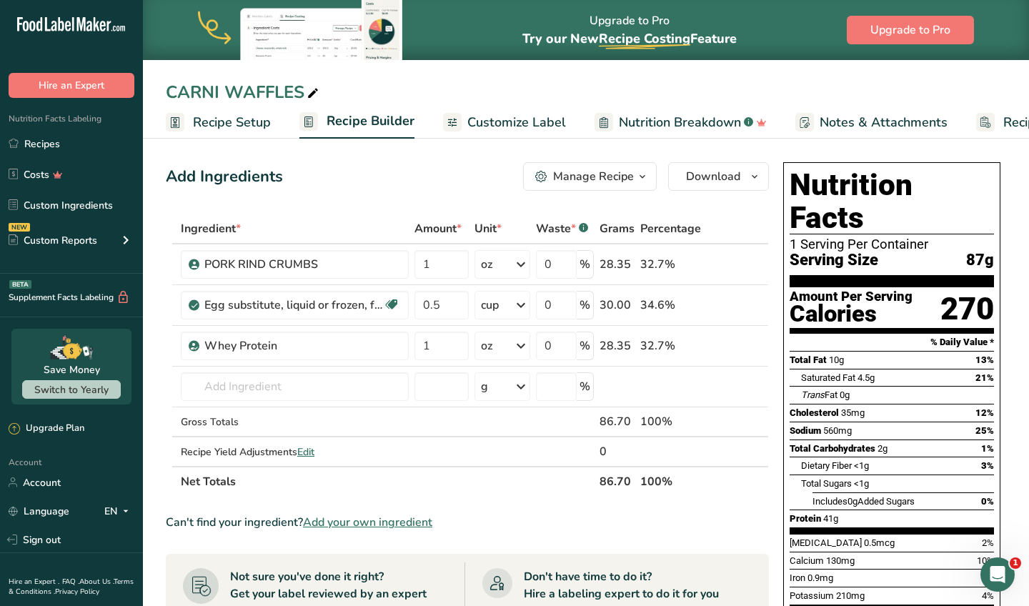
scroll to position [0, 0]
click at [224, 91] on div "CARNI WAFFLES" at bounding box center [244, 92] width 156 height 26
click at [521, 114] on span "Customize Label" at bounding box center [516, 122] width 99 height 19
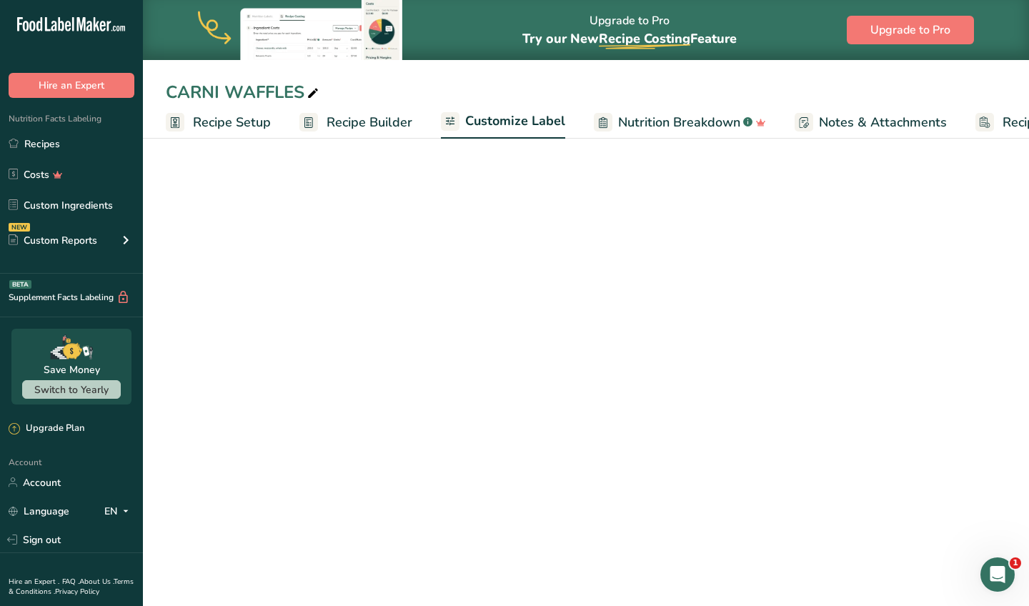
scroll to position [0, 97]
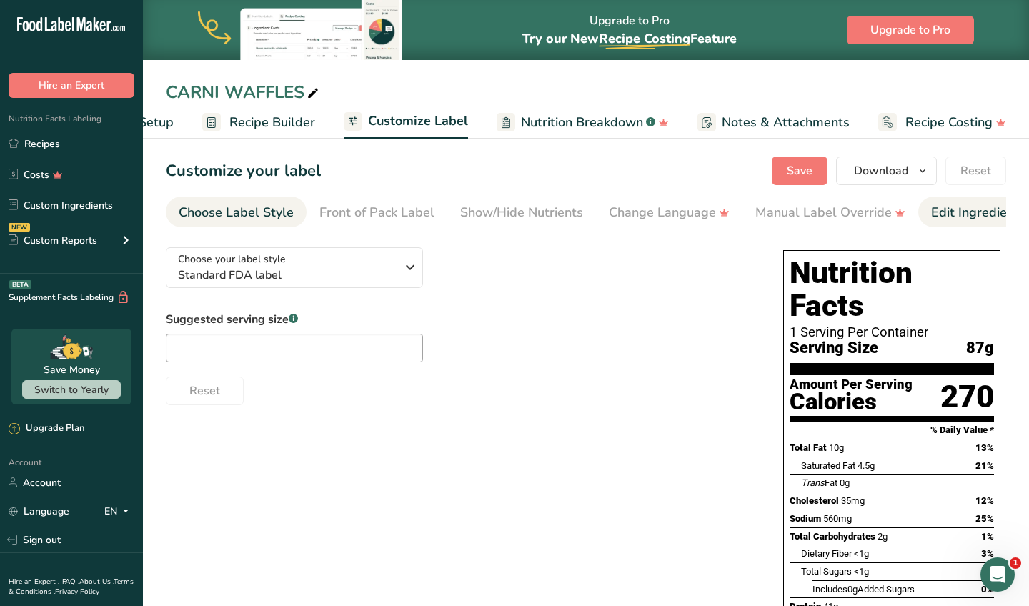
click at [947, 216] on div "Edit Ingredients/Allergens List" at bounding box center [1021, 212] width 181 height 19
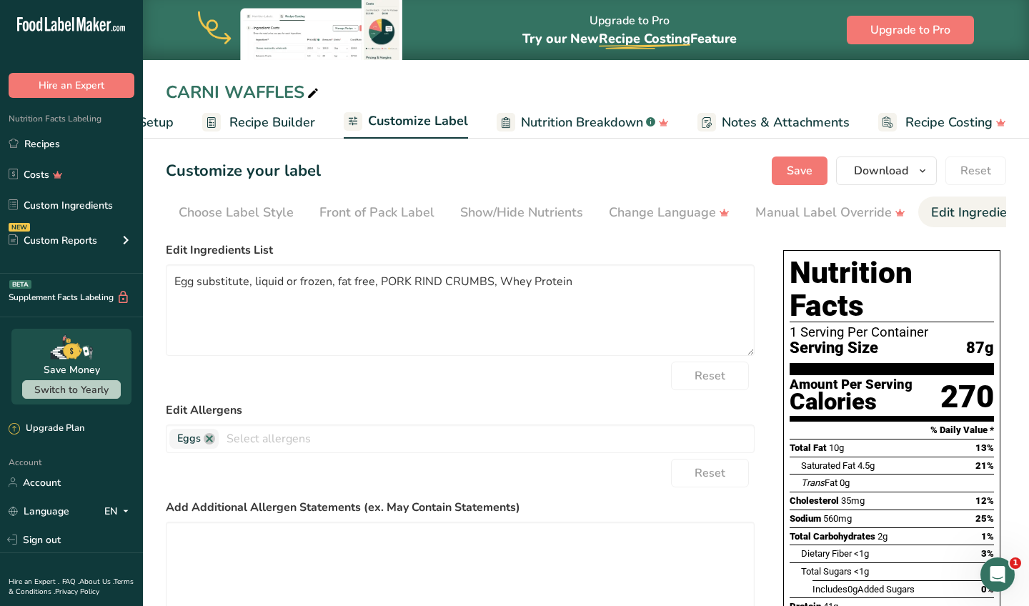
scroll to position [0, 232]
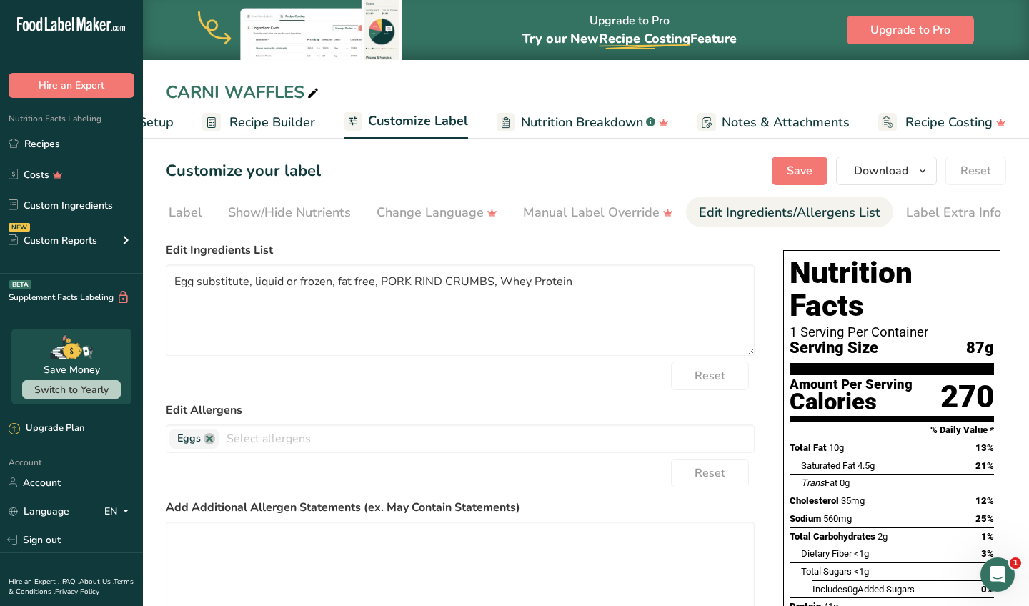
click at [947, 216] on div "Label Extra Info" at bounding box center [953, 212] width 95 height 19
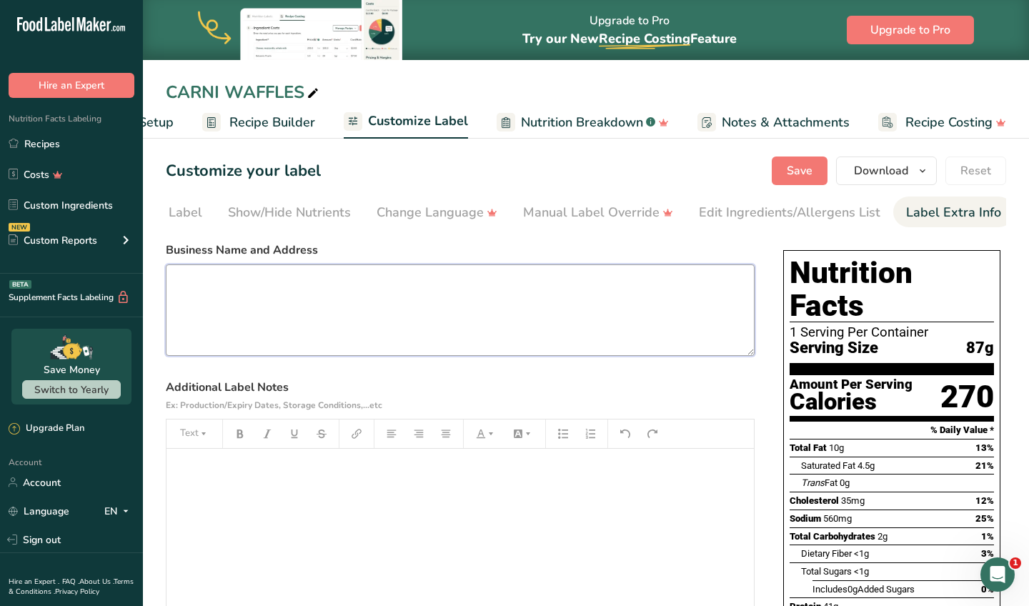
click at [475, 315] on textarea at bounding box center [460, 309] width 589 height 91
type textarea "C"
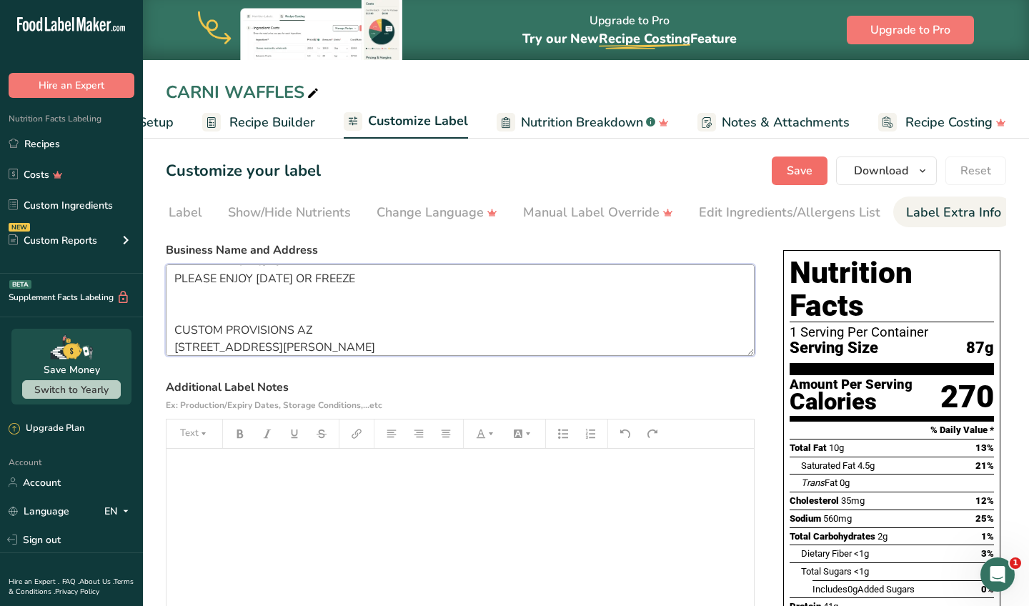
type textarea "PREPARED ON 8/23 PLEASE ENJOY WITHIN 6 DAYS OR FREEZE CUSTOM PROVISIONS AZ 739 …"
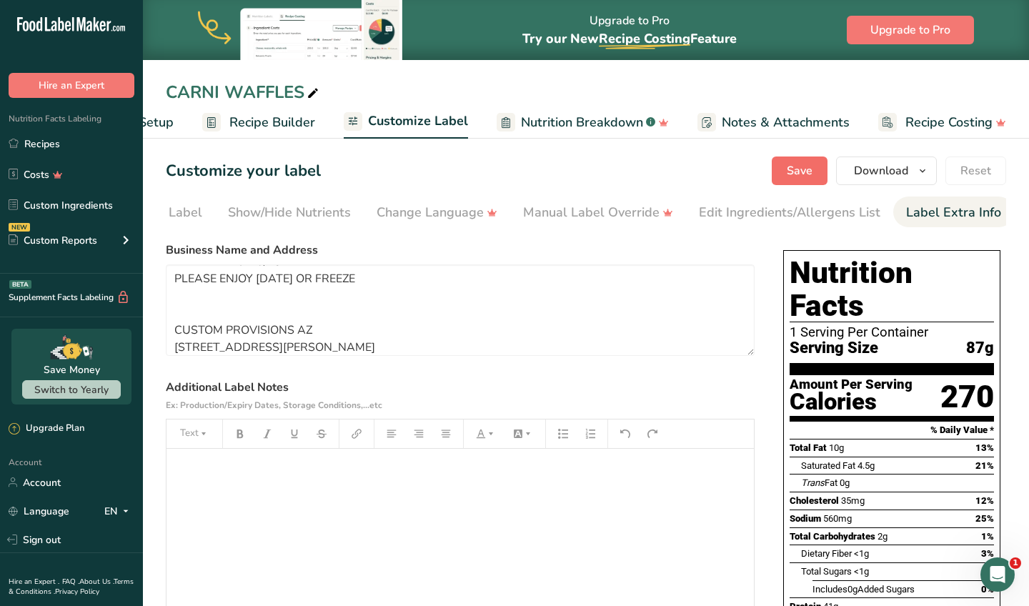
click at [797, 169] on span "Save" at bounding box center [800, 170] width 26 height 17
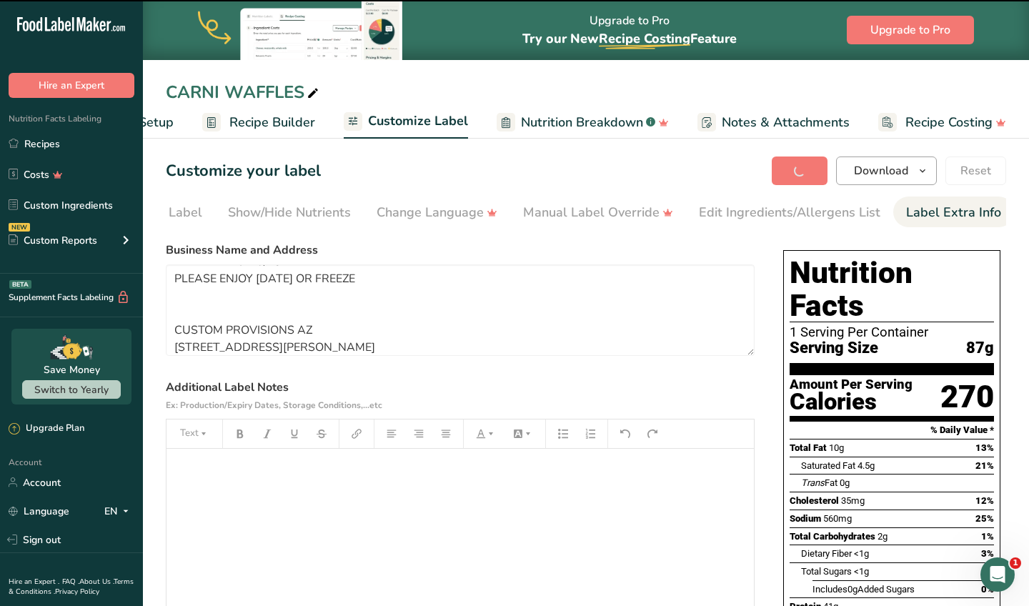
click at [846, 178] on button "Download" at bounding box center [886, 170] width 101 height 29
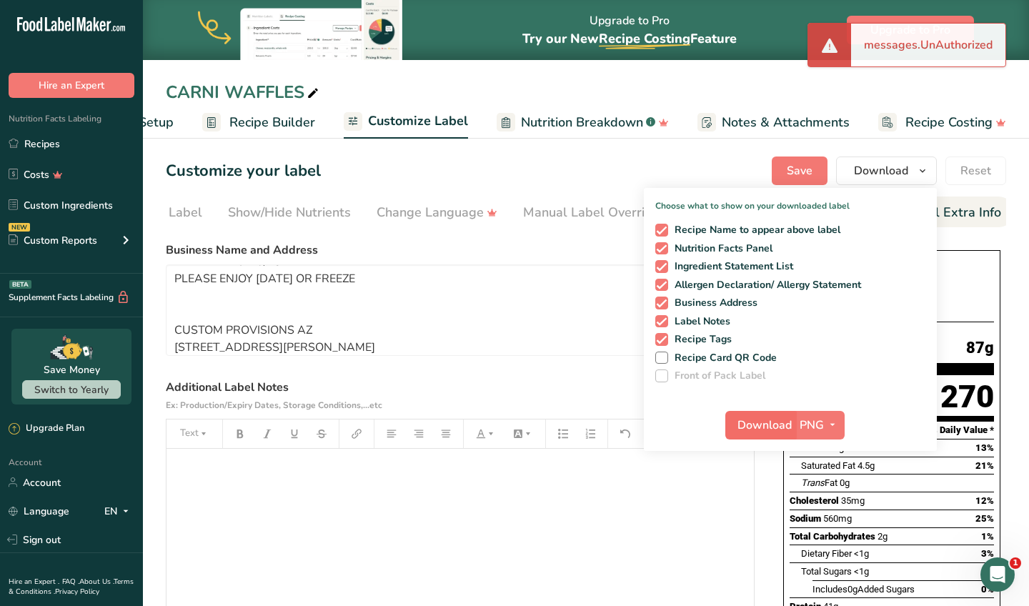
click at [767, 417] on span "Download" at bounding box center [764, 425] width 54 height 17
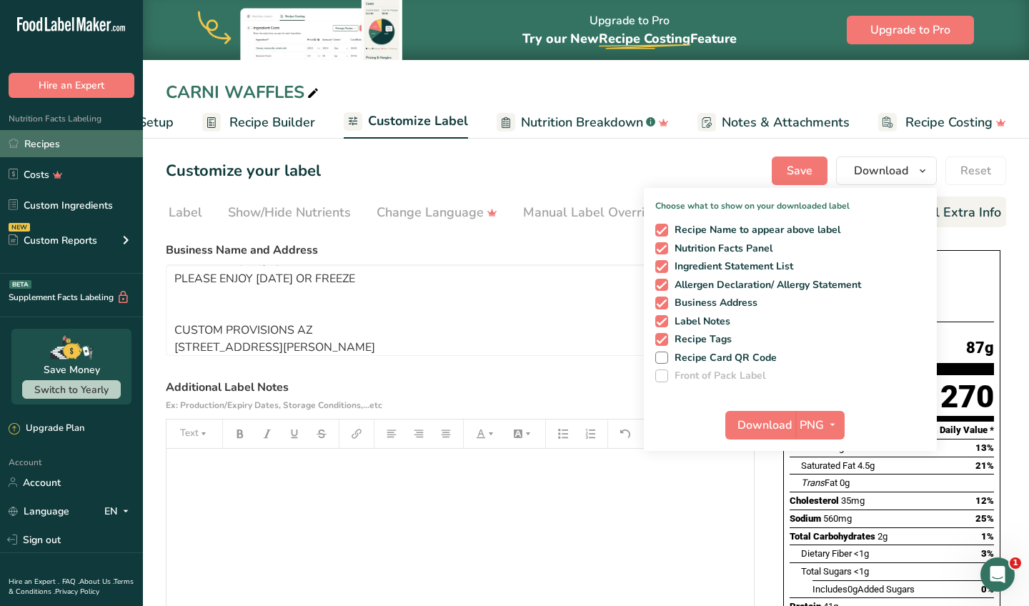
click at [112, 151] on link "Recipes" at bounding box center [71, 143] width 143 height 27
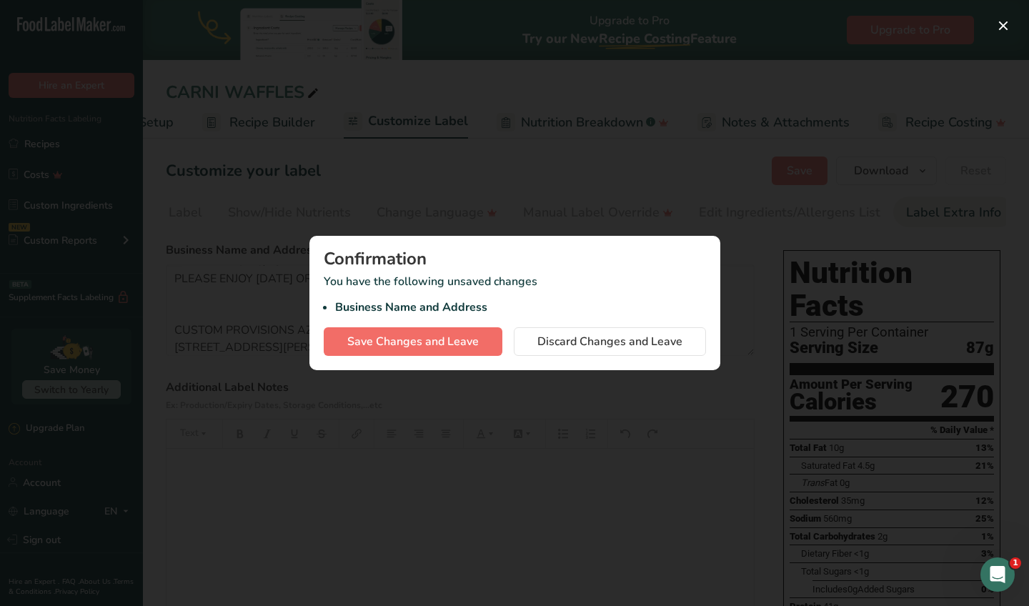
click at [451, 349] on span "Save Changes and Leave" at bounding box center [412, 341] width 131 height 17
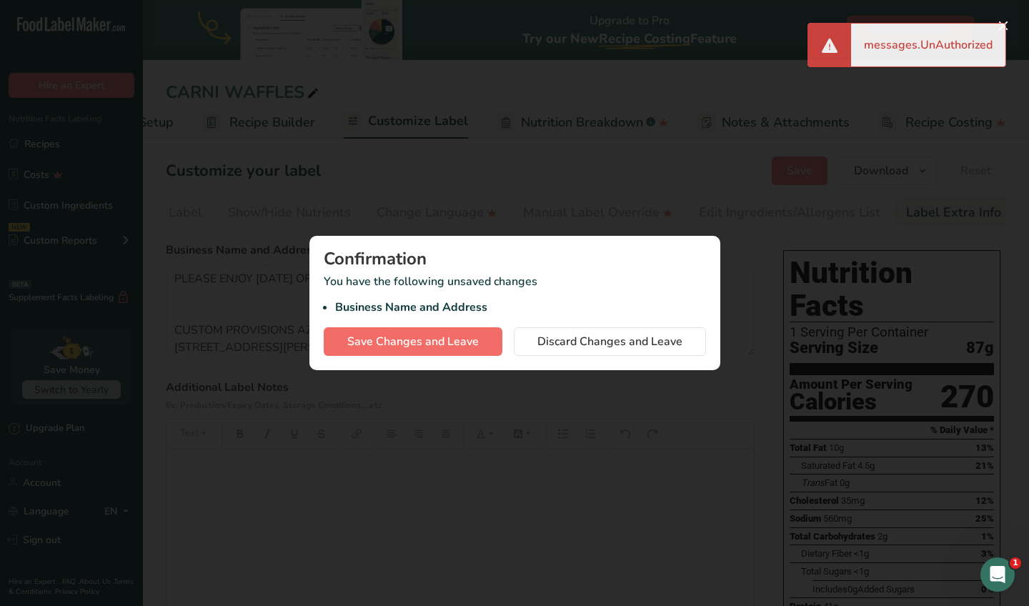
click at [450, 341] on span "Save Changes and Leave" at bounding box center [412, 341] width 131 height 17
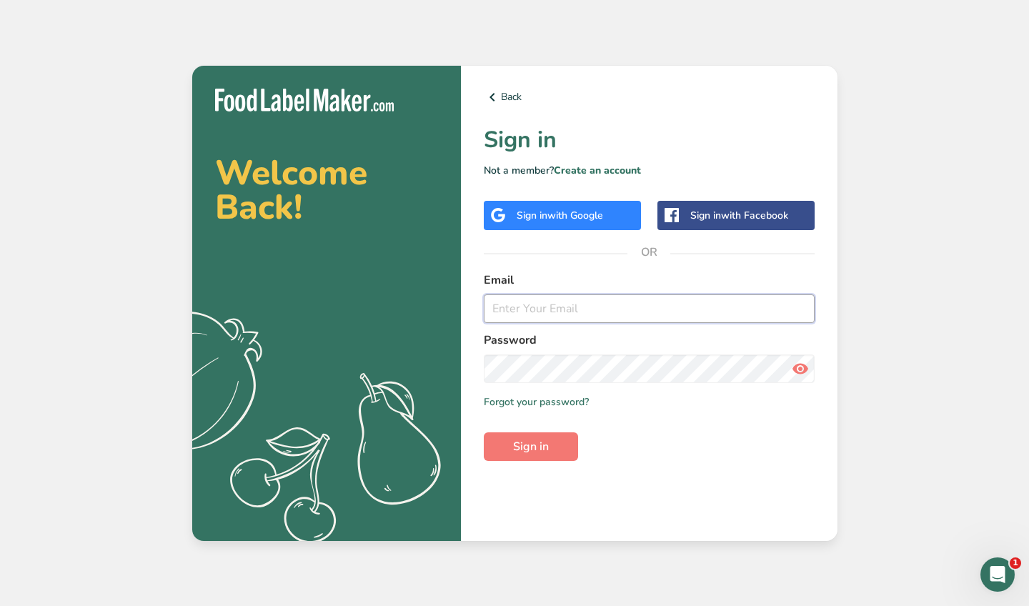
type input "[EMAIL_ADDRESS][DOMAIN_NAME]"
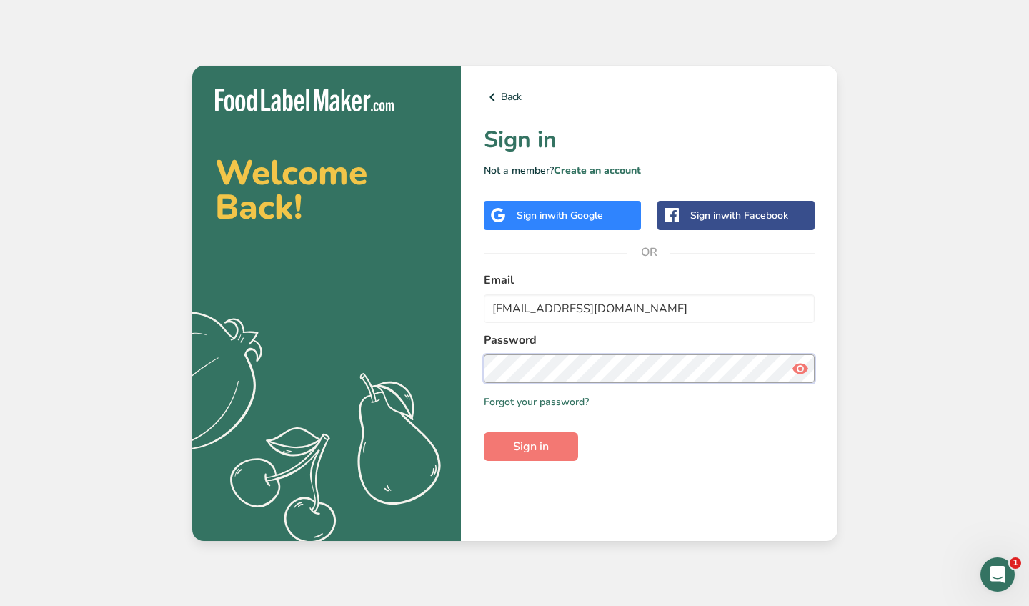
click at [530, 446] on button "Sign in" at bounding box center [531, 446] width 94 height 29
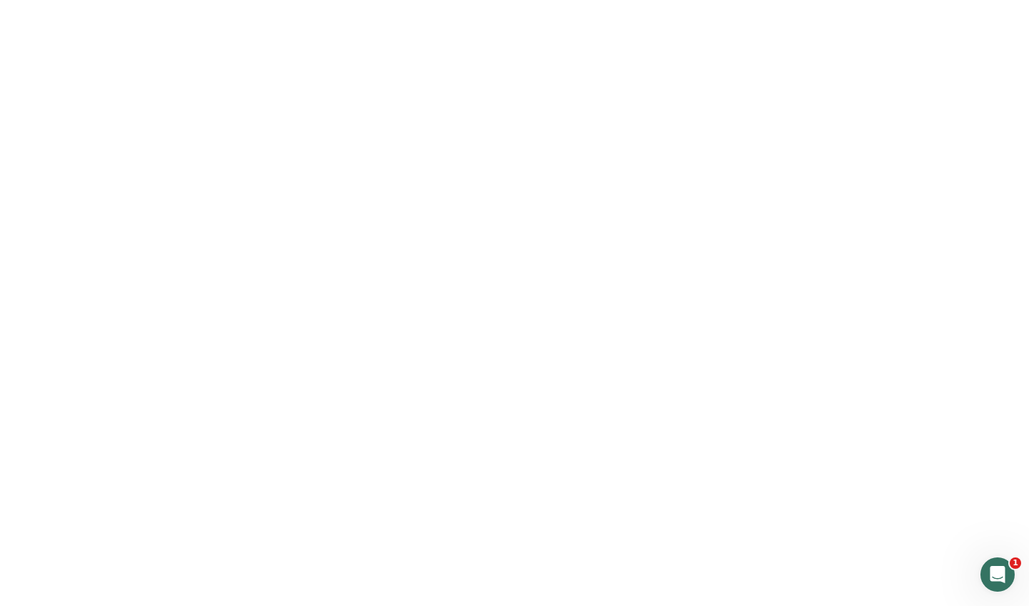
click at [522, 447] on span "Sign in" at bounding box center [531, 446] width 36 height 17
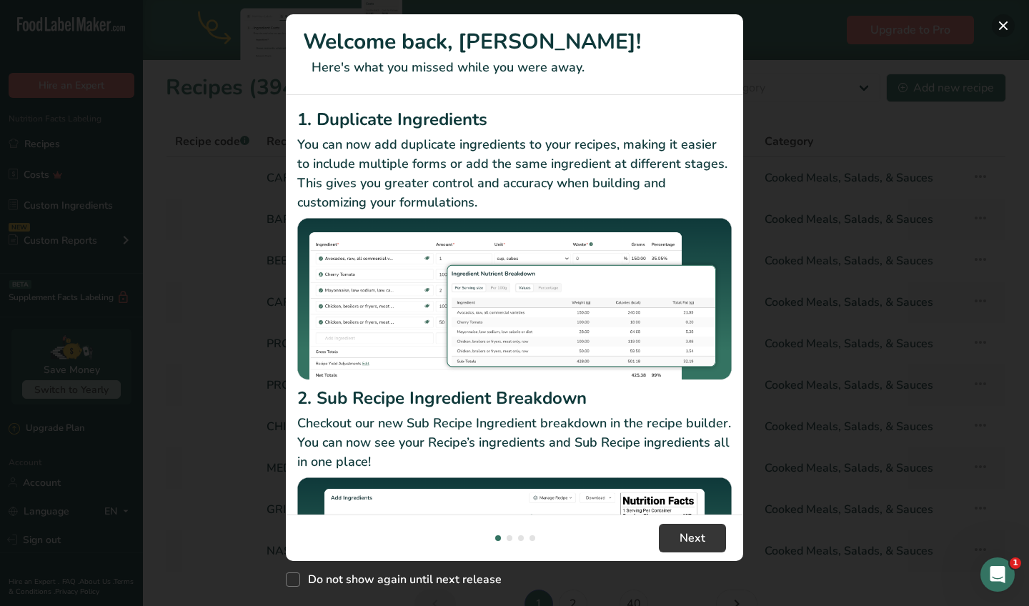
click at [1000, 32] on button "New Features" at bounding box center [1003, 25] width 23 height 23
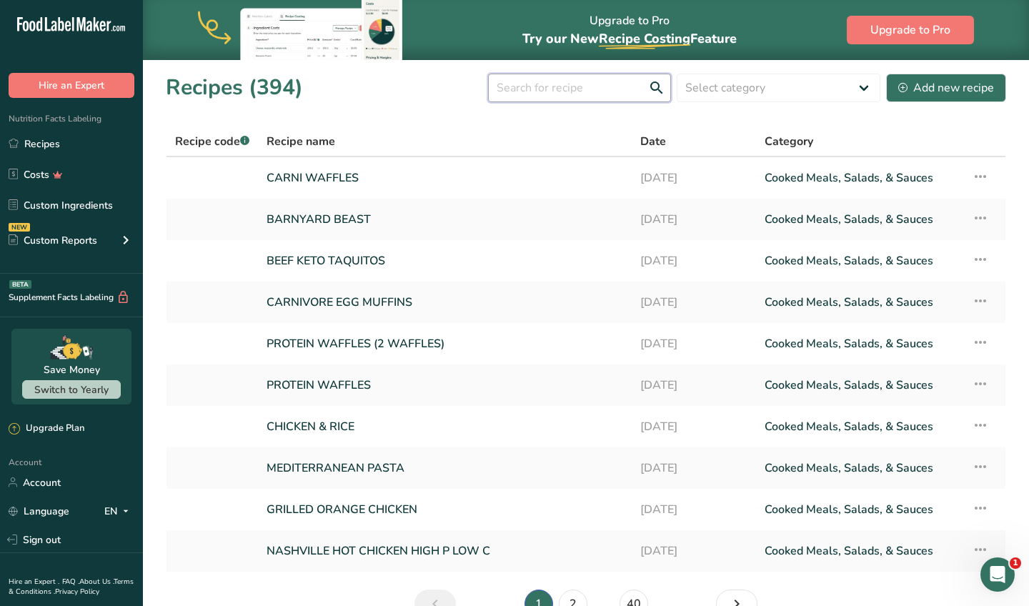
click at [556, 81] on input "text" at bounding box center [579, 88] width 183 height 29
click at [943, 86] on div "Add new recipe" at bounding box center [946, 87] width 96 height 17
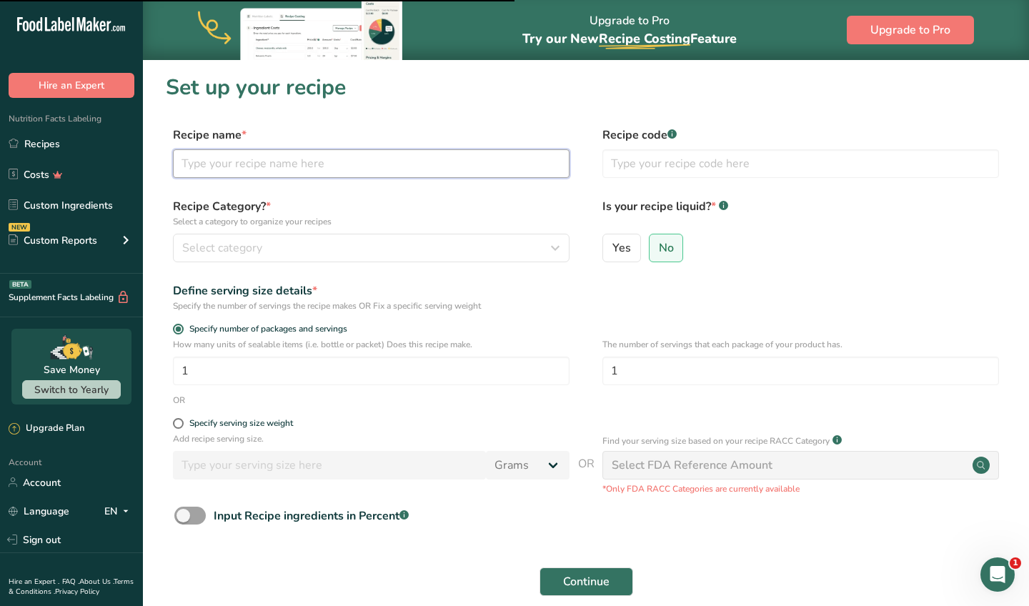
click at [310, 166] on input "text" at bounding box center [371, 163] width 397 height 29
type input "EGG MUFFINS"
click at [326, 235] on button "Select category" at bounding box center [371, 248] width 397 height 29
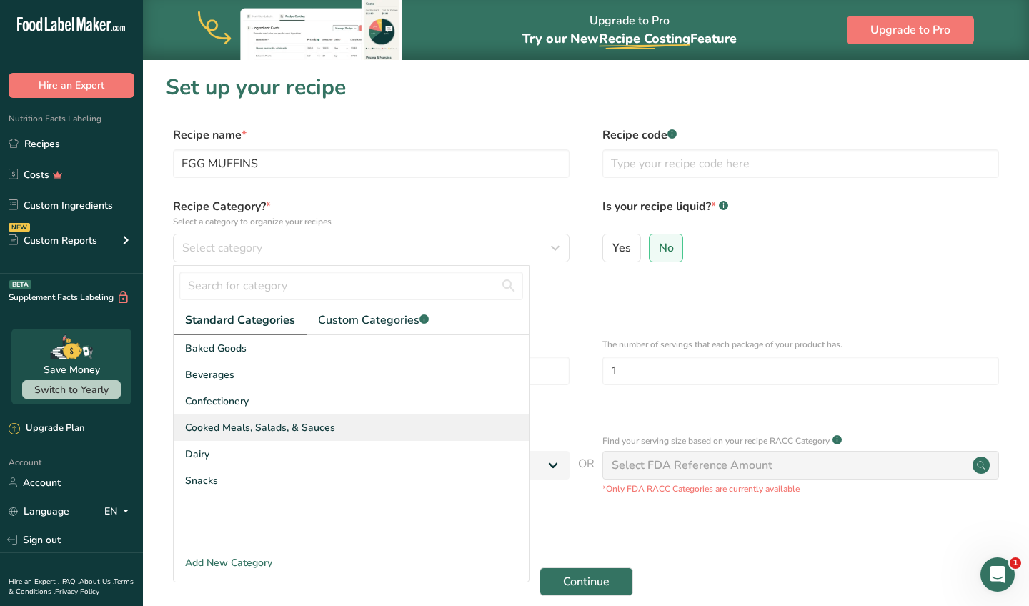
click at [284, 427] on span "Cooked Meals, Salads, & Sauces" at bounding box center [260, 427] width 150 height 15
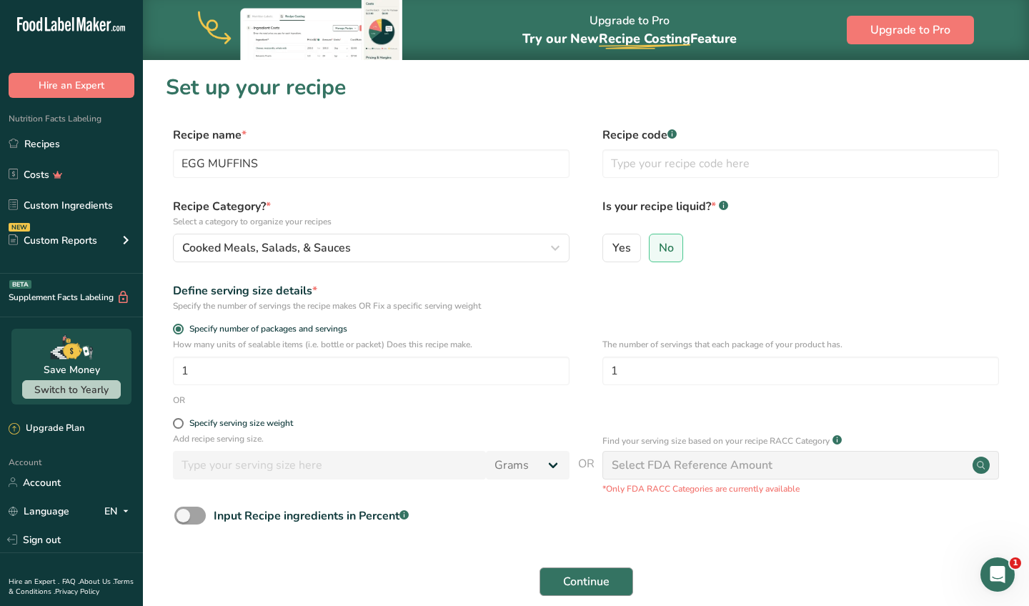
click at [579, 582] on span "Continue" at bounding box center [586, 581] width 46 height 17
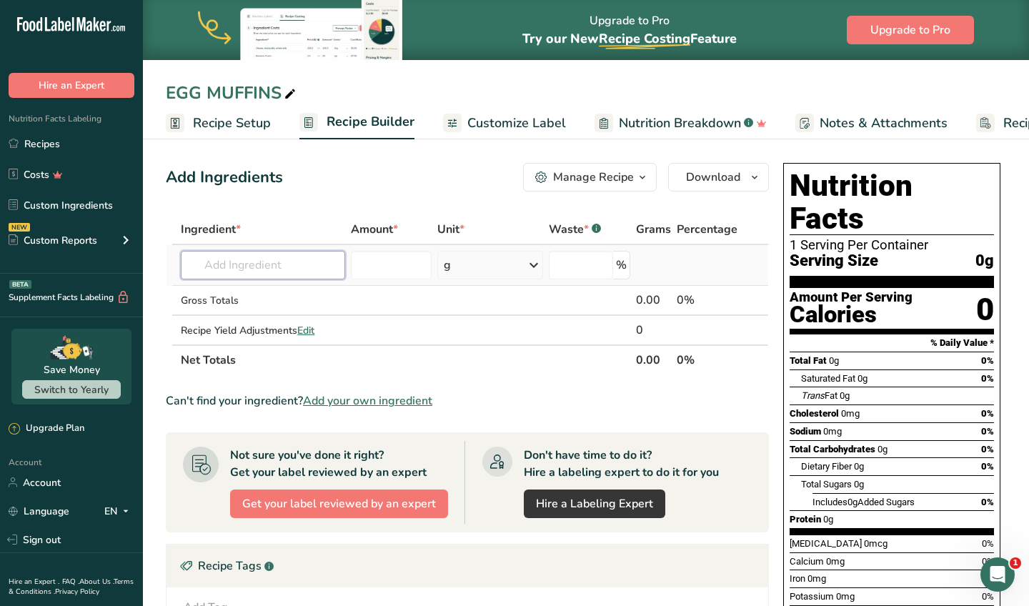
click at [319, 262] on input "text" at bounding box center [263, 265] width 164 height 29
type input "LIQUID EGGS"
click at [275, 294] on p "1226 Egg substitute, liquid or frozen, fat free" at bounding box center [300, 293] width 216 height 15
type input "Egg substitute, liquid or frozen, fat free"
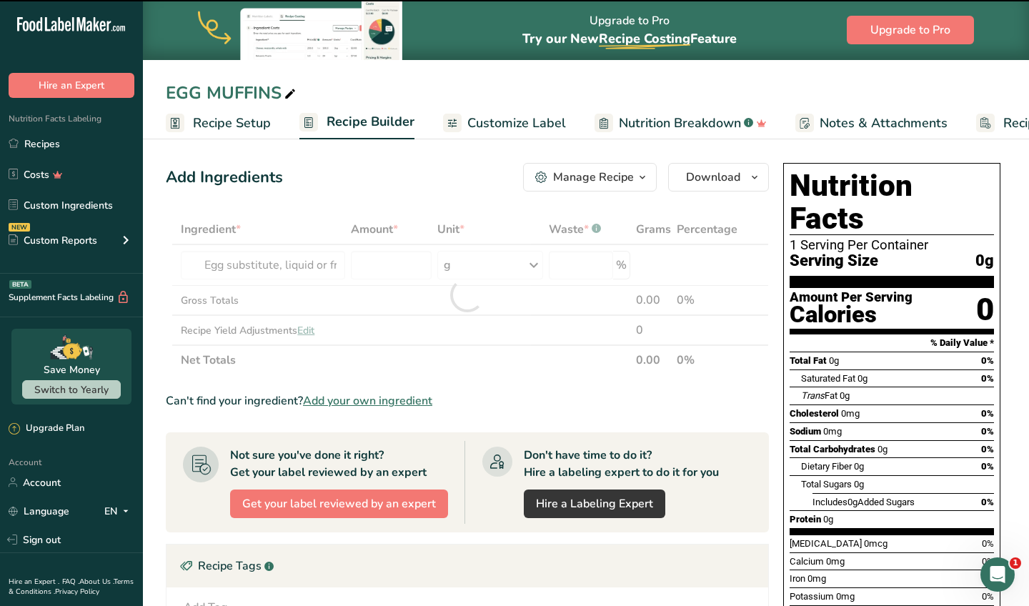
type input "0"
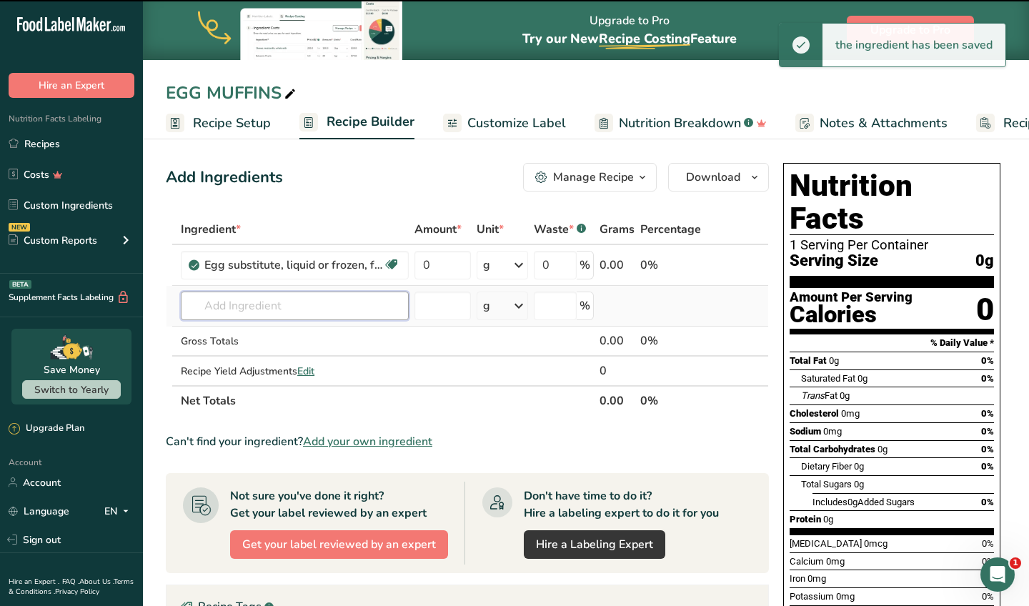
click at [319, 302] on input "text" at bounding box center [295, 305] width 228 height 29
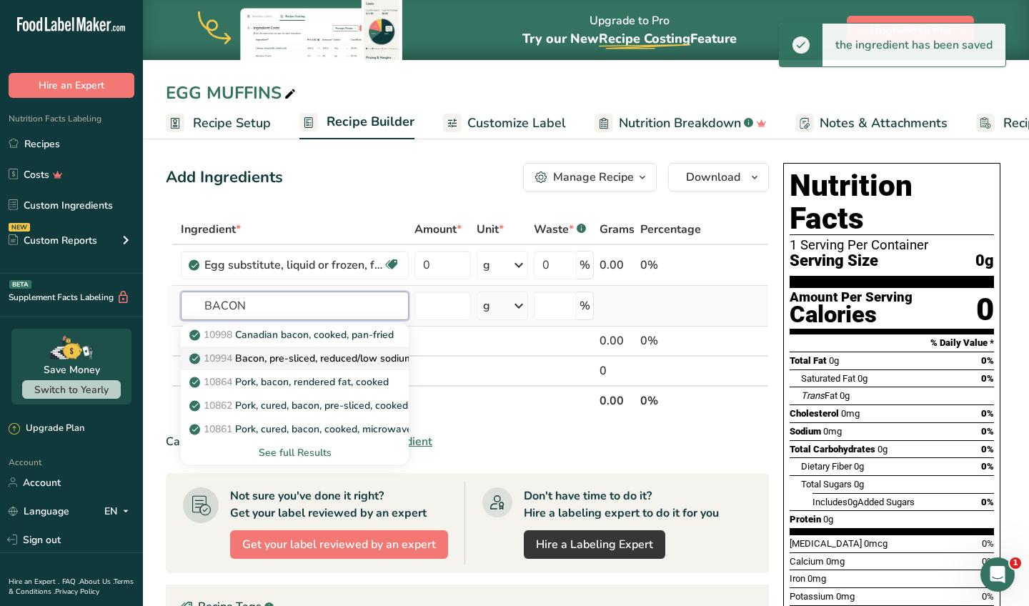
type input "BACON"
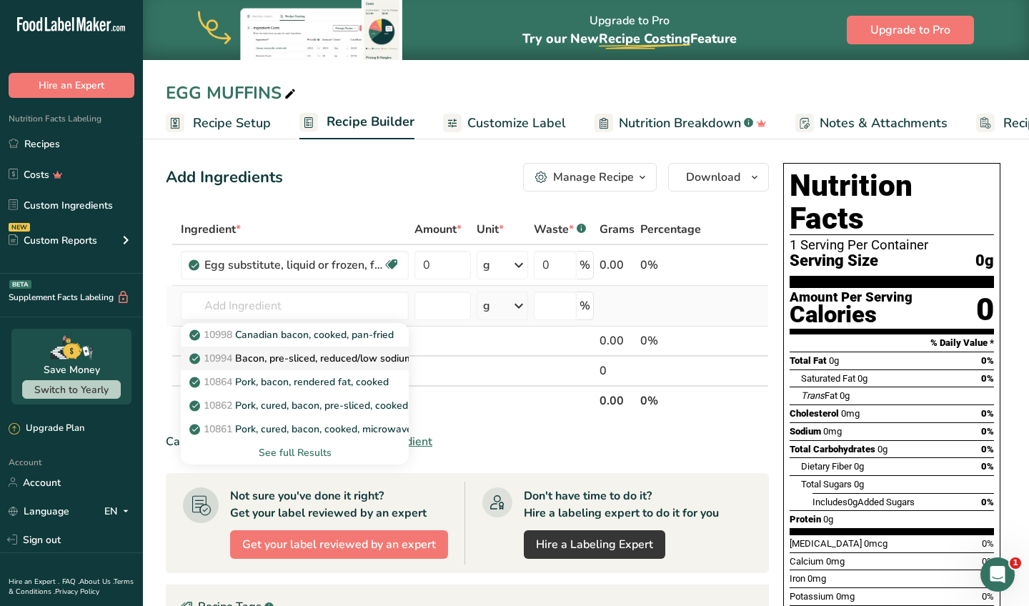
click at [306, 354] on p "10994 Bacon, pre-sliced, reduced/low sodium, unprepared" at bounding box center [331, 358] width 279 height 15
type input "Bacon, pre-sliced, reduced/low sodium, unprepared"
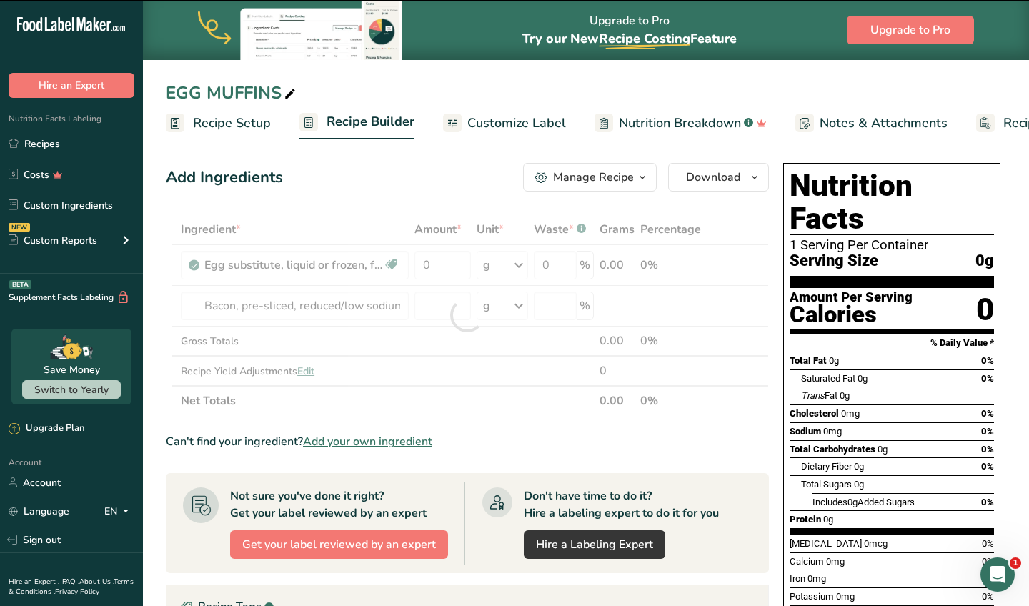
click at [287, 321] on div at bounding box center [467, 314] width 603 height 201
type input "0"
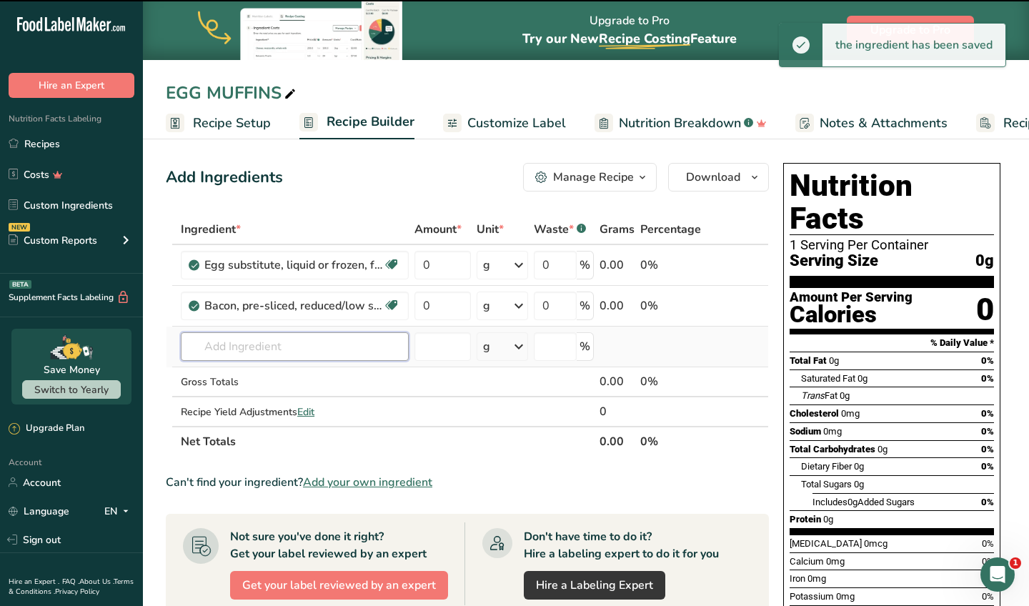
click at [285, 336] on input "text" at bounding box center [295, 346] width 228 height 29
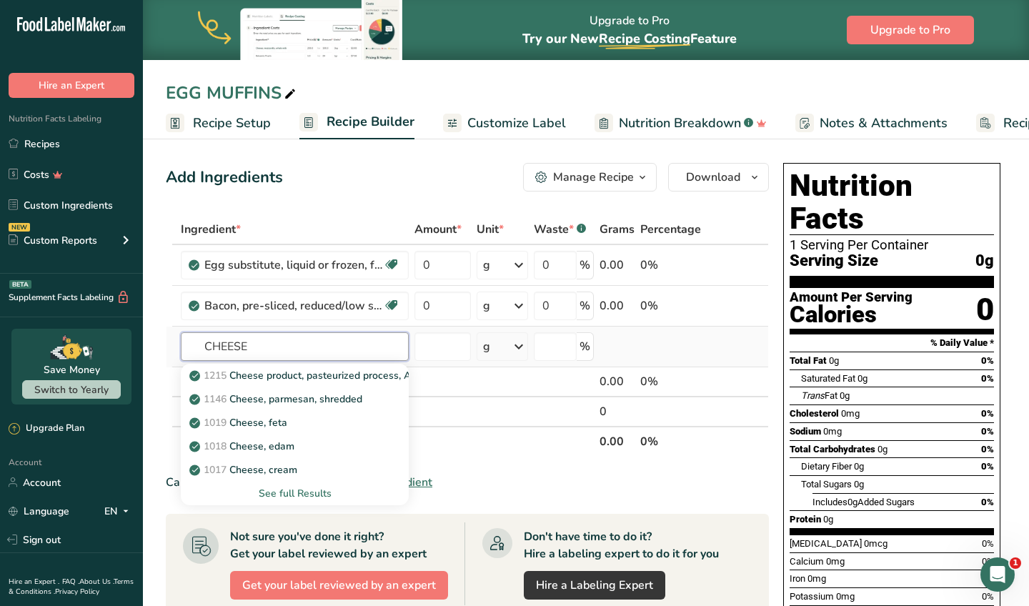
type input "CHEESE"
click at [297, 494] on div "See full Results" at bounding box center [294, 493] width 205 height 15
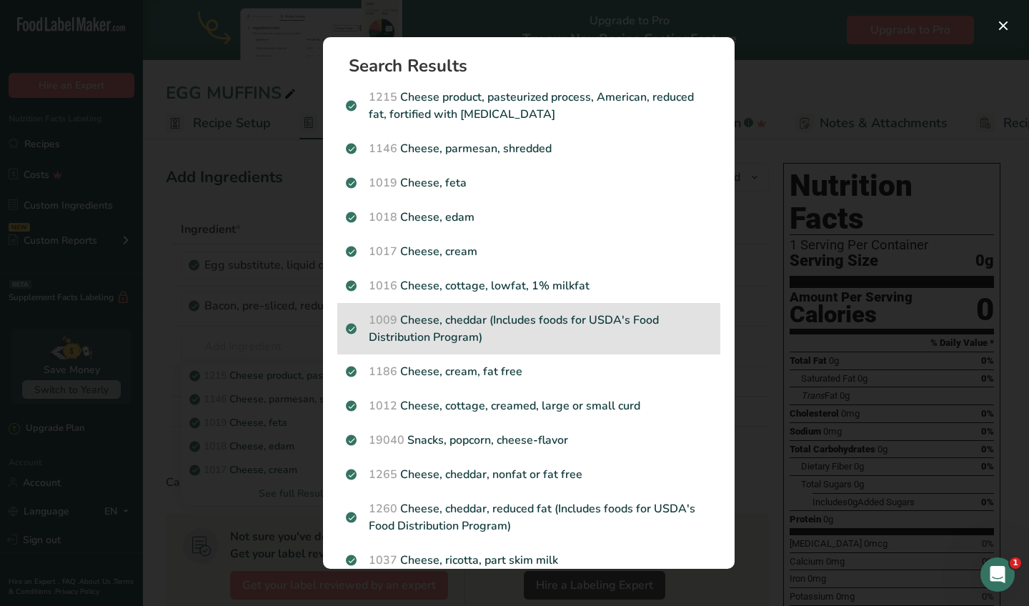
click at [524, 323] on p "1009 Cheese, cheddar (Includes foods for USDA's Food Distribution Program)" at bounding box center [529, 328] width 366 height 34
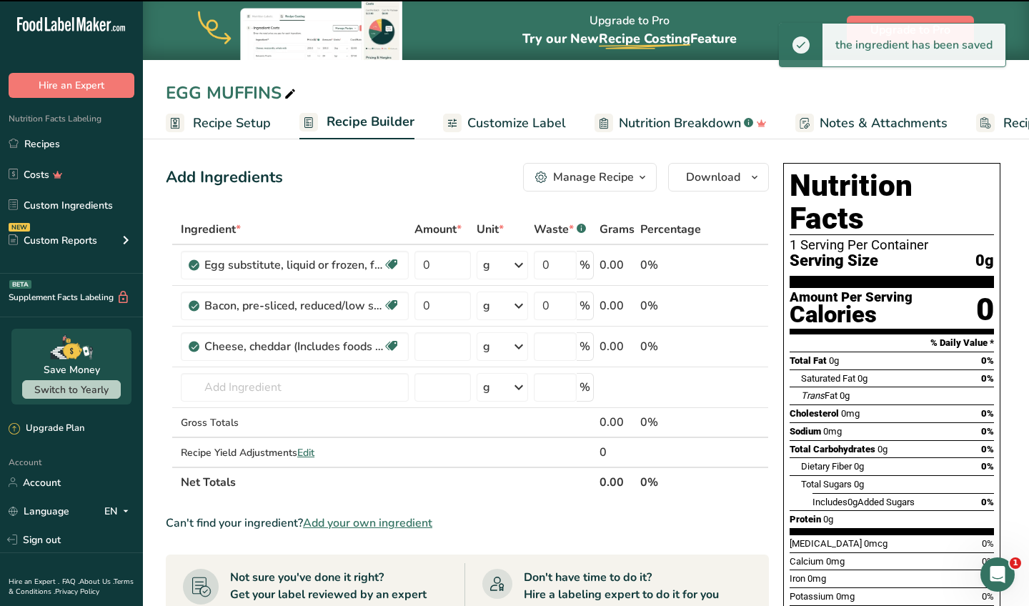
type input "0"
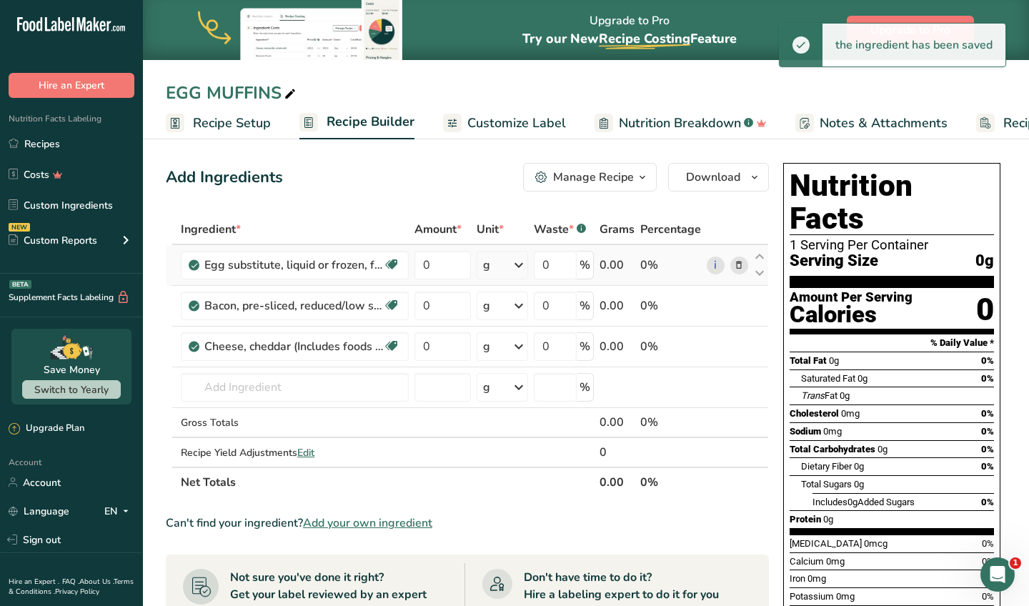
click at [497, 261] on div "g" at bounding box center [502, 265] width 51 height 29
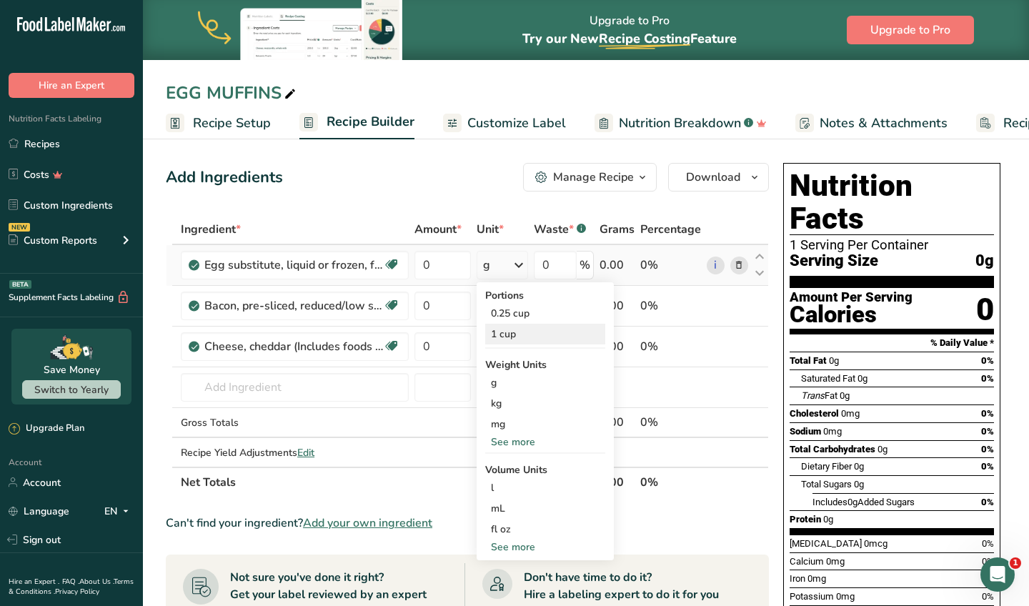
click at [512, 327] on div "1 cup" at bounding box center [545, 334] width 120 height 21
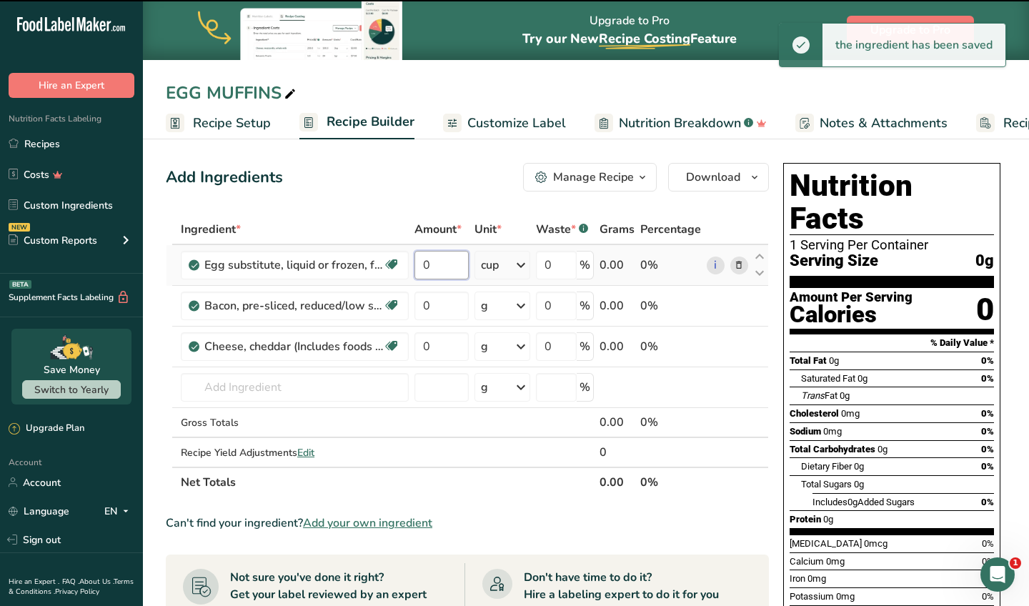
click at [432, 264] on input "0" at bounding box center [441, 265] width 54 height 29
click at [432, 263] on input "0" at bounding box center [441, 265] width 54 height 29
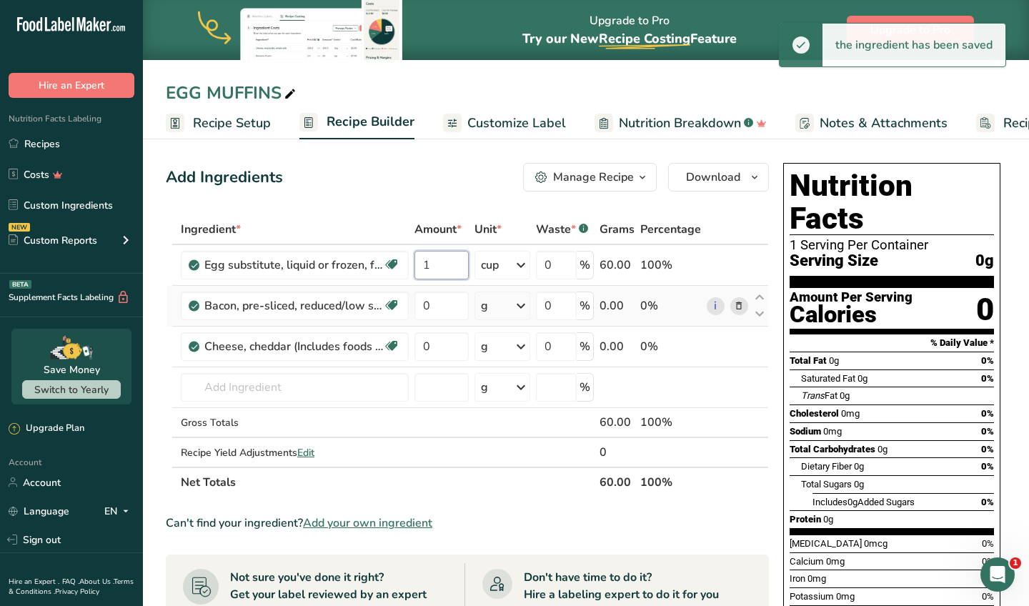
type input "1"
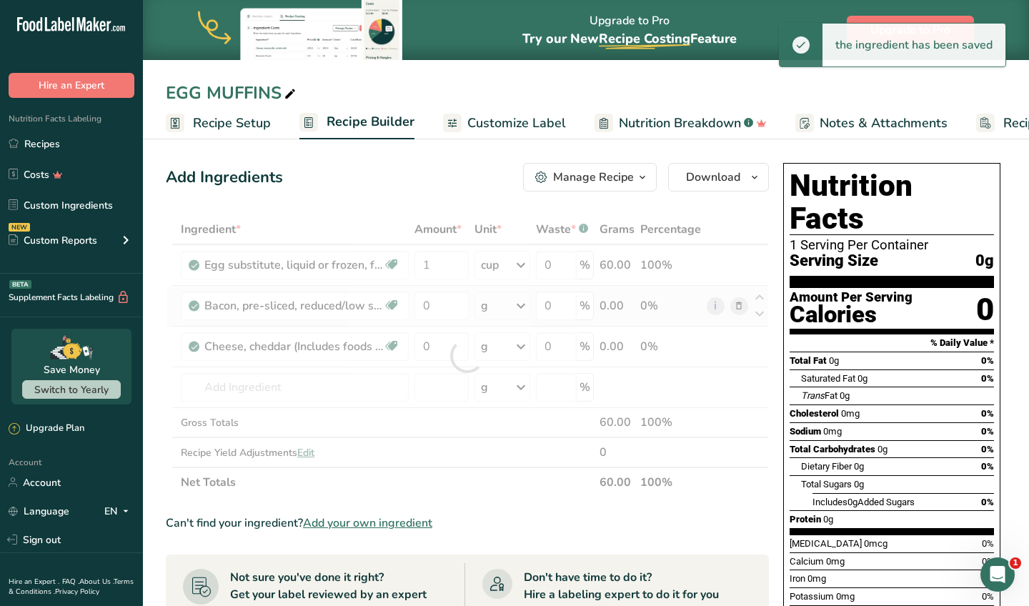
click at [477, 296] on div "Ingredient * Amount * Unit * Waste * .a-a{fill:#347362;}.b-a{fill:#fff;} Grams …" at bounding box center [467, 355] width 603 height 283
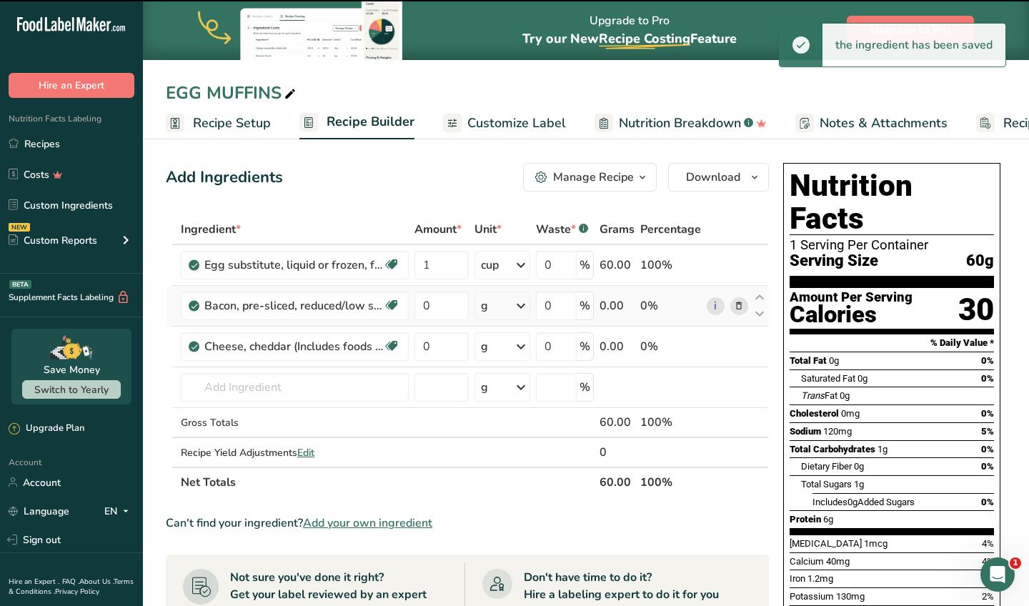
click at [502, 311] on div "g" at bounding box center [502, 305] width 56 height 29
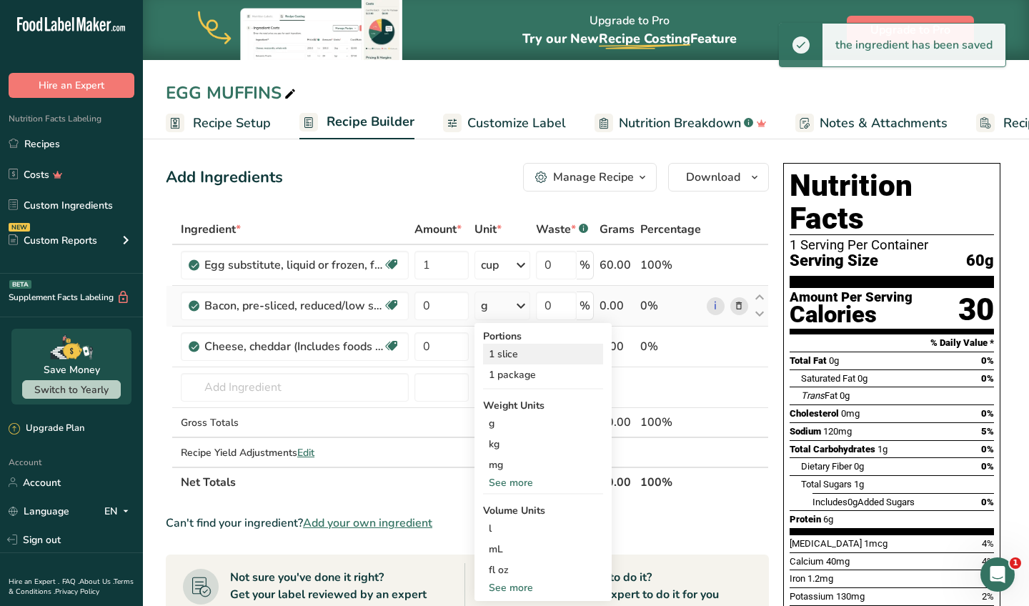
click at [507, 352] on div "1 slice" at bounding box center [543, 354] width 120 height 21
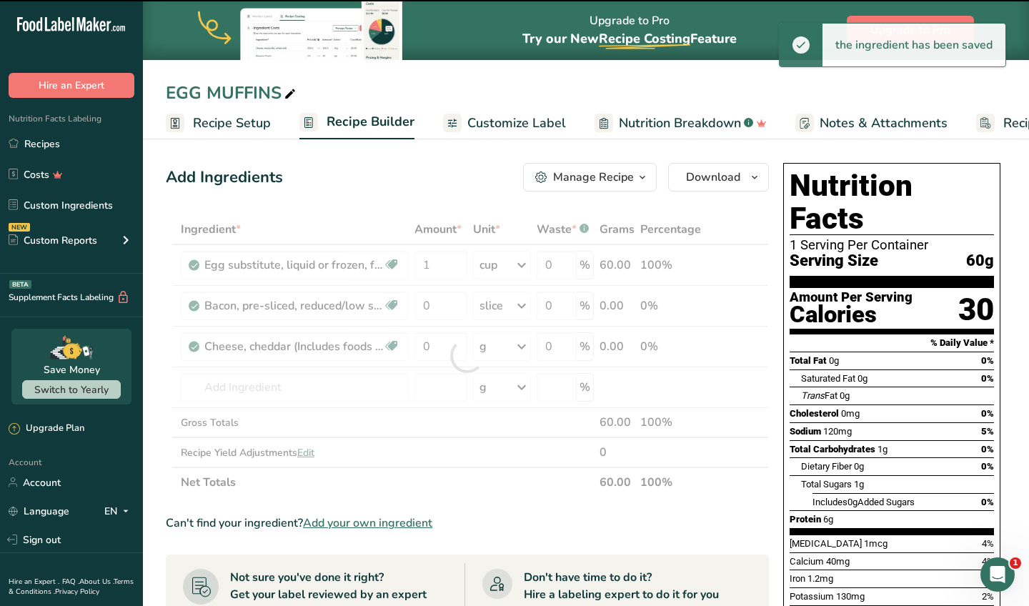
click at [453, 318] on div at bounding box center [467, 355] width 603 height 283
click at [453, 315] on div at bounding box center [467, 355] width 603 height 283
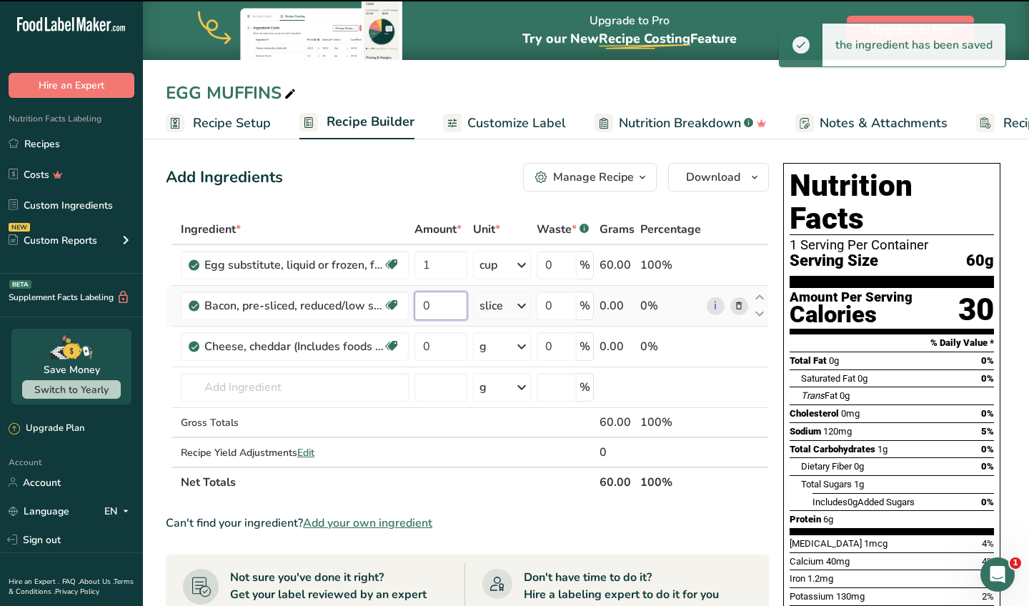
click at [450, 308] on input "0" at bounding box center [440, 305] width 53 height 29
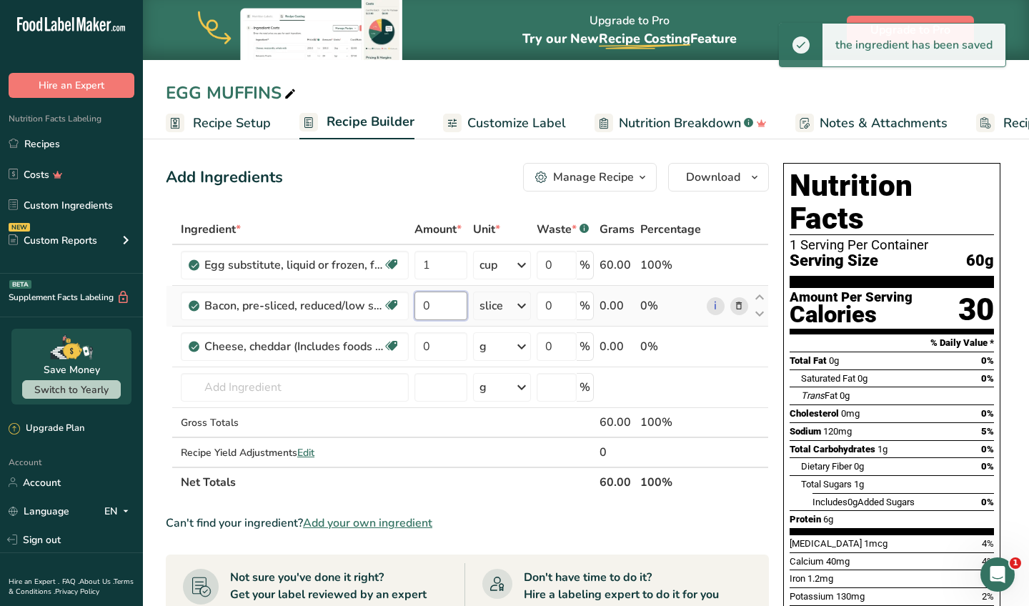
click at [450, 308] on input "0" at bounding box center [440, 305] width 53 height 29
type input "1"
click at [494, 344] on div "Ingredient * Amount * Unit * Waste * .a-a{fill:#347362;}.b-a{fill:#fff;} Grams …" at bounding box center [467, 355] width 603 height 283
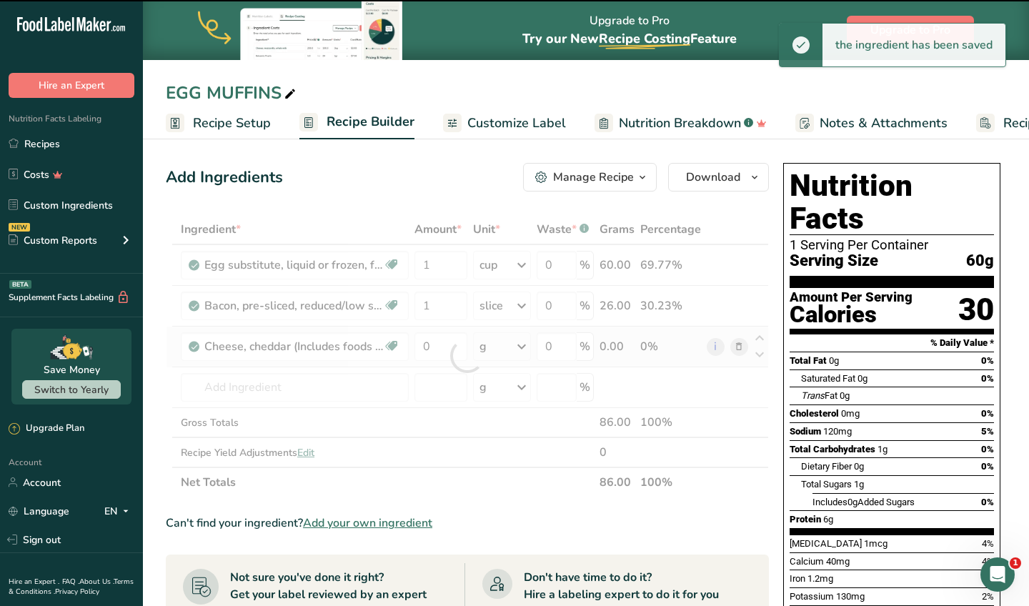
click at [494, 344] on div at bounding box center [467, 355] width 603 height 283
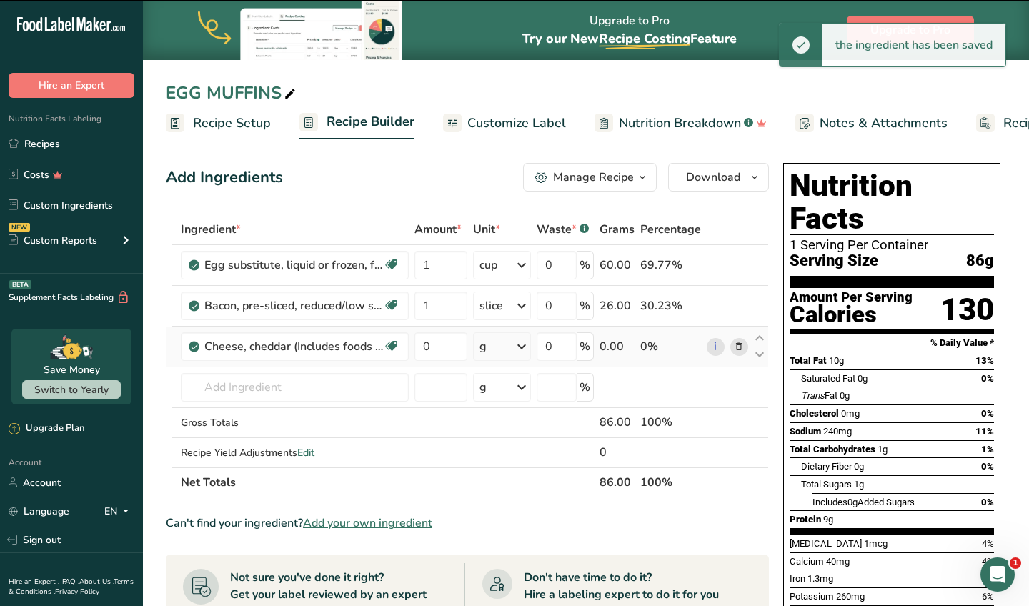
click at [494, 344] on div "g" at bounding box center [502, 346] width 58 height 29
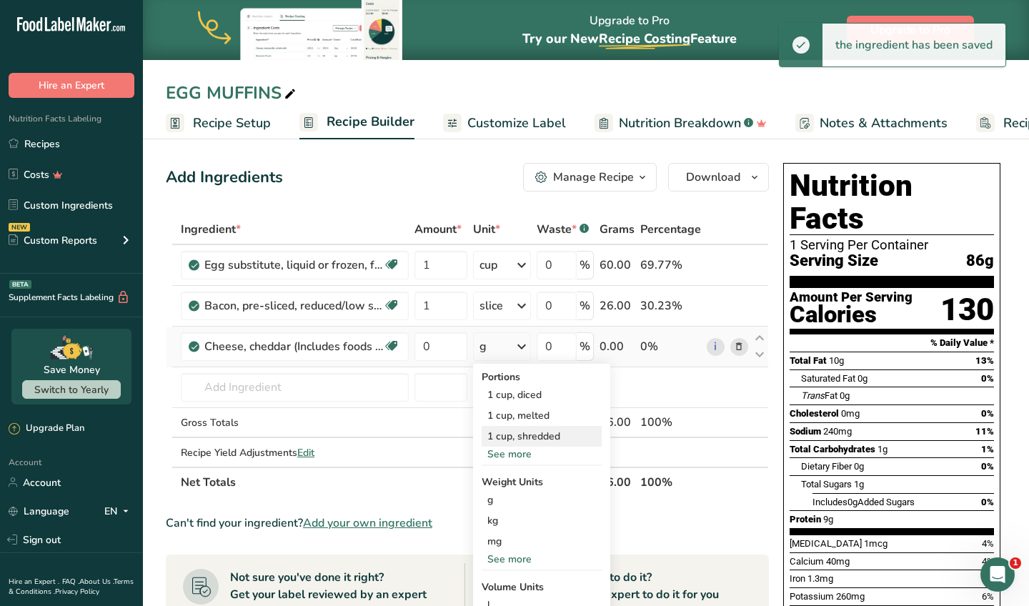
click at [512, 436] on div "1 cup, shredded" at bounding box center [542, 436] width 120 height 21
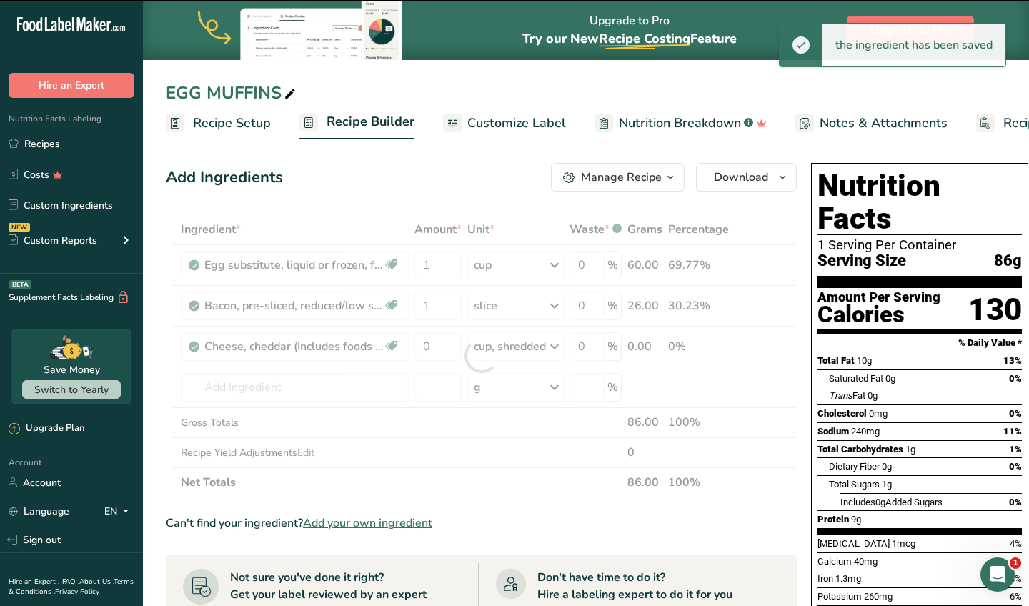
click at [442, 340] on div at bounding box center [481, 355] width 631 height 283
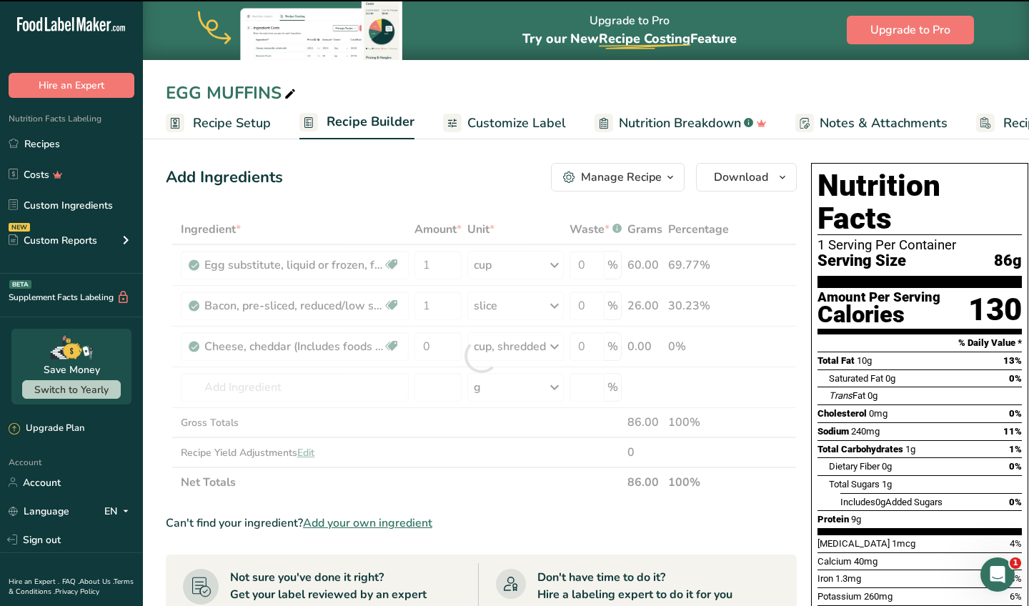
click at [442, 340] on div at bounding box center [481, 355] width 631 height 283
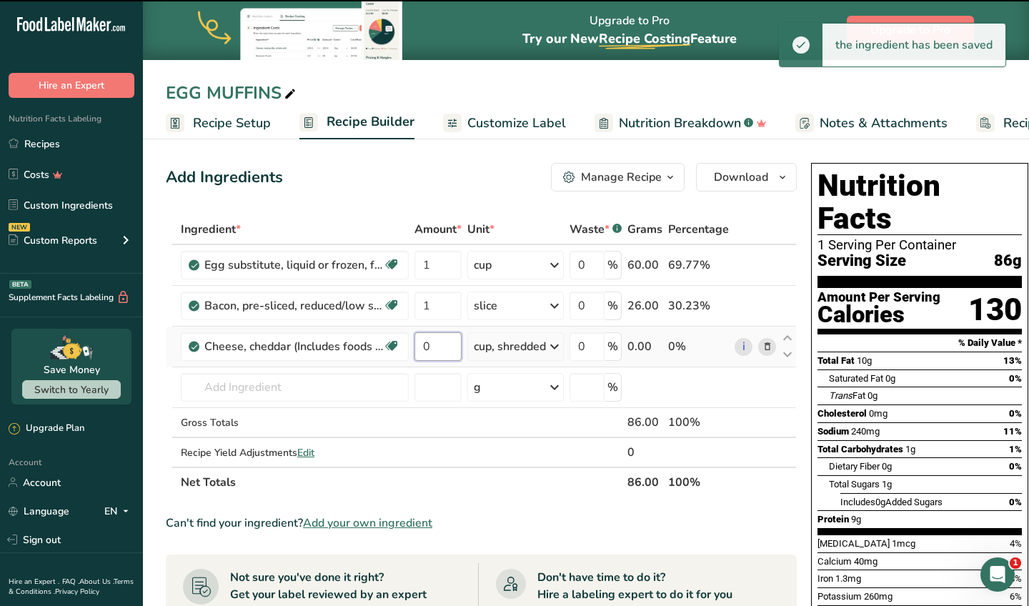
click at [442, 344] on input "0" at bounding box center [437, 346] width 47 height 29
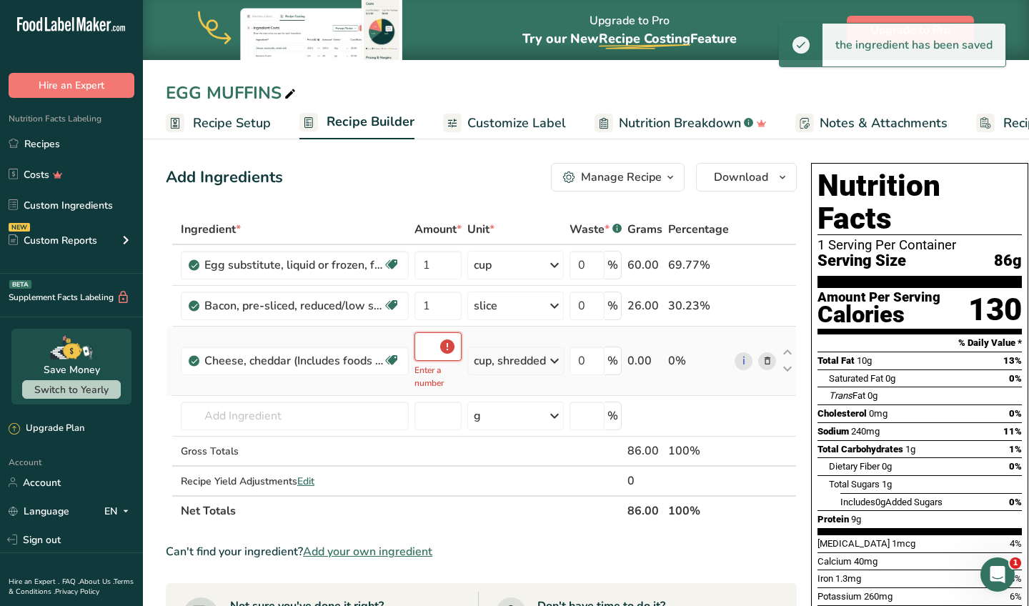
type input "0.2"
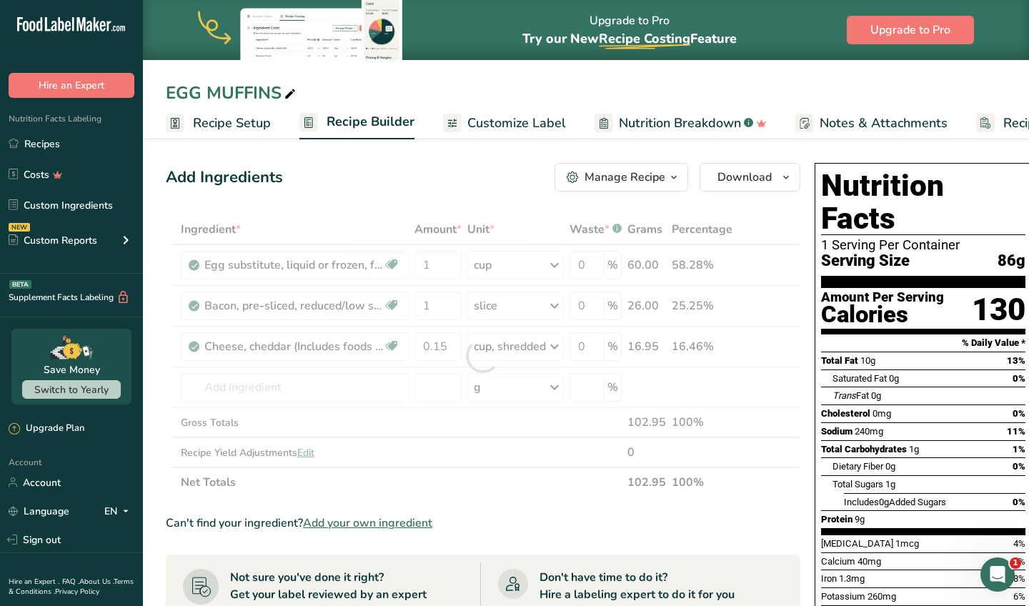
click at [448, 166] on div "Add Ingredients Manage Recipe Delete Recipe Duplicate Recipe Scale Recipe Save …" at bounding box center [483, 177] width 634 height 29
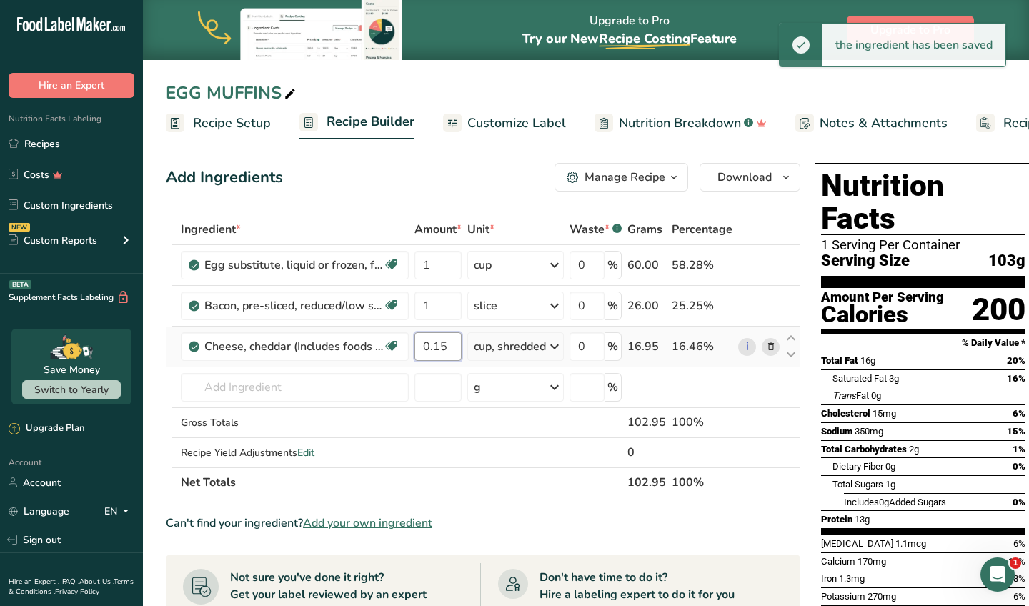
click at [462, 347] on input "0.15" at bounding box center [437, 346] width 47 height 29
type input "0.1"
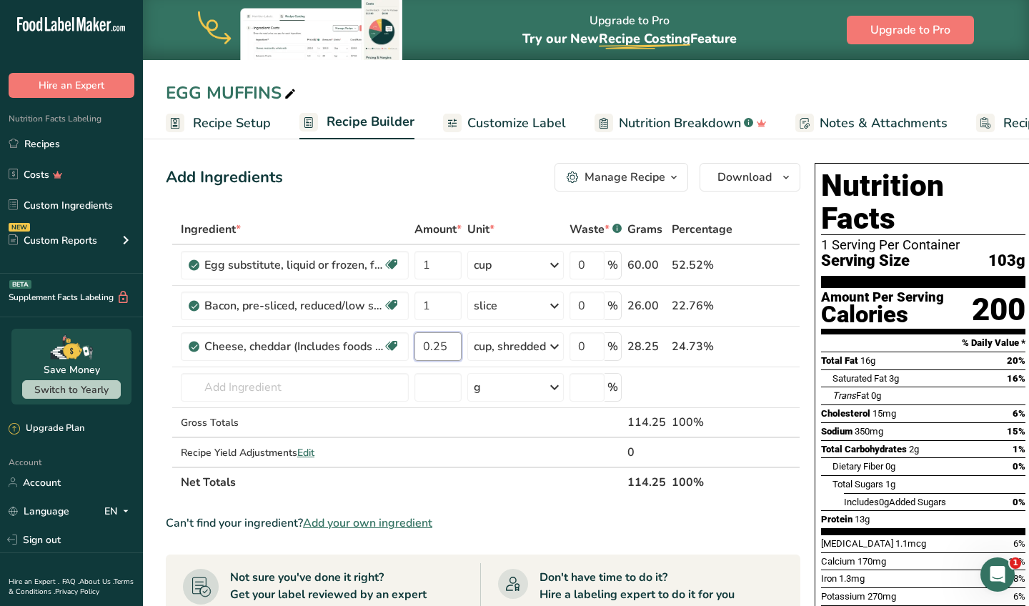
type input "0.25"
click at [504, 154] on section "Add Ingredients Manage Recipe Delete Recipe Duplicate Recipe Scale Recipe Save …" at bounding box center [586, 568] width 886 height 868
click at [447, 310] on input "1" at bounding box center [437, 305] width 47 height 29
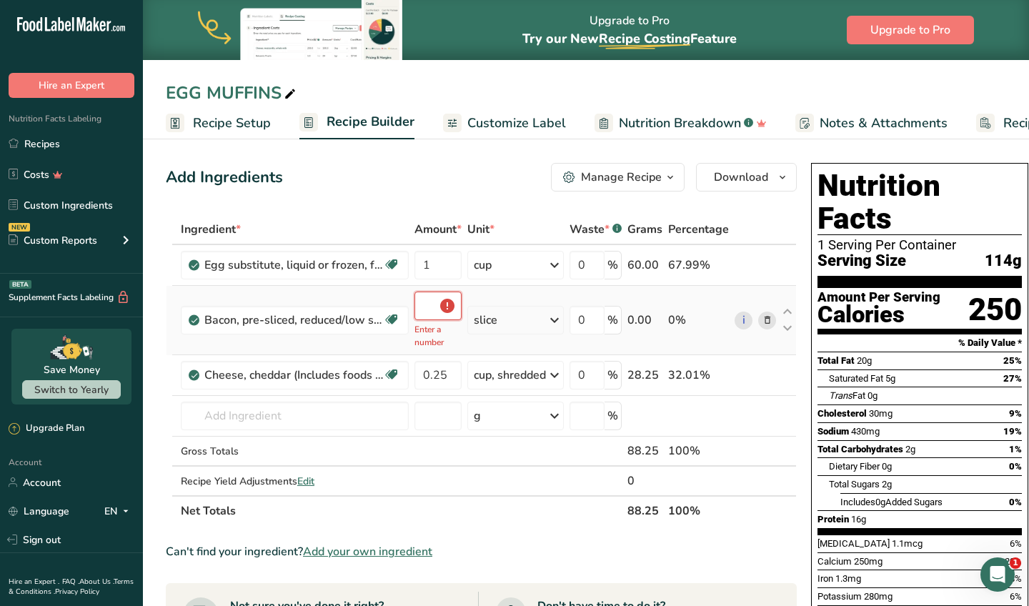
type input "0.5"
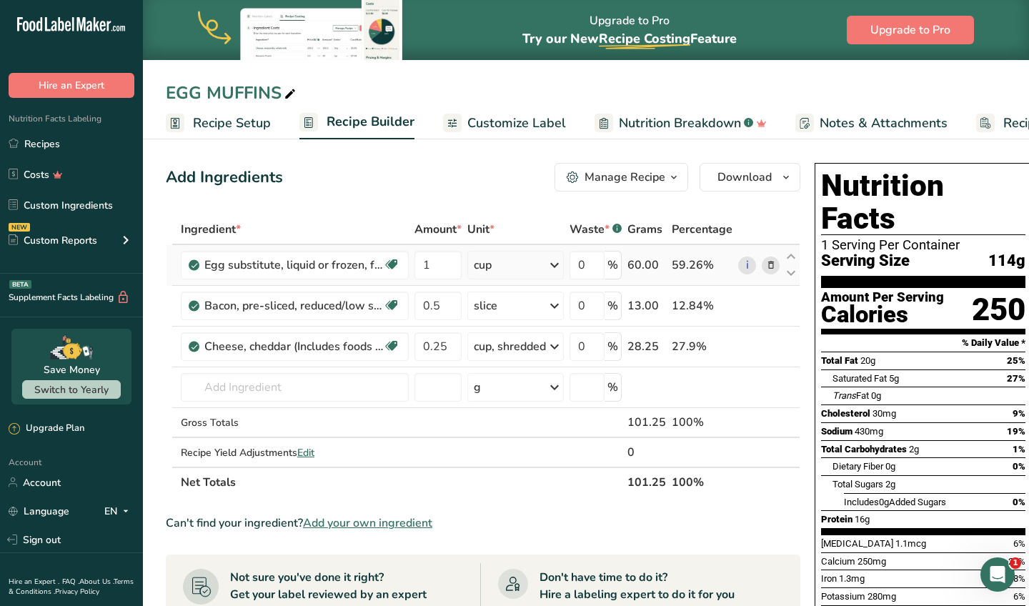
click at [464, 259] on div "Ingredient * Amount * Unit * Waste * .a-a{fill:#347362;}.b-a{fill:#fff;} Grams …" at bounding box center [483, 355] width 634 height 283
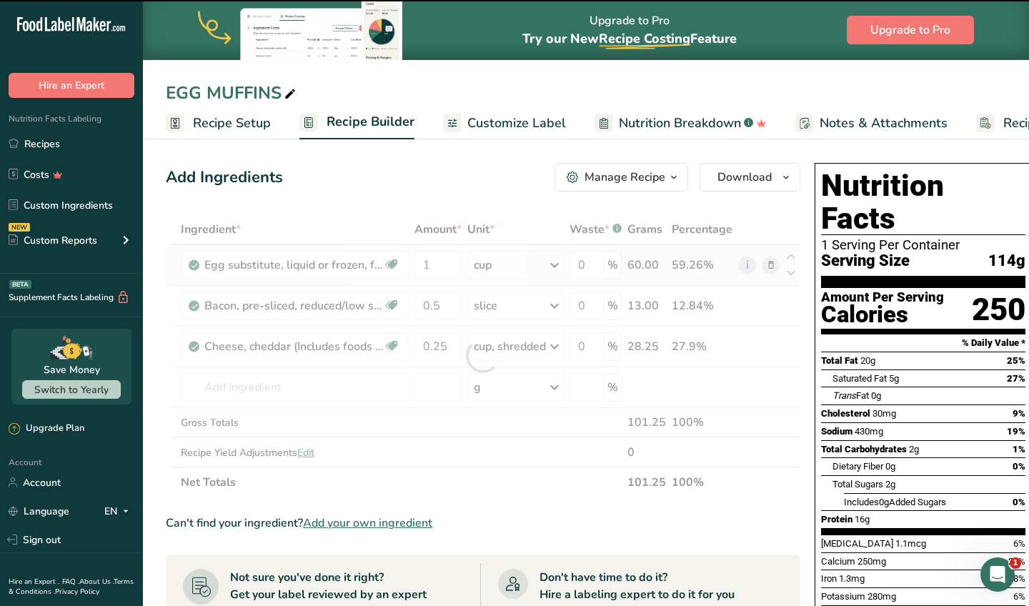
click at [464, 259] on div at bounding box center [483, 355] width 634 height 283
click at [444, 266] on div at bounding box center [483, 355] width 634 height 283
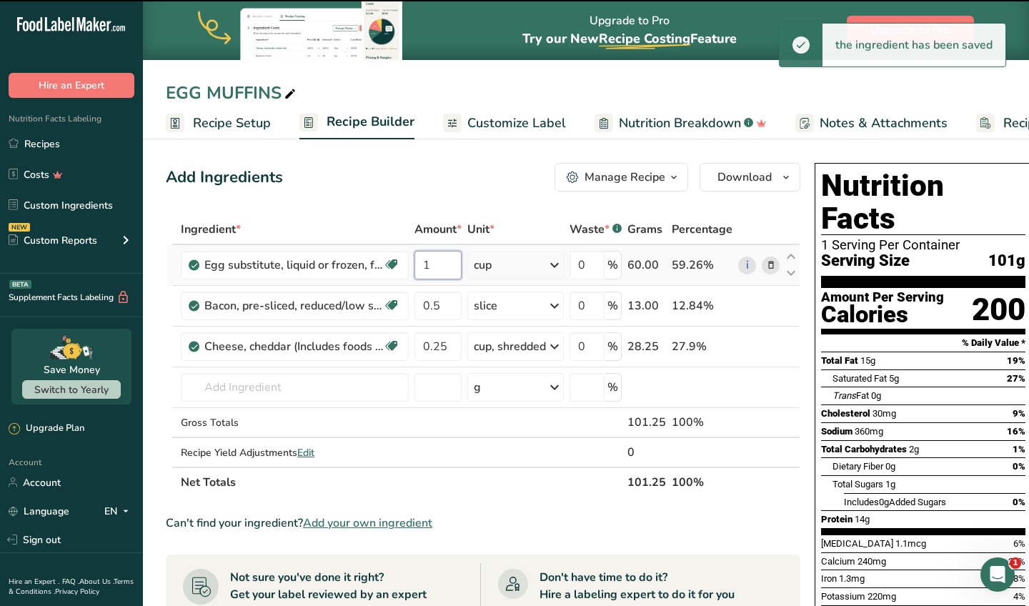
click at [444, 266] on input "1" at bounding box center [437, 265] width 47 height 29
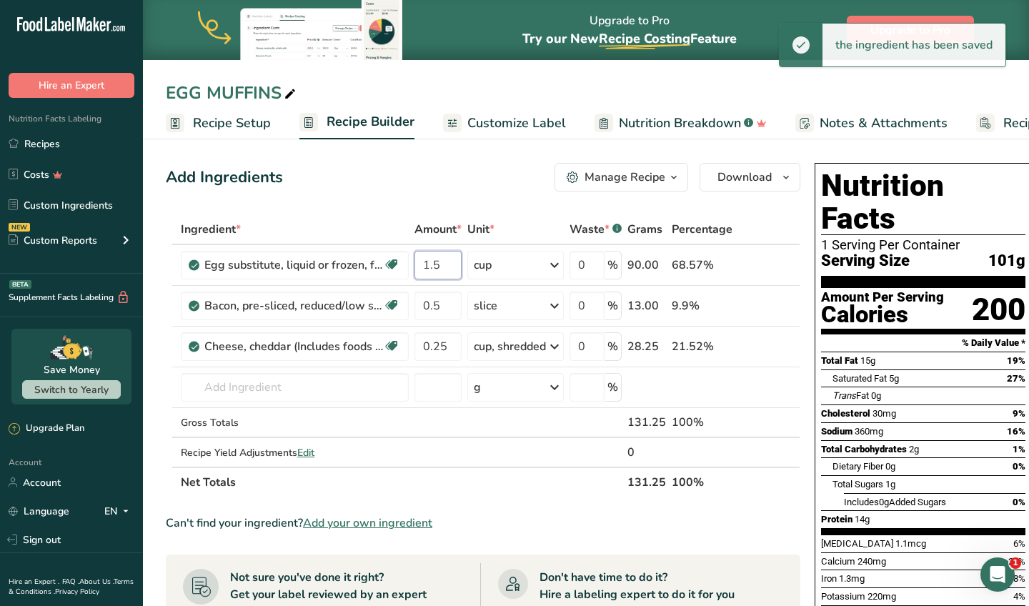
type input "1.5"
click at [440, 191] on div "Add Ingredients Manage Recipe Delete Recipe Duplicate Recipe Scale Recipe Save …" at bounding box center [487, 568] width 643 height 822
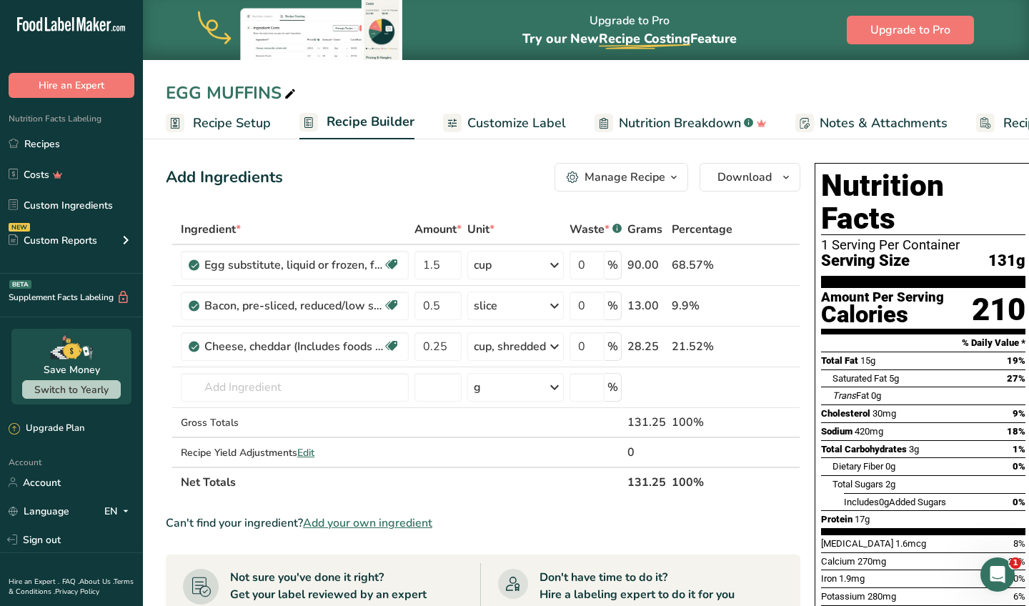
click at [552, 119] on span "Customize Label" at bounding box center [516, 123] width 99 height 19
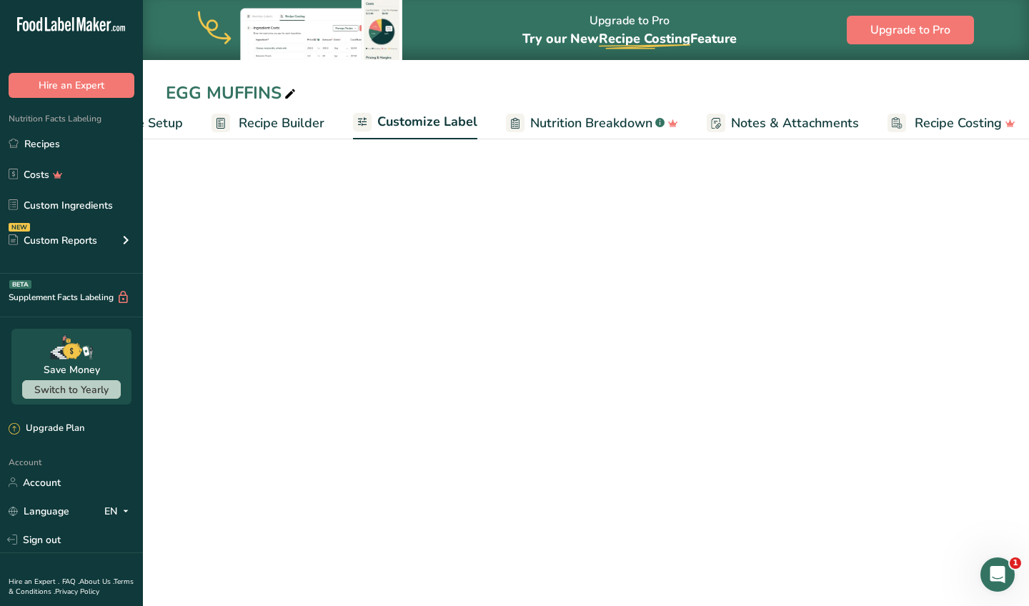
scroll to position [0, 97]
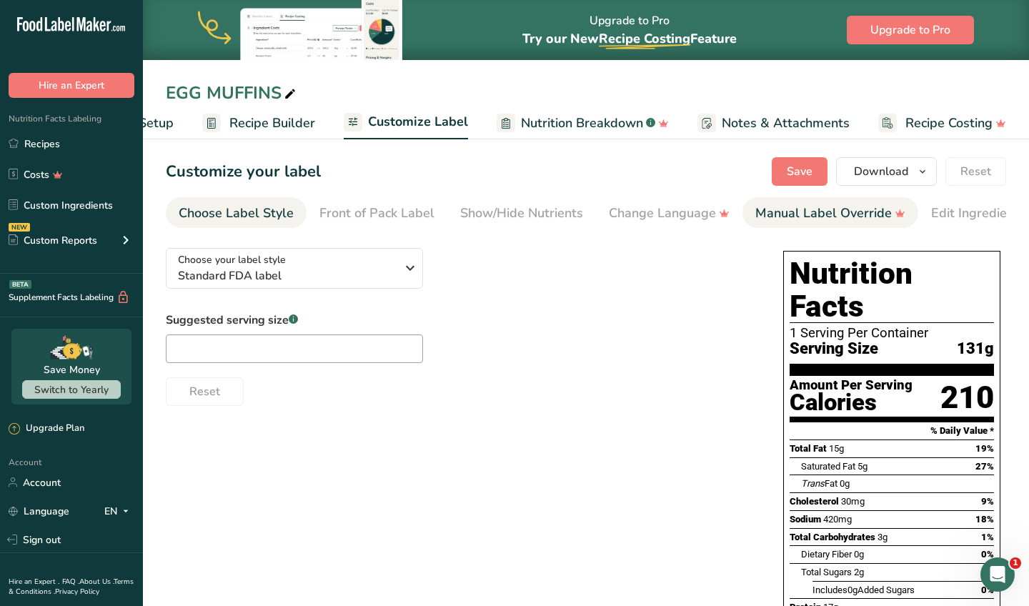
click at [896, 215] on icon at bounding box center [899, 212] width 9 height 7
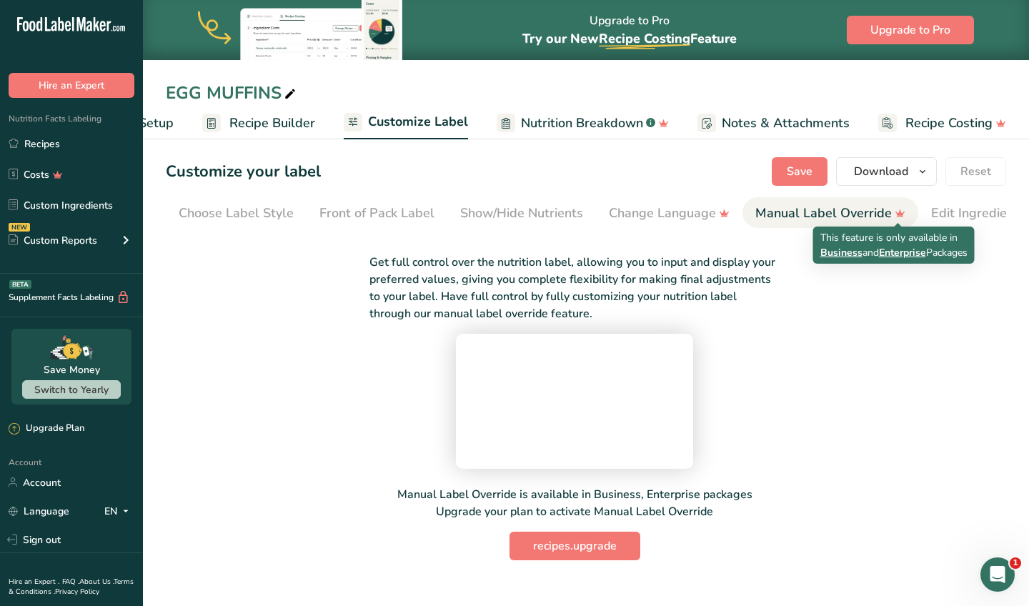
scroll to position [0, 232]
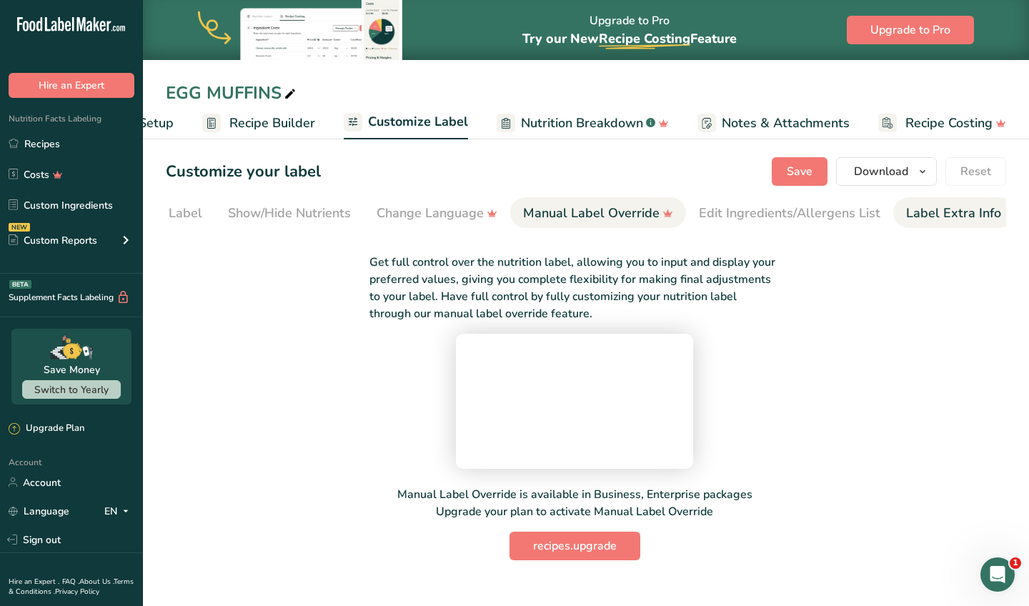
click at [899, 216] on li "Label Extra Info" at bounding box center [953, 212] width 121 height 31
click at [935, 214] on div "Label Extra Info" at bounding box center [953, 213] width 95 height 19
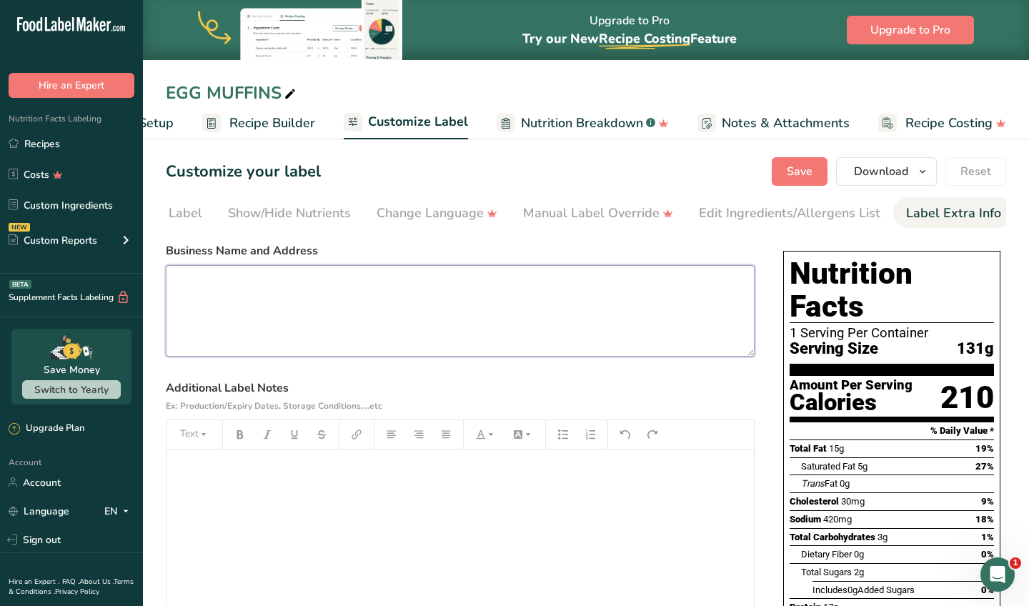
click at [482, 329] on textarea at bounding box center [460, 310] width 589 height 91
type textarea "PREPARED ON 8/23 PLEASE ENJOY [DATE] CUSTOM PROVISIONS AZ"
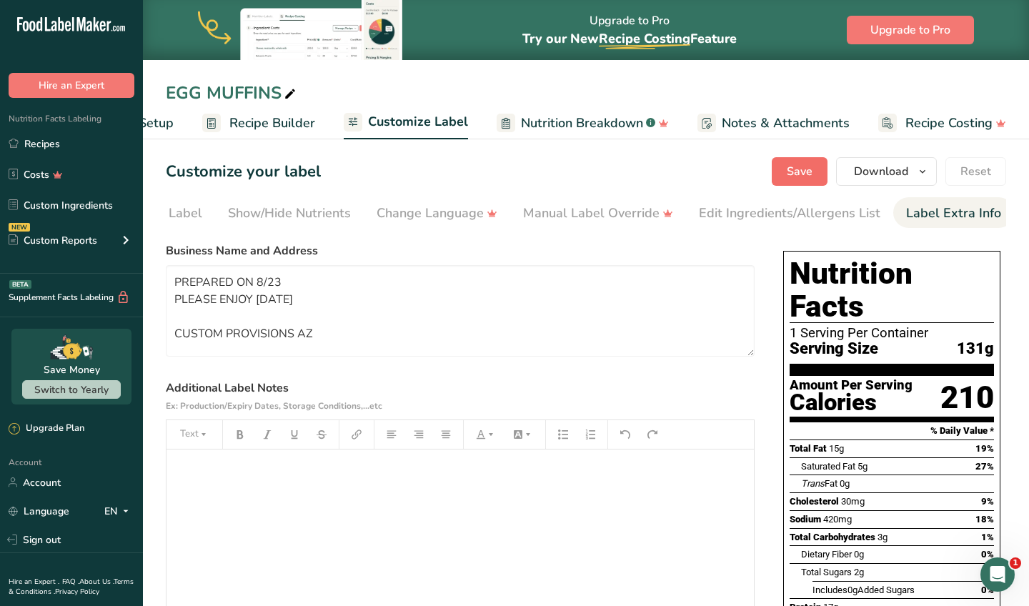
click at [778, 174] on button "Save" at bounding box center [800, 171] width 56 height 29
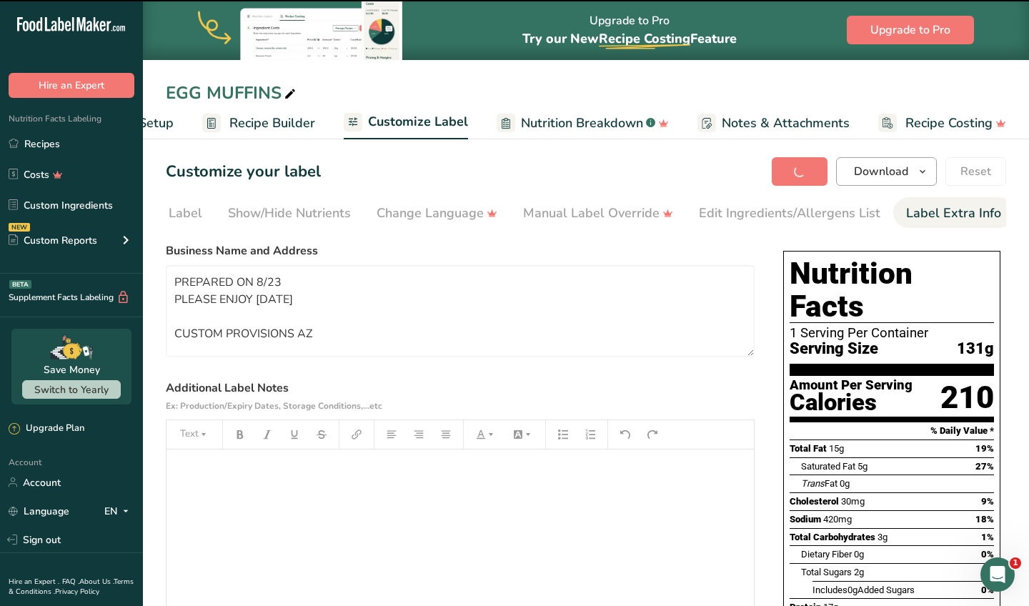
click at [868, 169] on span "Download" at bounding box center [881, 171] width 54 height 17
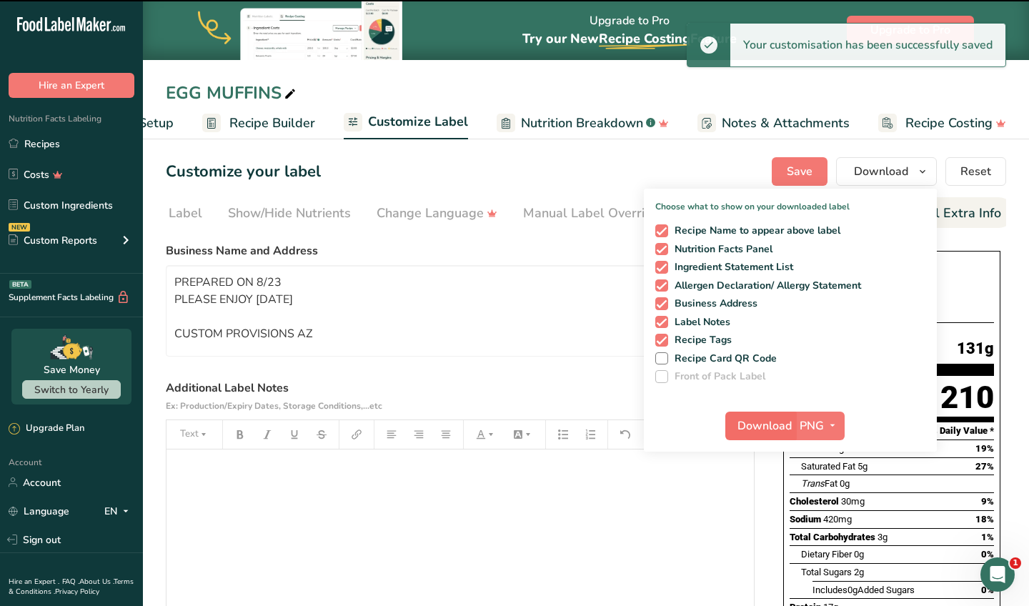
click at [763, 424] on span "Download" at bounding box center [764, 425] width 54 height 17
